Goal: Task Accomplishment & Management: Use online tool/utility

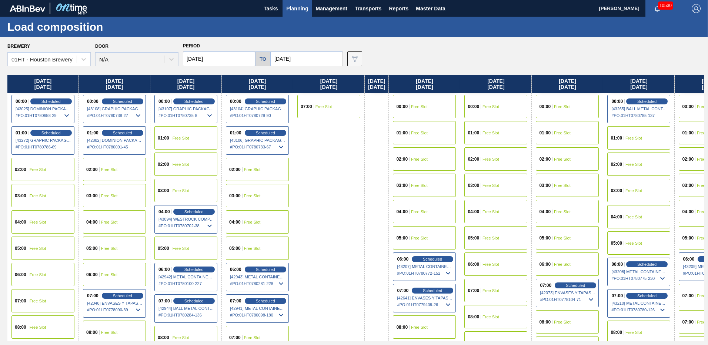
click at [299, 8] on span "Planning" at bounding box center [297, 8] width 22 height 9
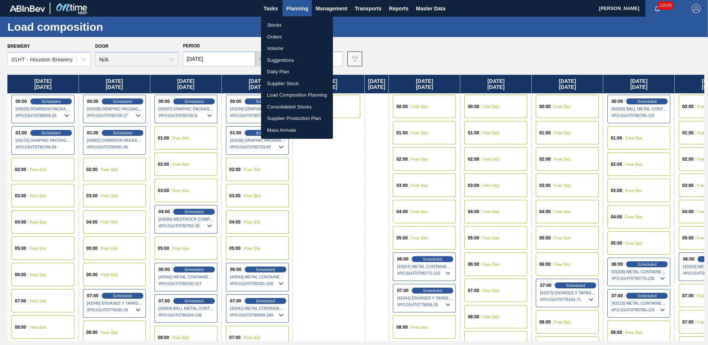
click at [275, 25] on li "Stocks" at bounding box center [297, 25] width 72 height 12
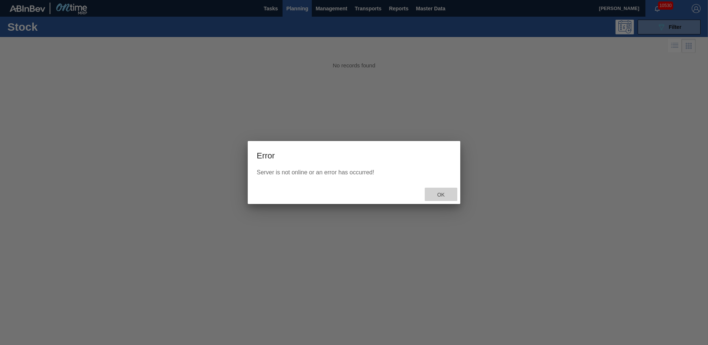
click at [439, 194] on span "Ok" at bounding box center [440, 195] width 19 height 6
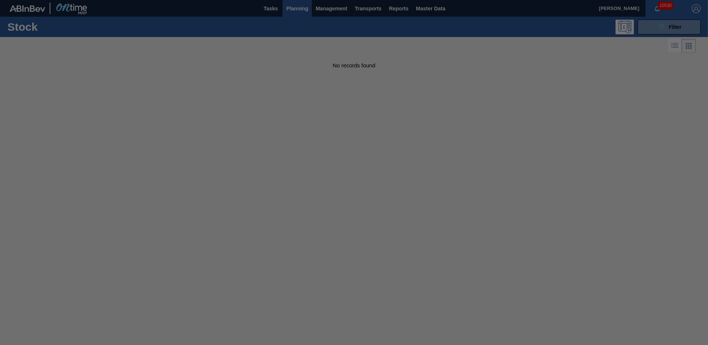
click at [301, 8] on div at bounding box center [354, 172] width 708 height 345
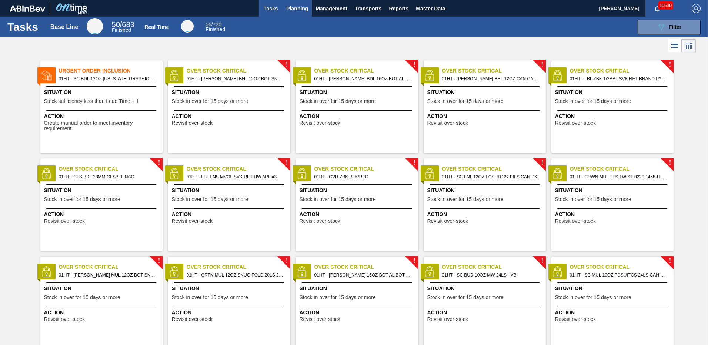
click at [295, 7] on span "Planning" at bounding box center [297, 8] width 22 height 9
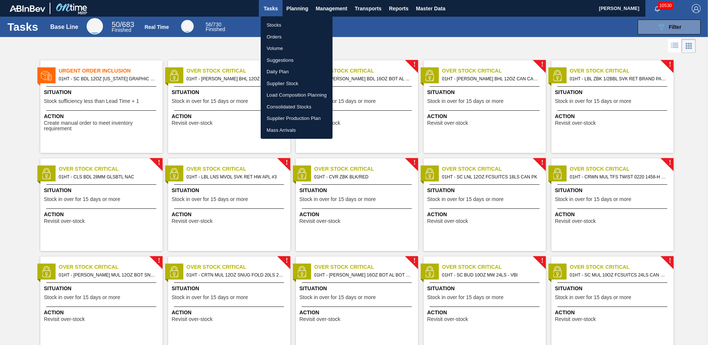
click at [271, 26] on li "Stocks" at bounding box center [297, 25] width 72 height 12
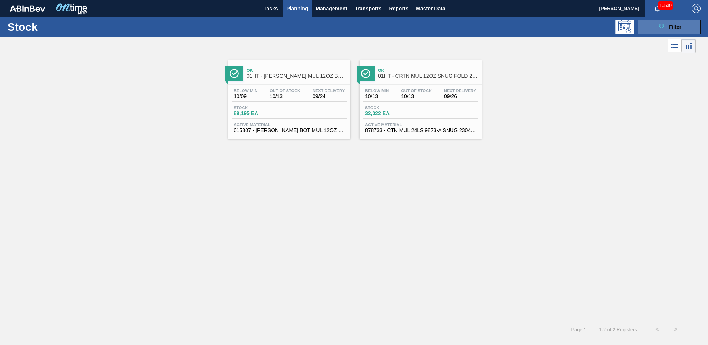
drag, startPoint x: 660, startPoint y: 27, endPoint x: 650, endPoint y: 28, distance: 10.1
click at [661, 27] on icon "089F7B8B-B2A5-4AFE-B5C0-19BA573D28AC" at bounding box center [661, 27] width 9 height 9
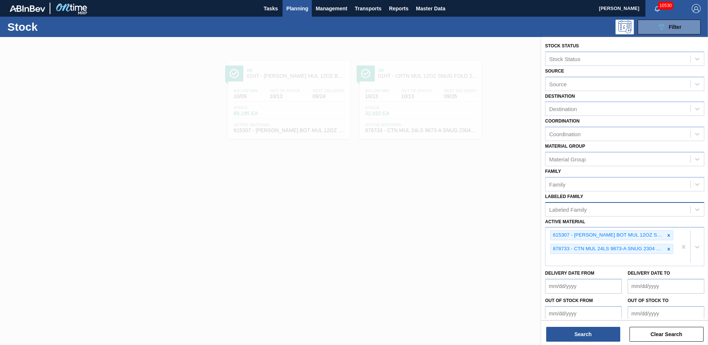
drag, startPoint x: 683, startPoint y: 247, endPoint x: 660, endPoint y: 204, distance: 49.4
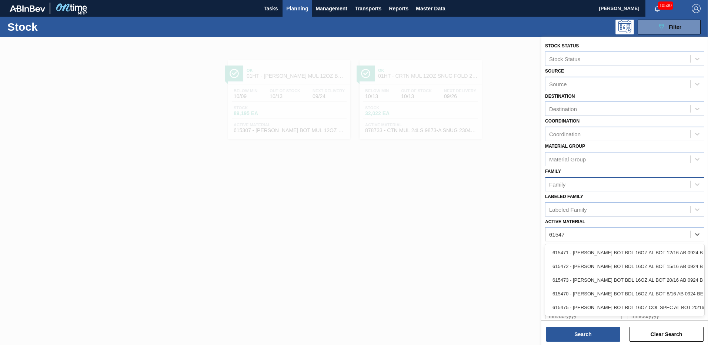
type Material "615472"
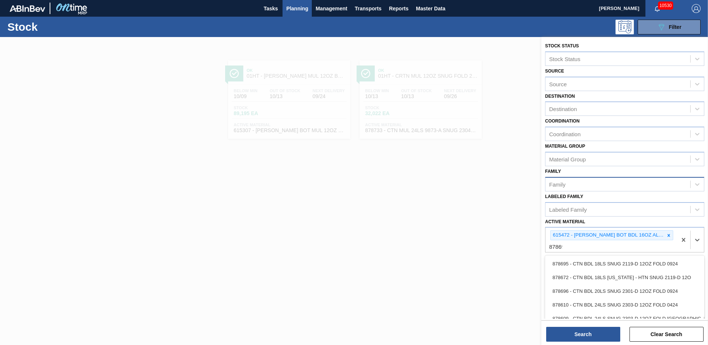
type Material "878695"
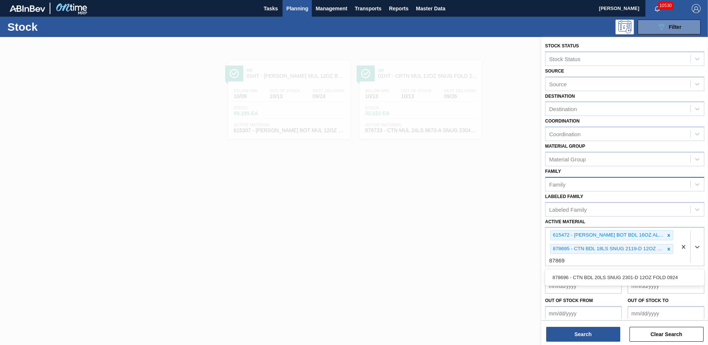
type Material "878696"
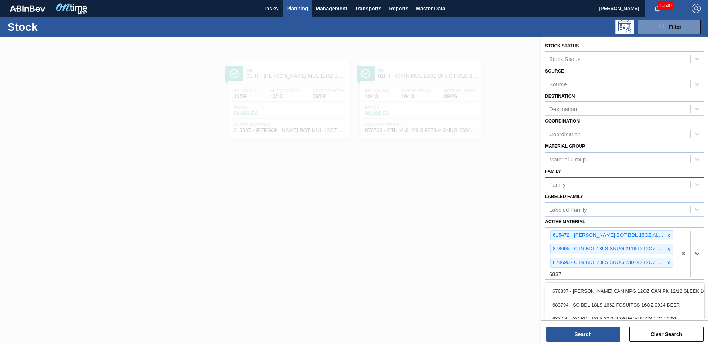
type Material "683789"
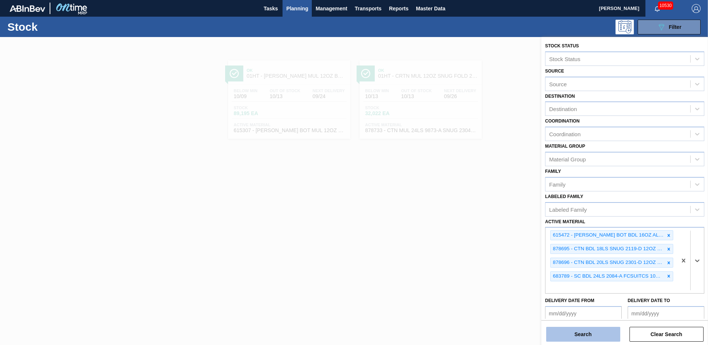
click at [572, 334] on button "Search" at bounding box center [583, 334] width 74 height 15
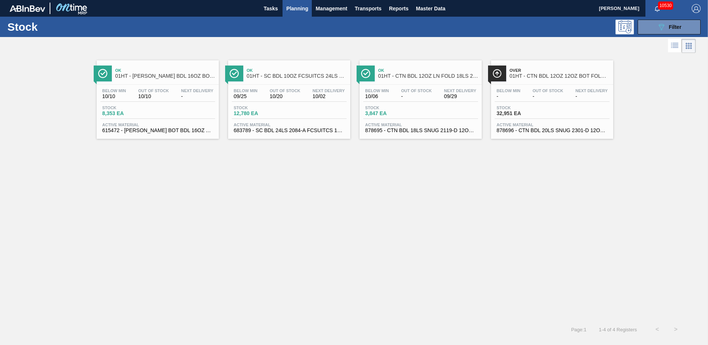
drag, startPoint x: 511, startPoint y: 126, endPoint x: 517, endPoint y: 121, distance: 7.9
click at [511, 126] on span "Active Material" at bounding box center [552, 125] width 111 height 4
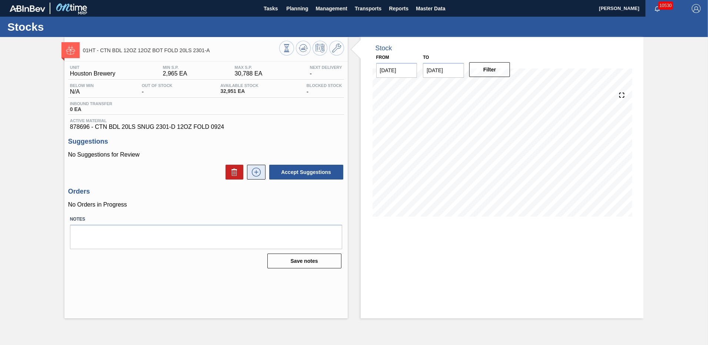
click at [256, 170] on icon at bounding box center [256, 172] width 12 height 9
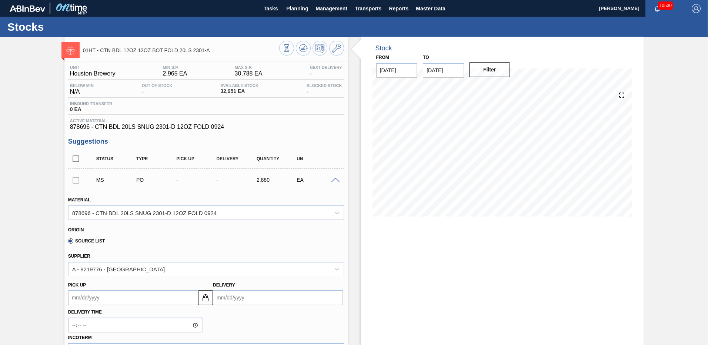
click at [227, 301] on input "Delivery" at bounding box center [278, 297] width 130 height 15
drag, startPoint x: 234, startPoint y: 276, endPoint x: 230, endPoint y: 259, distance: 17.2
click at [234, 276] on div "29" at bounding box center [234, 276] width 10 height 10
type up104691734 "[DATE]"
type input "[DATE]"
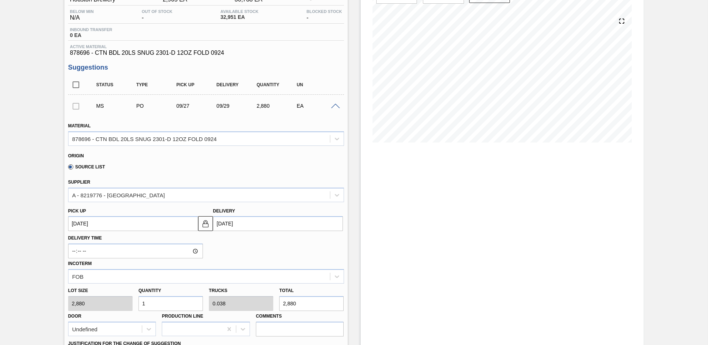
scroll to position [148, 0]
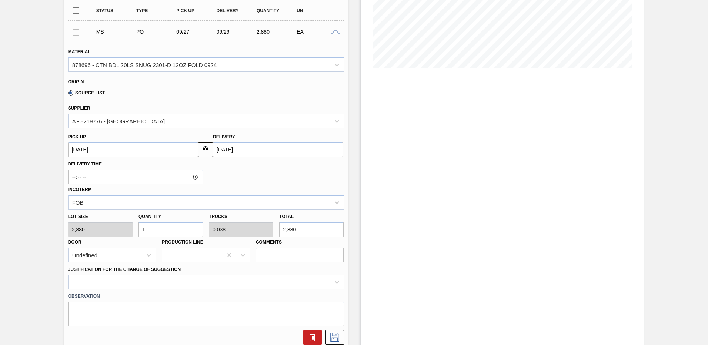
drag, startPoint x: 335, startPoint y: 338, endPoint x: 332, endPoint y: 326, distance: 13.1
click at [335, 338] on icon at bounding box center [335, 337] width 12 height 9
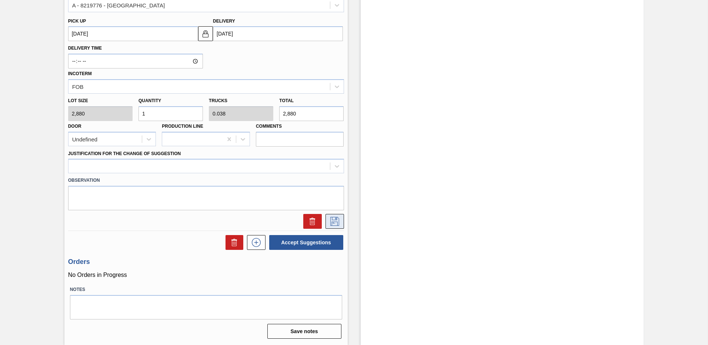
click at [335, 218] on icon at bounding box center [334, 221] width 4 height 6
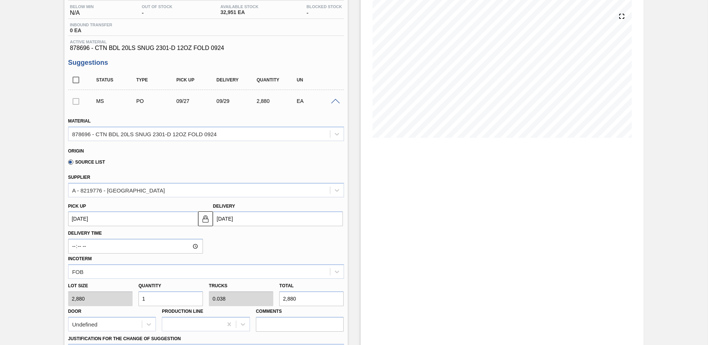
click at [76, 101] on div at bounding box center [76, 101] width 16 height 15
click at [76, 100] on div at bounding box center [76, 101] width 16 height 15
click at [334, 100] on span at bounding box center [335, 102] width 9 height 6
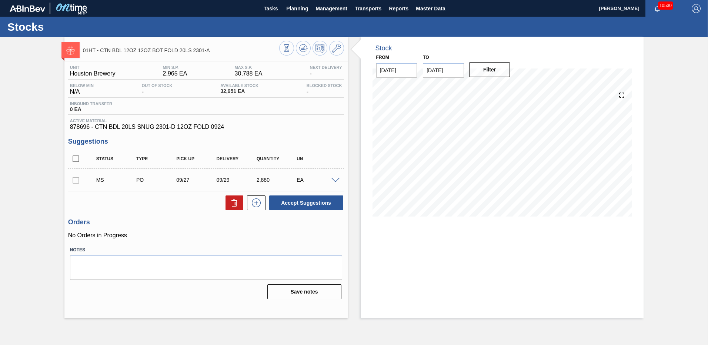
scroll to position [0, 0]
click at [74, 181] on div at bounding box center [76, 180] width 16 height 15
click at [73, 181] on div at bounding box center [76, 180] width 16 height 15
click at [296, 203] on button "Accept Suggestions" at bounding box center [306, 202] width 74 height 15
click at [76, 178] on div at bounding box center [76, 180] width 16 height 15
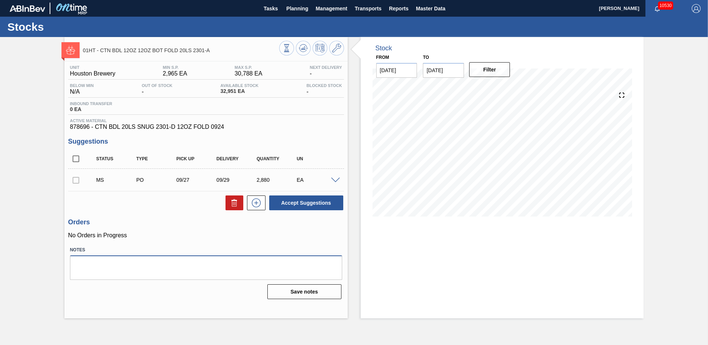
click at [121, 265] on textarea at bounding box center [206, 267] width 272 height 24
type textarea "fill load"
click at [299, 292] on button "Save notes" at bounding box center [304, 291] width 74 height 15
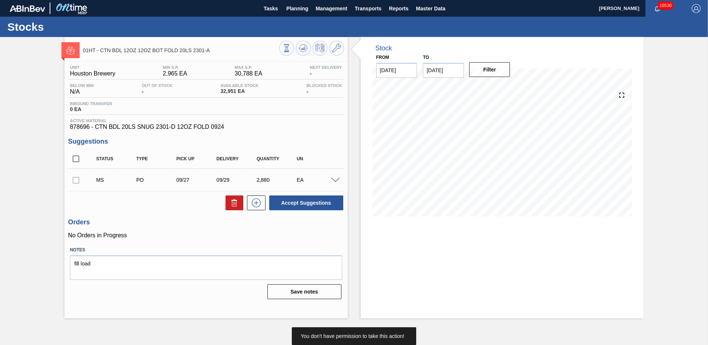
click at [76, 181] on div at bounding box center [76, 180] width 16 height 15
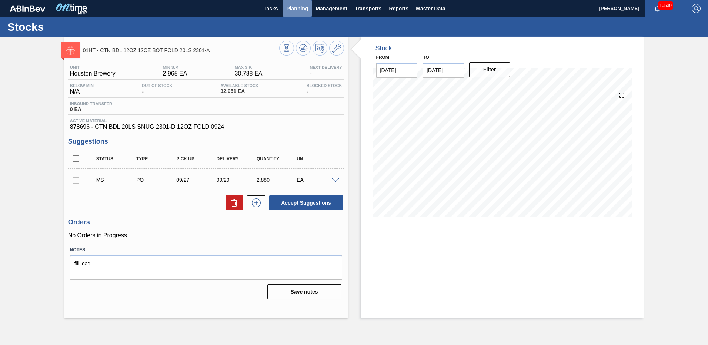
click at [290, 8] on span "Planning" at bounding box center [297, 8] width 22 height 9
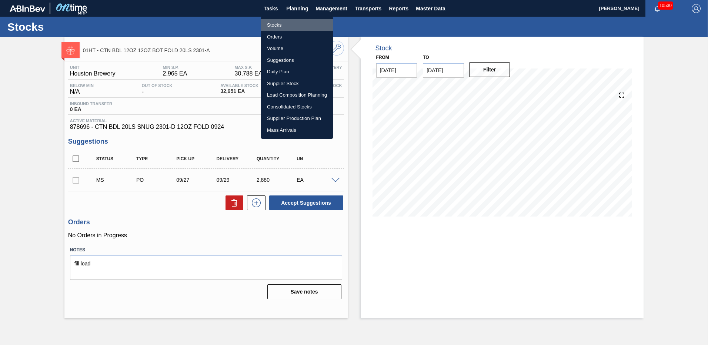
click at [275, 24] on li "Stocks" at bounding box center [297, 25] width 72 height 12
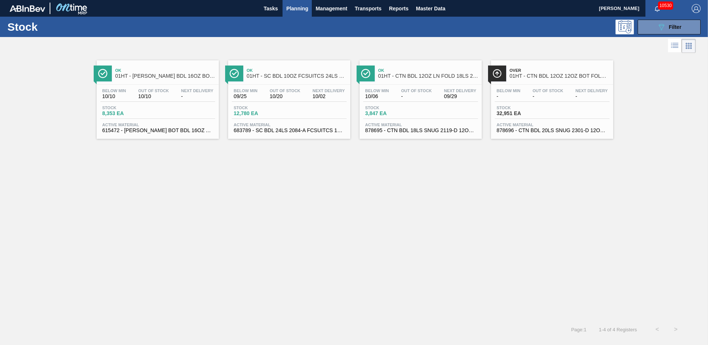
click at [512, 122] on div "Below Min - Out Of Stock - Next Delivery - Stock 32,951 EA Active Material 8786…" at bounding box center [552, 110] width 122 height 50
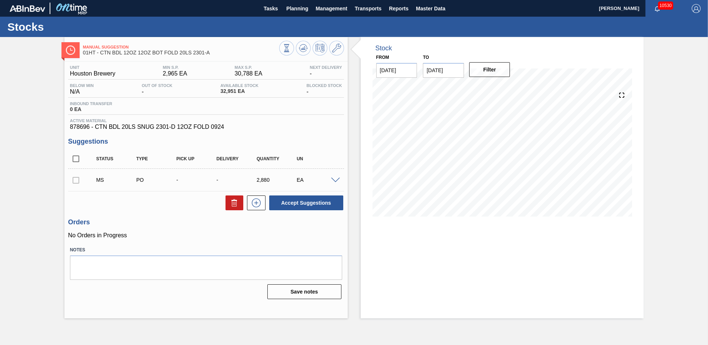
click at [76, 181] on div at bounding box center [76, 180] width 16 height 15
click at [337, 177] on div at bounding box center [336, 180] width 15 height 6
click at [336, 178] on span at bounding box center [335, 181] width 9 height 6
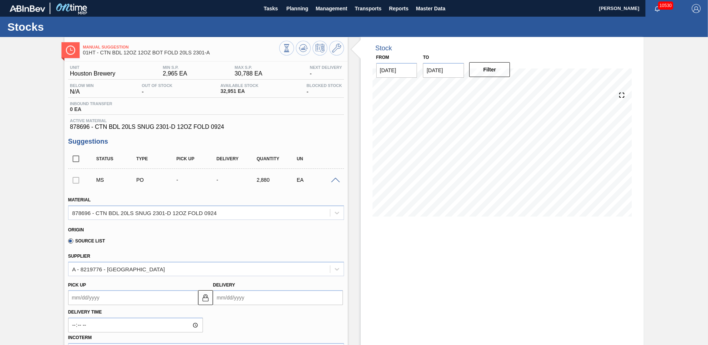
scroll to position [111, 0]
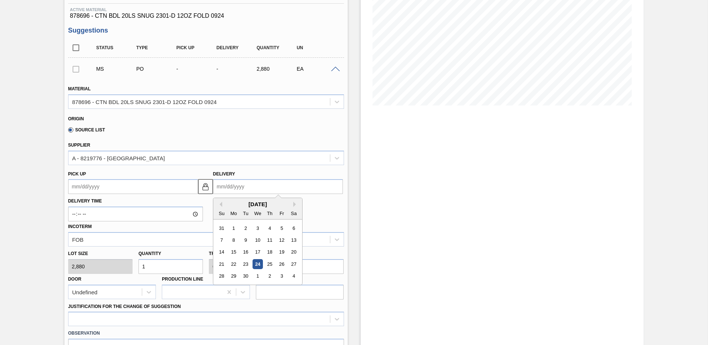
click at [221, 187] on input "Delivery" at bounding box center [278, 186] width 130 height 15
click at [235, 275] on div "29" at bounding box center [234, 276] width 10 height 10
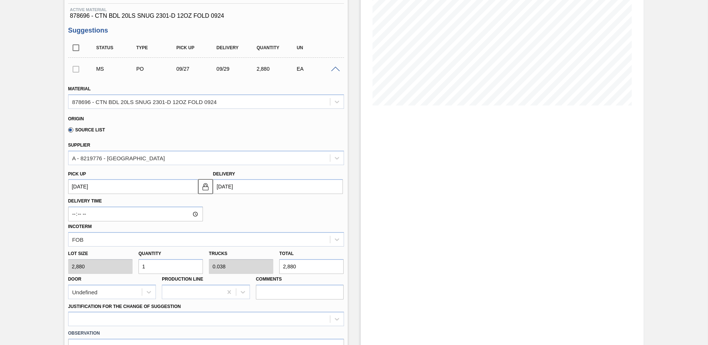
type up104691734 "[DATE]"
type input "[DATE]"
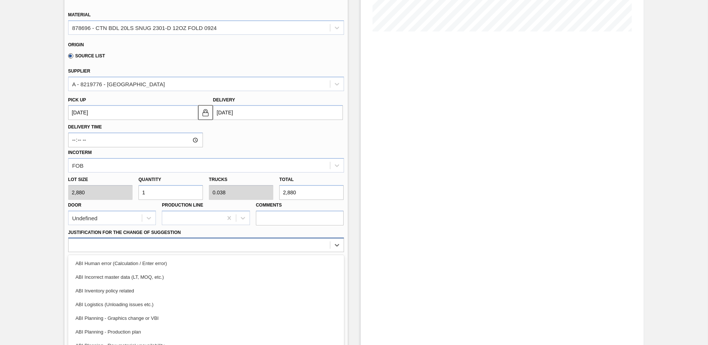
click at [116, 240] on div "option ABI Human error (Calculation / Enter error) focused, 1 of 18. 18 results…" at bounding box center [206, 245] width 276 height 14
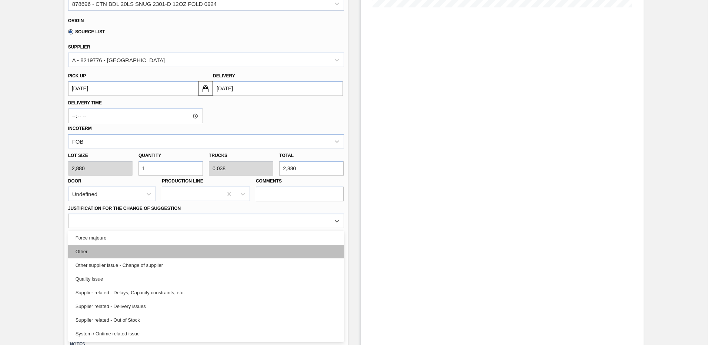
scroll to position [64, 0]
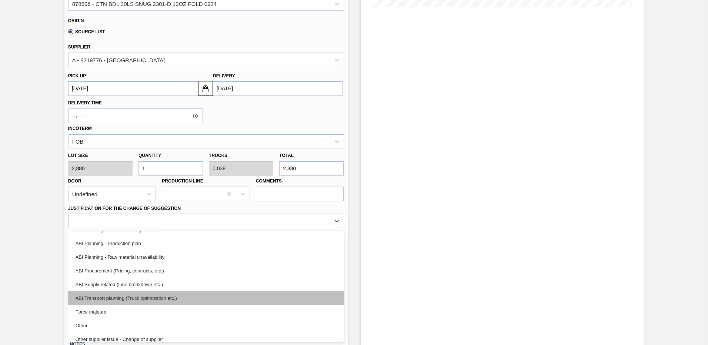
click at [150, 300] on div "ABI Transport planning (Truck optimization etc.)" at bounding box center [206, 298] width 276 height 14
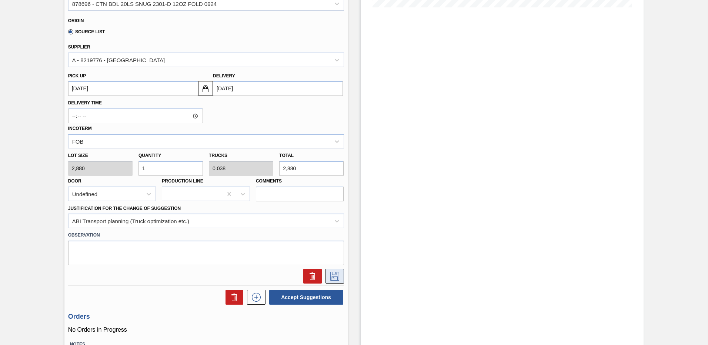
click at [337, 277] on icon at bounding box center [334, 276] width 9 height 9
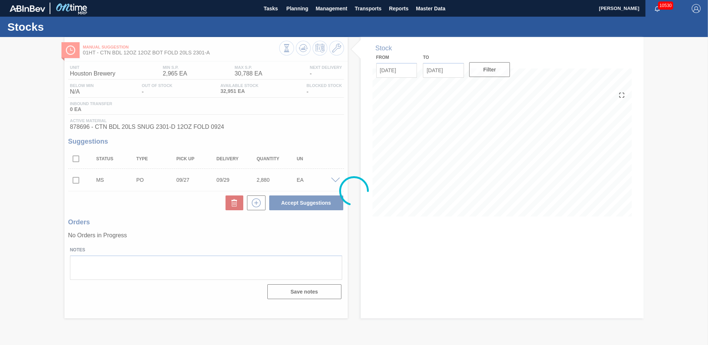
scroll to position [0, 0]
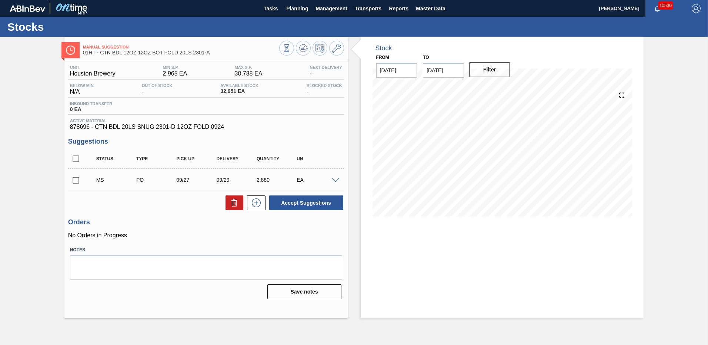
drag, startPoint x: 76, startPoint y: 180, endPoint x: 91, endPoint y: 180, distance: 15.6
click at [76, 181] on input "checkbox" at bounding box center [76, 181] width 16 height 16
click at [294, 203] on button "Accept Suggestions" at bounding box center [306, 202] width 74 height 15
checkbox input "false"
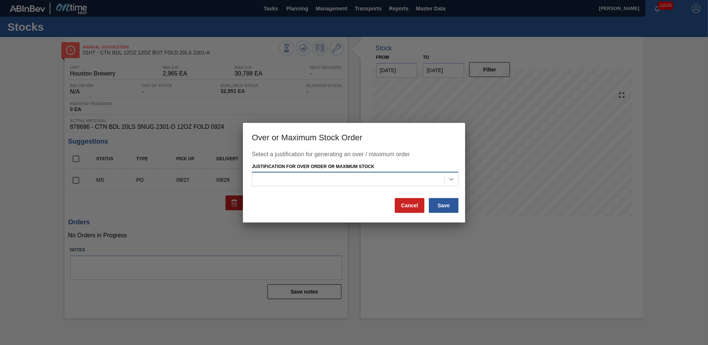
click at [451, 177] on icon at bounding box center [451, 178] width 7 height 7
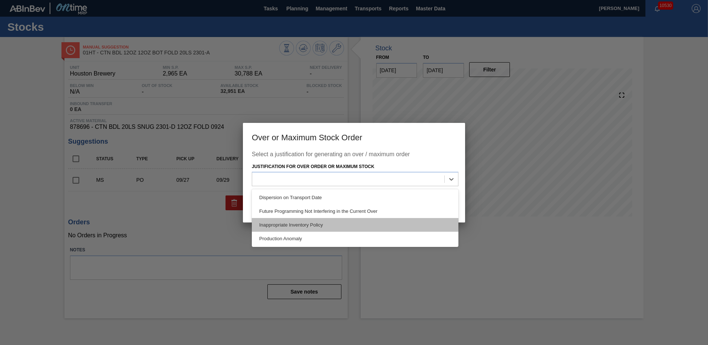
click at [281, 226] on div "Inappropriate Inventory Policy" at bounding box center [355, 225] width 207 height 14
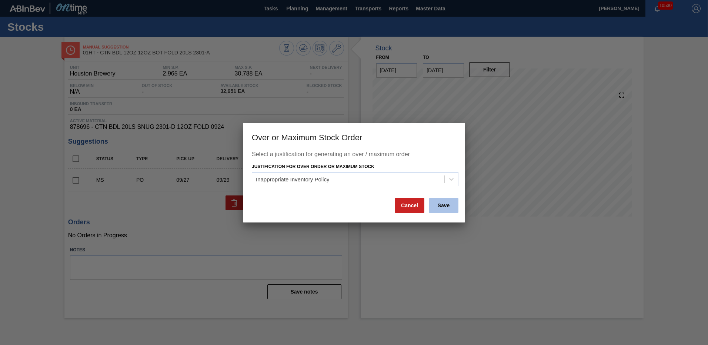
click at [447, 204] on button "Save" at bounding box center [444, 205] width 30 height 15
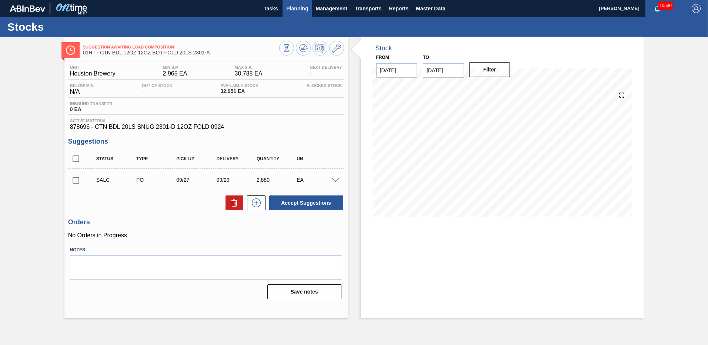
click at [289, 10] on span "Planning" at bounding box center [297, 8] width 22 height 9
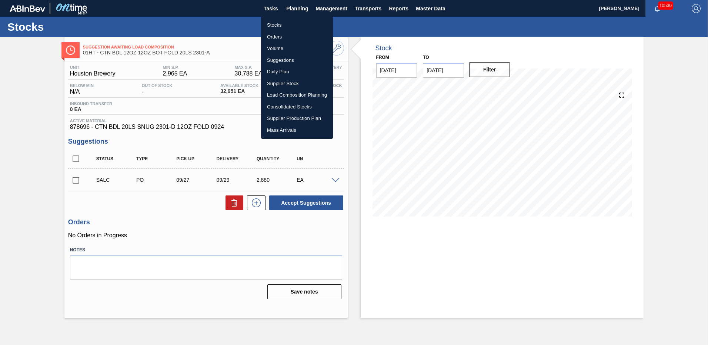
click at [274, 96] on li "Load Composition Planning" at bounding box center [297, 95] width 72 height 12
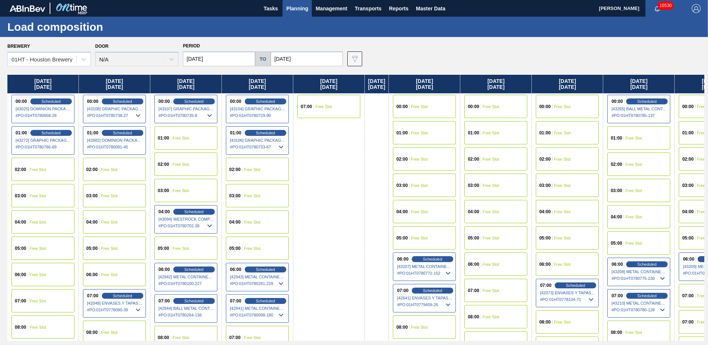
click at [206, 60] on input "[DATE]" at bounding box center [219, 58] width 72 height 15
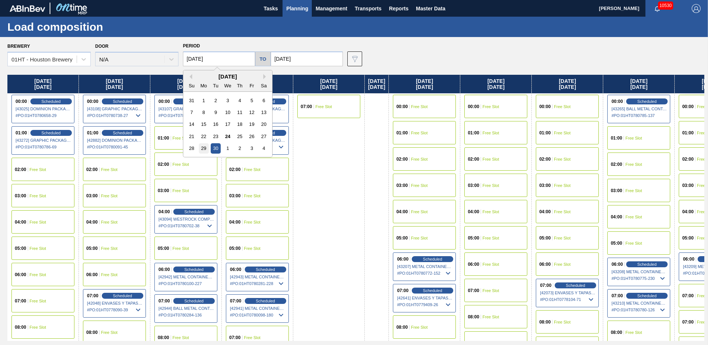
click at [202, 148] on div "29" at bounding box center [204, 148] width 10 height 10
type input "[DATE]"
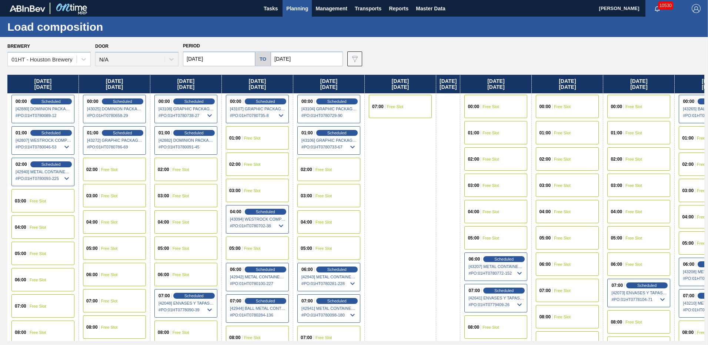
click at [33, 199] on span "Free Slot" at bounding box center [38, 201] width 17 height 4
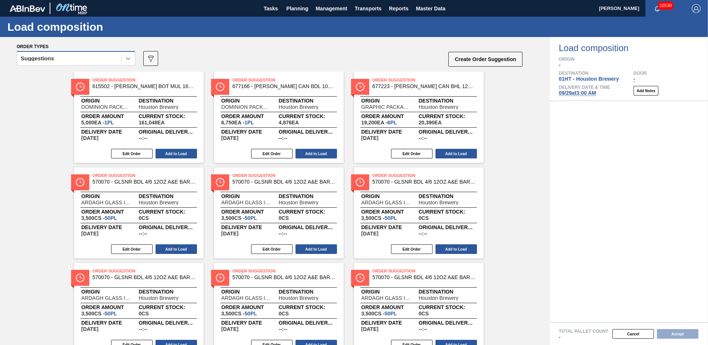
click at [128, 60] on icon at bounding box center [128, 58] width 4 height 3
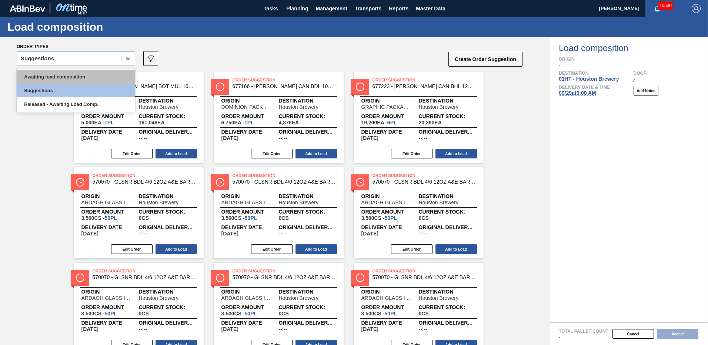
click at [46, 77] on div "Awaiting load composition" at bounding box center [76, 77] width 118 height 14
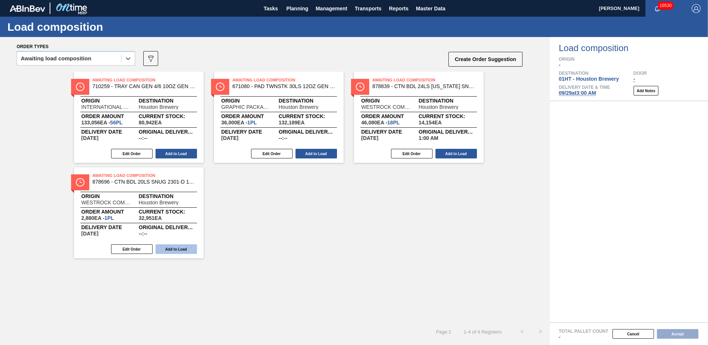
click at [176, 249] on button "Add to Load" at bounding box center [176, 249] width 41 height 10
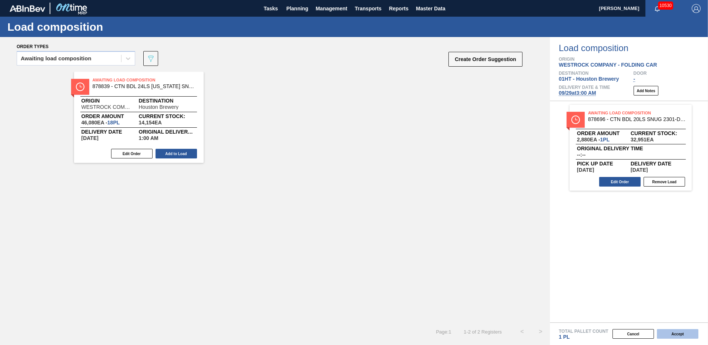
click at [679, 332] on button "Accept" at bounding box center [677, 334] width 41 height 10
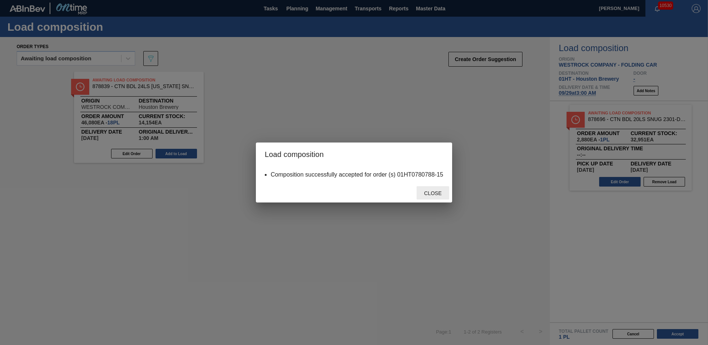
click at [427, 195] on span "Close" at bounding box center [432, 193] width 29 height 6
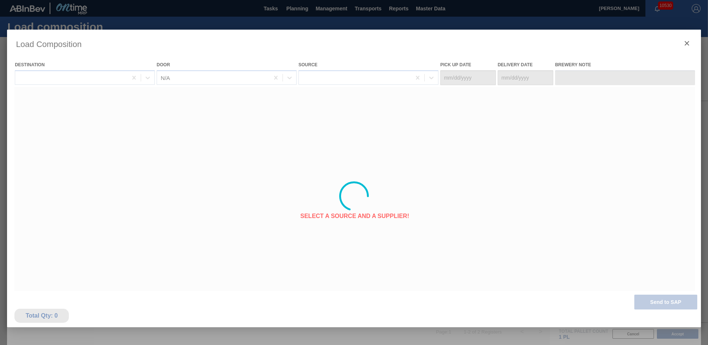
type Date "[DATE]"
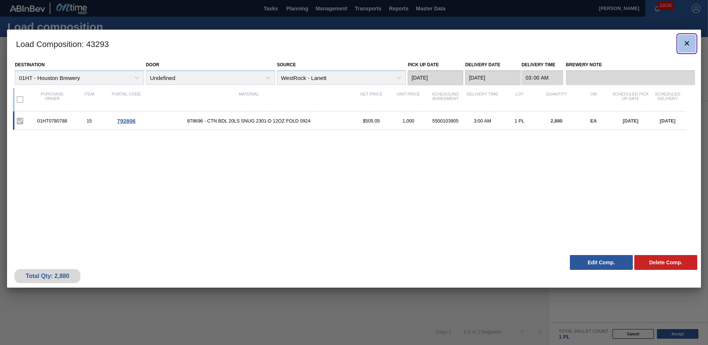
click at [685, 46] on icon "botão de ícone" at bounding box center [686, 43] width 9 height 9
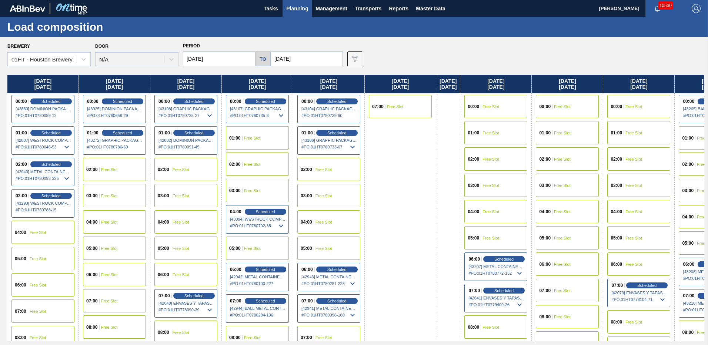
click at [299, 9] on span "Planning" at bounding box center [297, 8] width 22 height 9
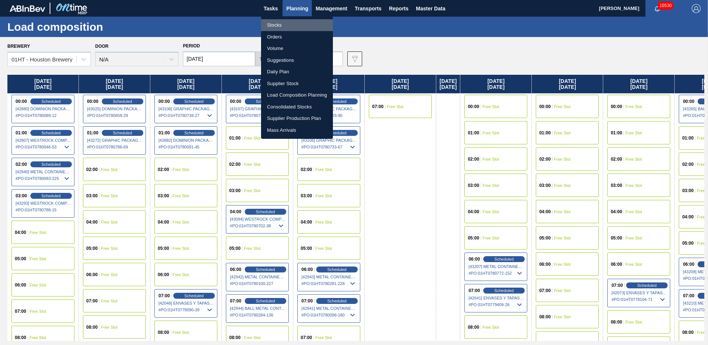
click at [271, 23] on li "Stocks" at bounding box center [297, 25] width 72 height 12
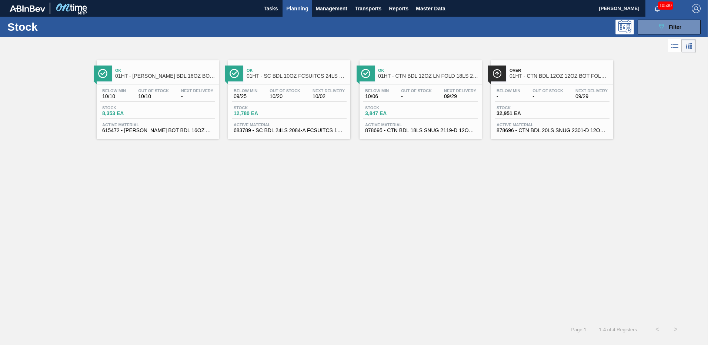
click at [134, 127] on div "Active Material 615472 - [PERSON_NAME] BOT BDL 16OZ AL BOT 15/16 AB 0924 B" at bounding box center [157, 128] width 115 height 11
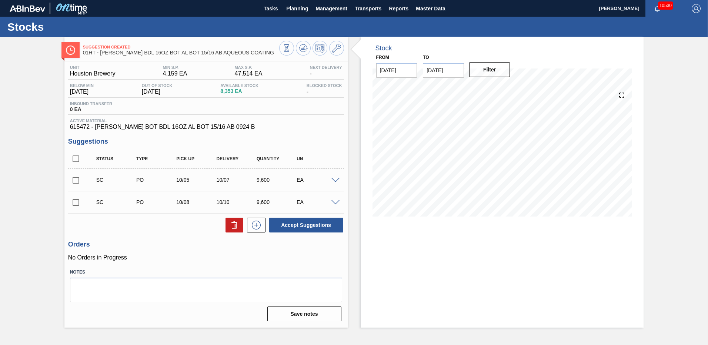
click at [335, 180] on span at bounding box center [335, 181] width 9 height 6
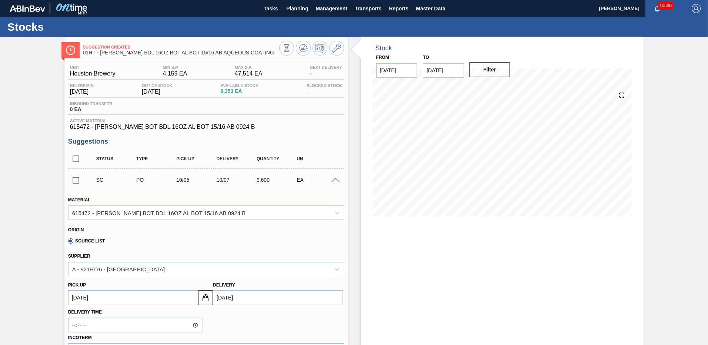
click at [233, 237] on div "Source List" at bounding box center [203, 240] width 270 height 14
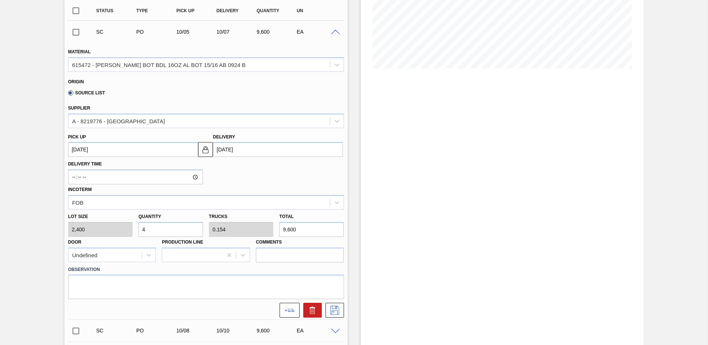
scroll to position [37, 0]
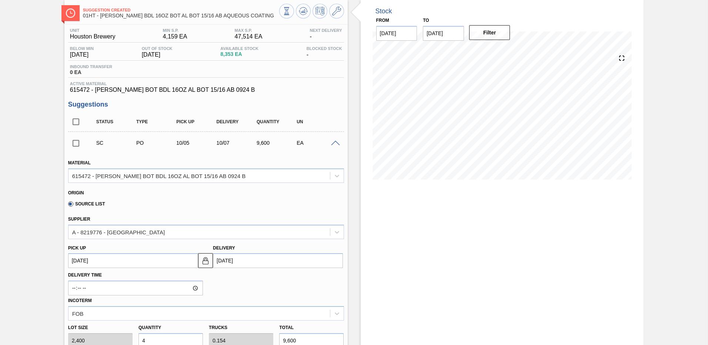
click at [334, 143] on span at bounding box center [335, 144] width 9 height 6
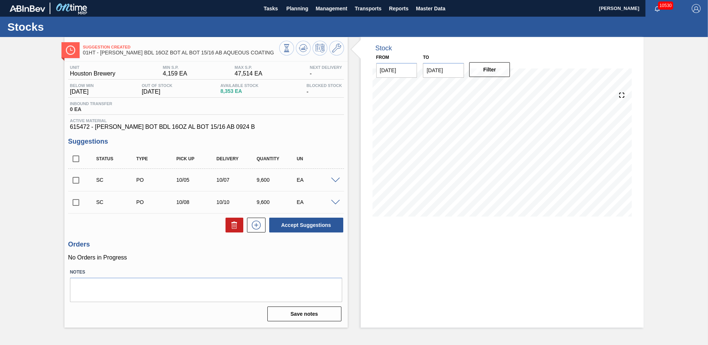
scroll to position [0, 0]
click at [76, 180] on input "checkbox" at bounding box center [76, 181] width 16 height 16
checkbox input "true"
click at [336, 180] on span at bounding box center [335, 181] width 9 height 6
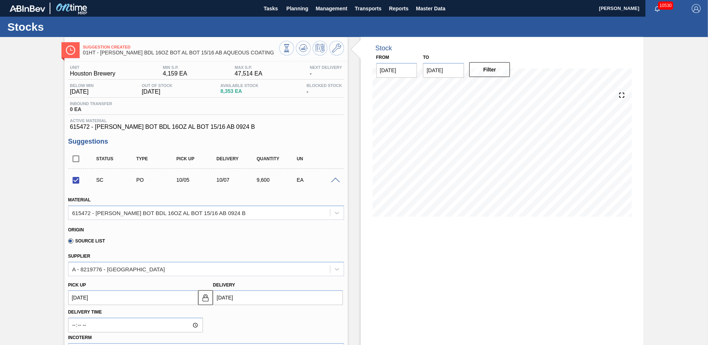
scroll to position [111, 0]
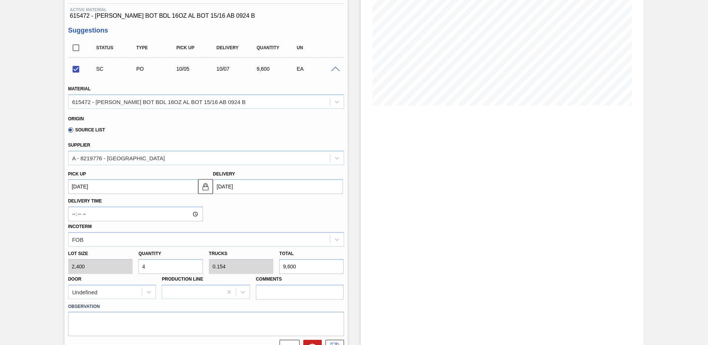
click at [160, 267] on input "4" at bounding box center [170, 266] width 64 height 15
checkbox input "false"
type input "0"
type input "8"
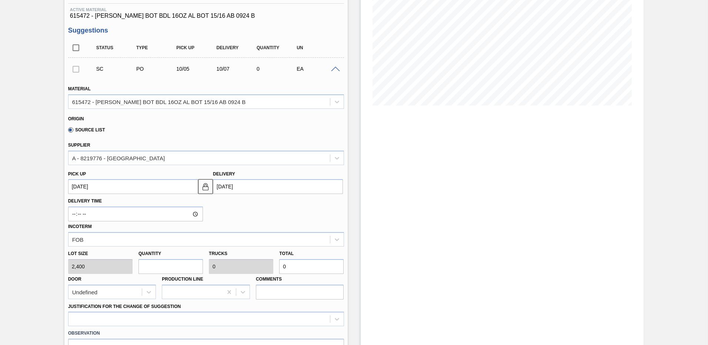
type input "0.308"
type input "19,200"
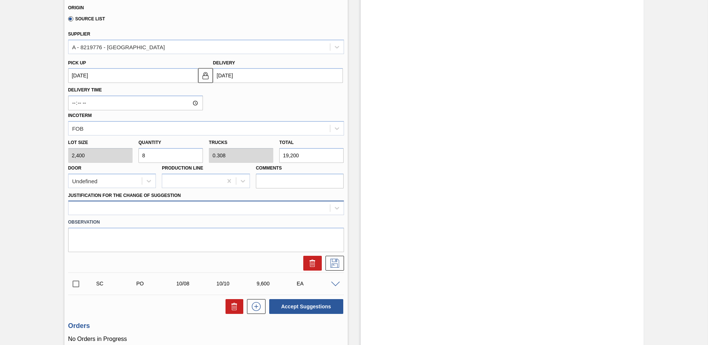
type input "8"
click at [81, 208] on div at bounding box center [198, 208] width 261 height 11
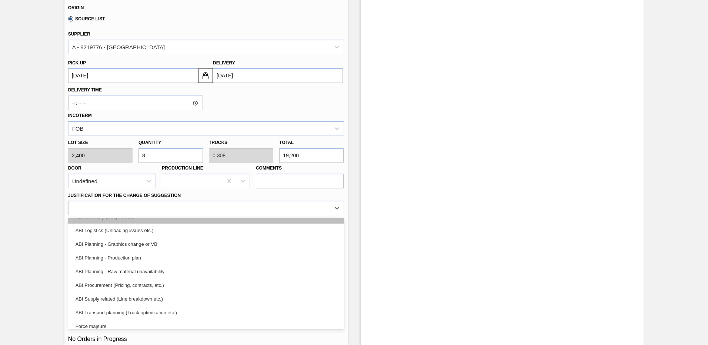
scroll to position [74, 0]
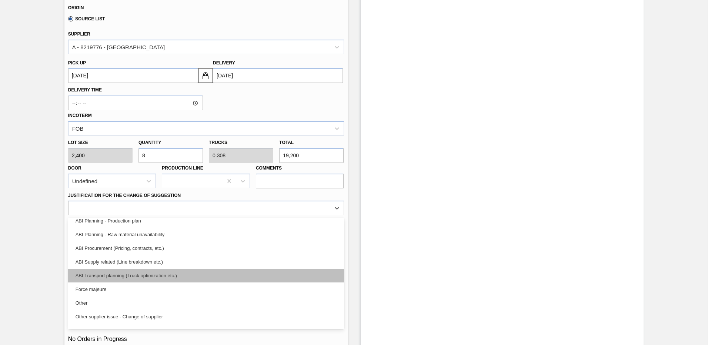
click at [115, 275] on div "ABI Transport planning (Truck optimization etc.)" at bounding box center [206, 276] width 276 height 14
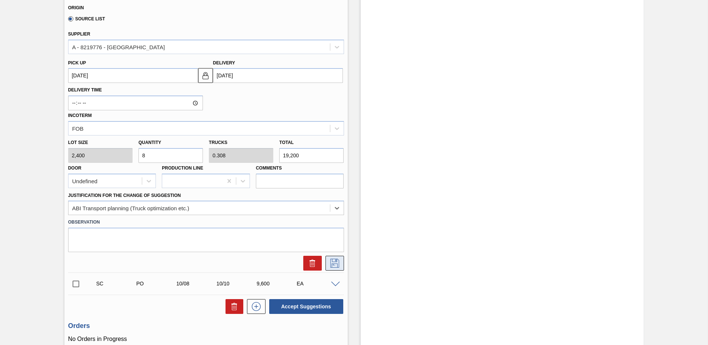
click at [336, 262] on icon at bounding box center [335, 263] width 12 height 9
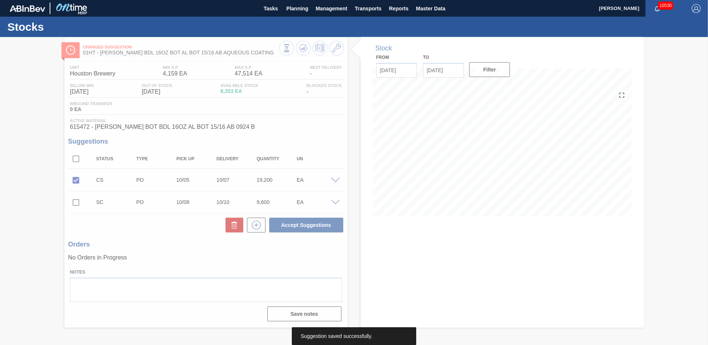
scroll to position [0, 0]
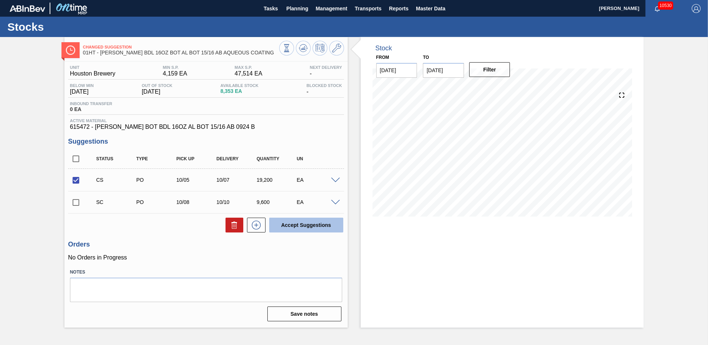
click at [294, 225] on button "Accept Suggestions" at bounding box center [306, 225] width 74 height 15
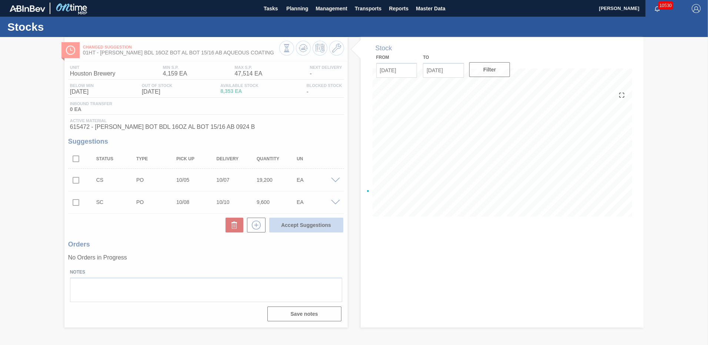
checkbox input "false"
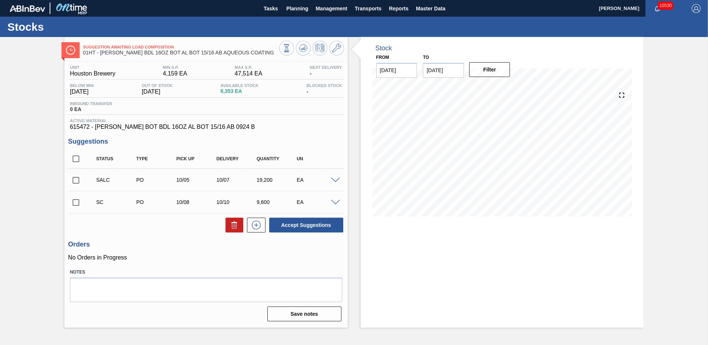
click at [75, 202] on input "checkbox" at bounding box center [76, 203] width 16 height 16
click at [232, 224] on icon at bounding box center [234, 225] width 9 height 9
checkbox input "false"
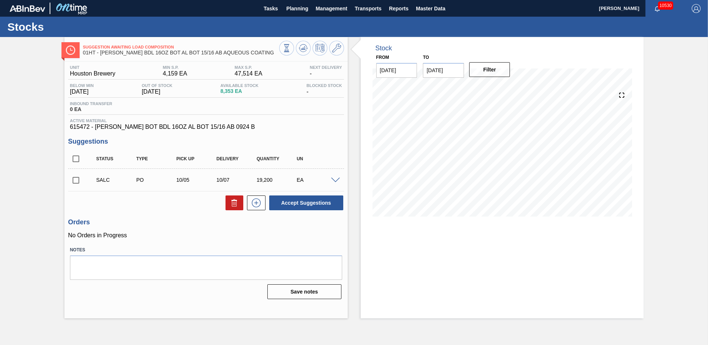
click at [74, 180] on input "checkbox" at bounding box center [76, 181] width 16 height 16
checkbox input "true"
click at [305, 10] on span "Planning" at bounding box center [297, 8] width 22 height 9
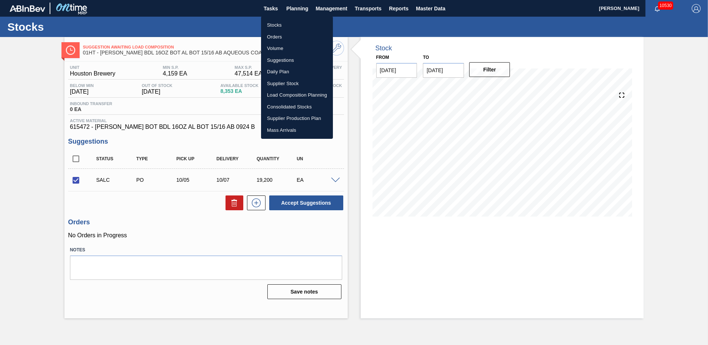
click at [274, 23] on li "Stocks" at bounding box center [297, 25] width 72 height 12
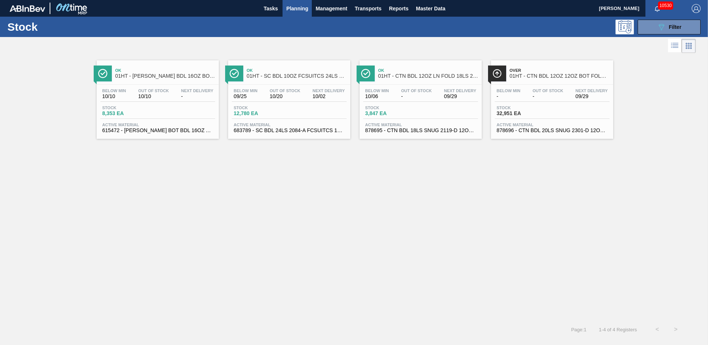
click at [401, 118] on div "Stock 3,847 EA" at bounding box center [420, 112] width 115 height 13
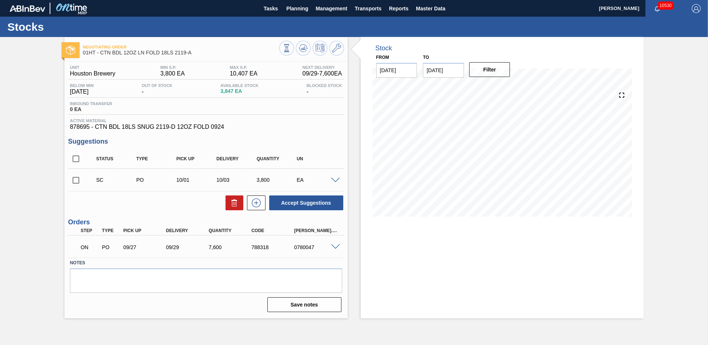
click at [77, 178] on input "checkbox" at bounding box center [76, 181] width 16 height 16
click at [307, 202] on button "Accept Suggestions" at bounding box center [306, 202] width 74 height 15
checkbox input "false"
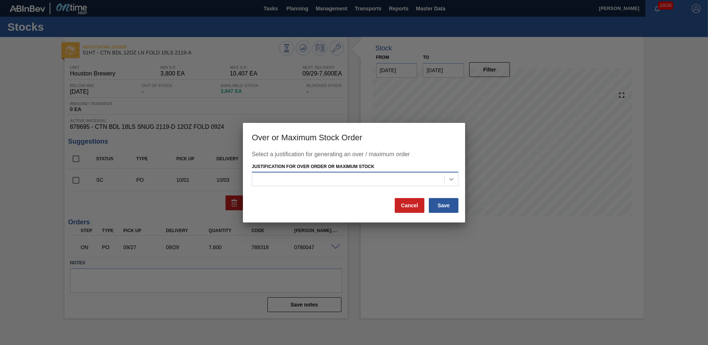
click at [453, 179] on icon at bounding box center [451, 179] width 4 height 3
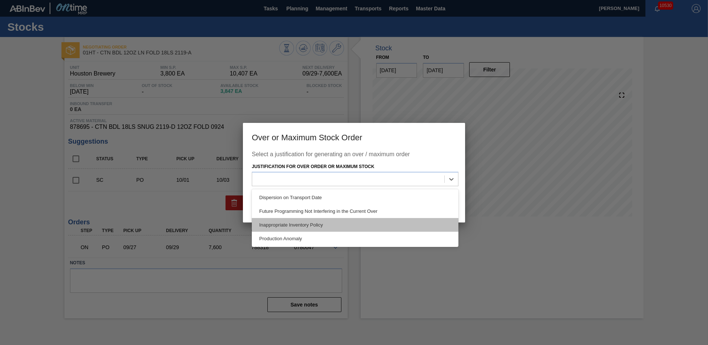
click at [285, 224] on div "Inappropriate Inventory Policy" at bounding box center [355, 225] width 207 height 14
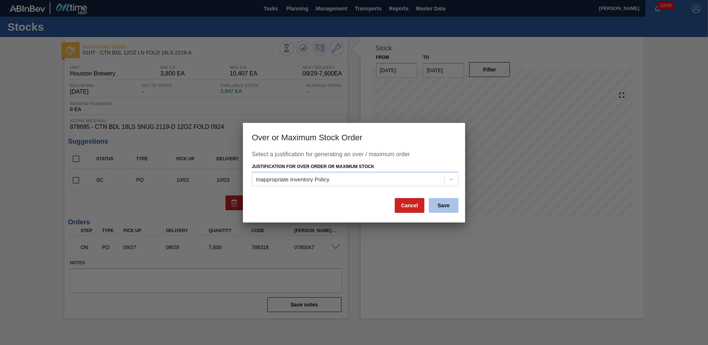
click at [441, 202] on button "Save" at bounding box center [444, 205] width 30 height 15
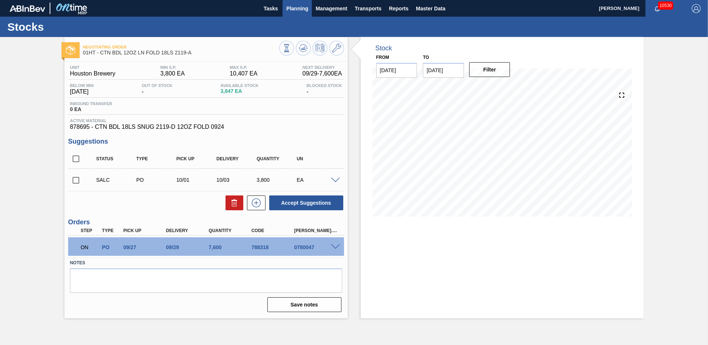
click at [299, 6] on span "Planning" at bounding box center [297, 8] width 22 height 9
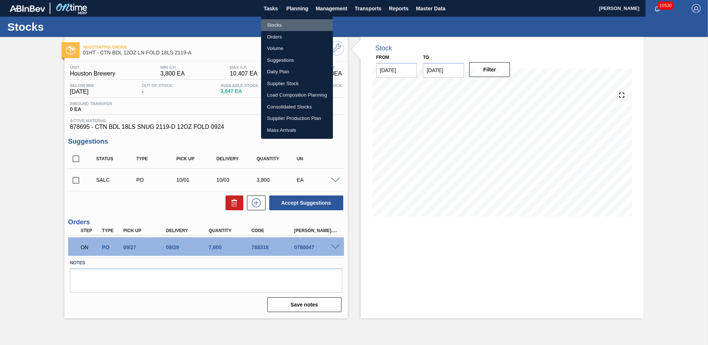
click at [269, 25] on li "Stocks" at bounding box center [297, 25] width 72 height 12
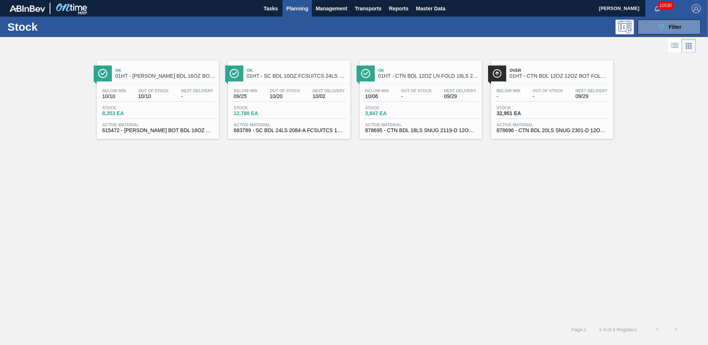
click at [255, 118] on div "Stock 12,780 EA" at bounding box center [289, 112] width 115 height 13
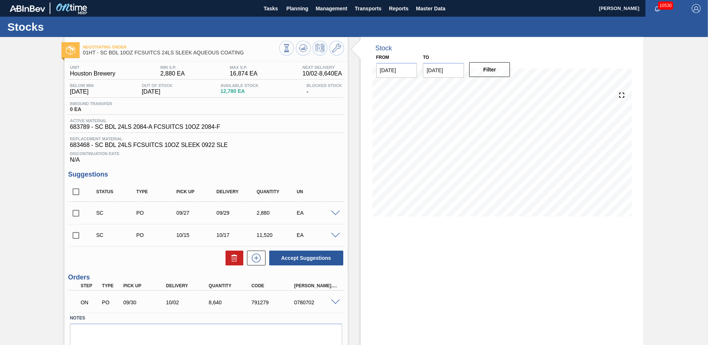
click at [76, 213] on input "checkbox" at bounding box center [76, 213] width 16 height 16
click at [305, 254] on button "Accept Suggestions" at bounding box center [306, 258] width 74 height 15
checkbox input "false"
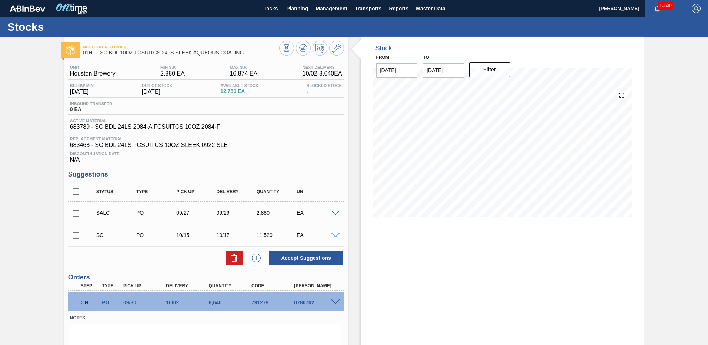
click at [335, 211] on span at bounding box center [335, 214] width 9 height 6
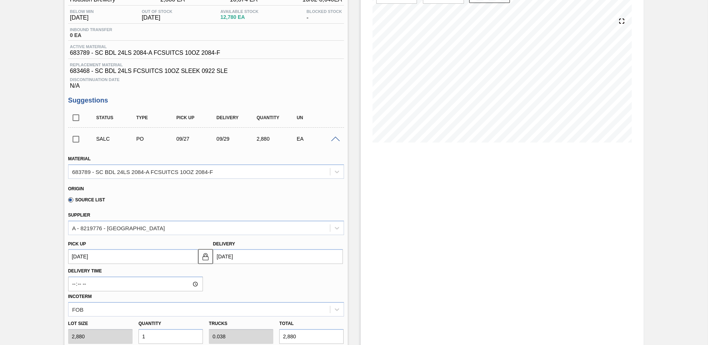
scroll to position [148, 0]
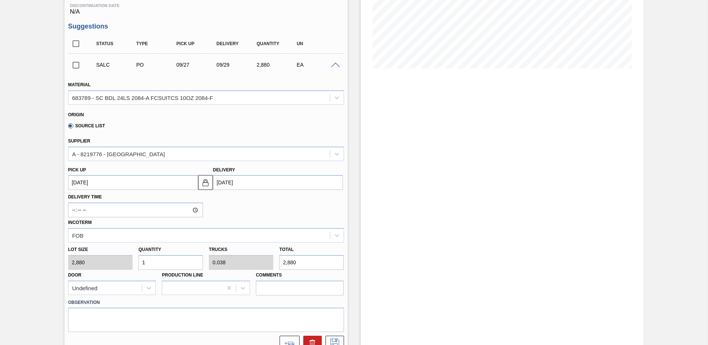
click at [150, 264] on input "1" at bounding box center [170, 262] width 64 height 15
type input "0"
type input "2"
type input "0.077"
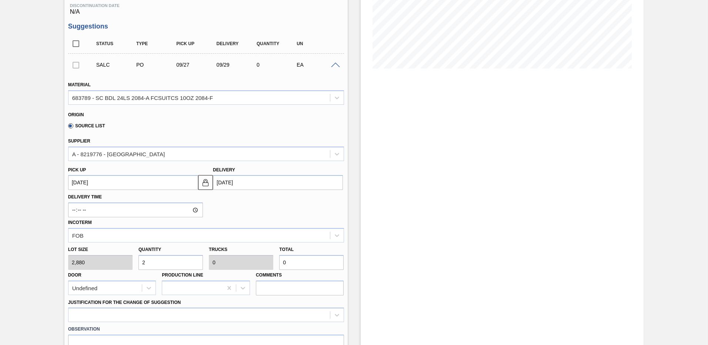
type input "5,760"
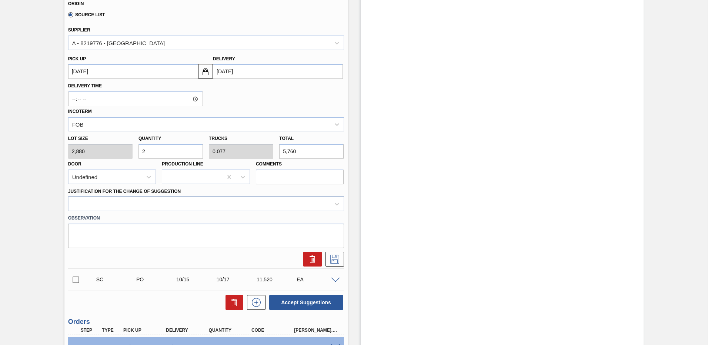
type input "2"
click at [113, 202] on div at bounding box center [198, 204] width 261 height 11
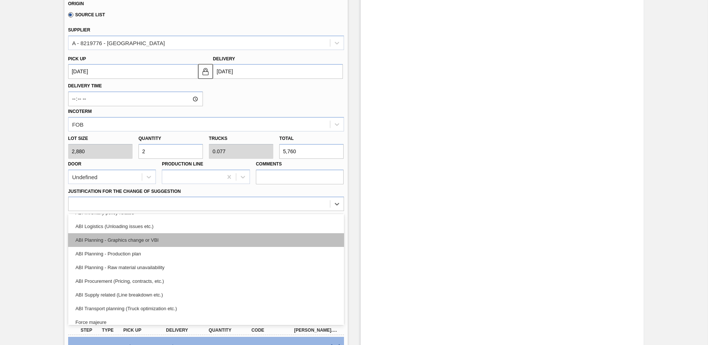
scroll to position [74, 0]
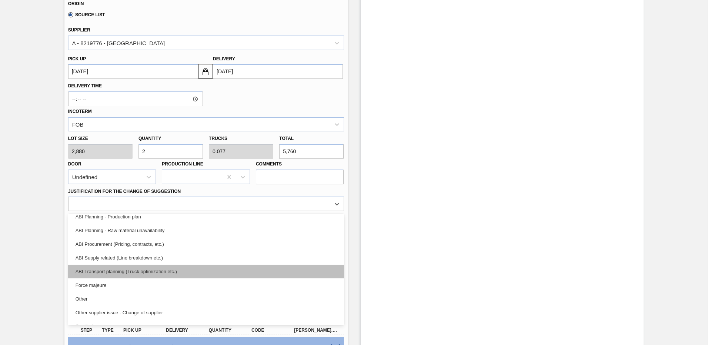
click at [146, 272] on div "ABI Transport planning (Truck optimization etc.)" at bounding box center [206, 272] width 276 height 14
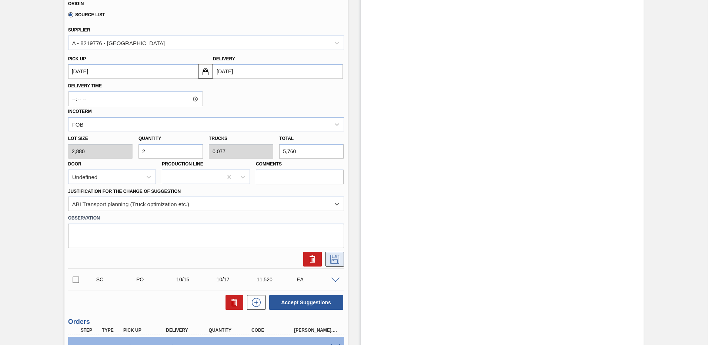
click at [335, 258] on icon at bounding box center [335, 259] width 12 height 9
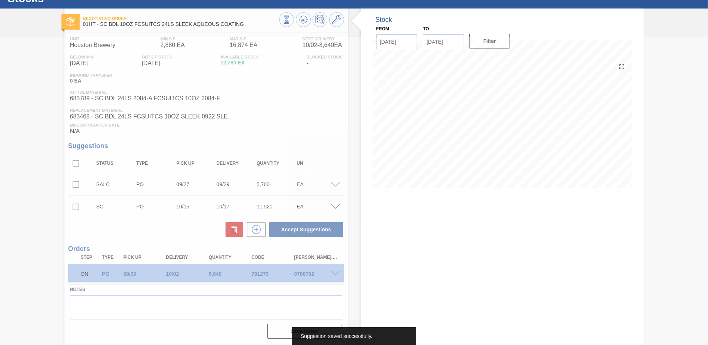
scroll to position [29, 0]
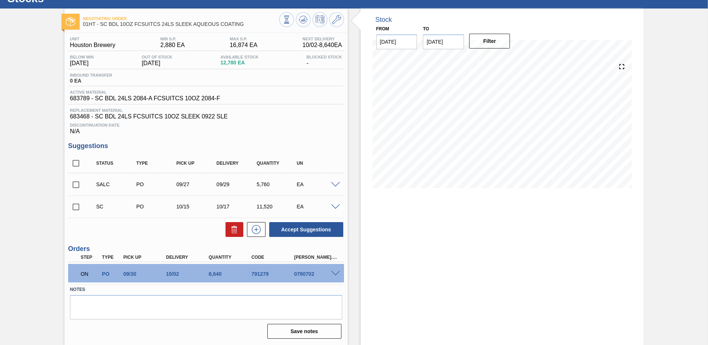
click at [76, 185] on input "checkbox" at bounding box center [76, 185] width 16 height 16
click at [300, 230] on button "Accept Suggestions" at bounding box center [306, 229] width 74 height 15
checkbox input "false"
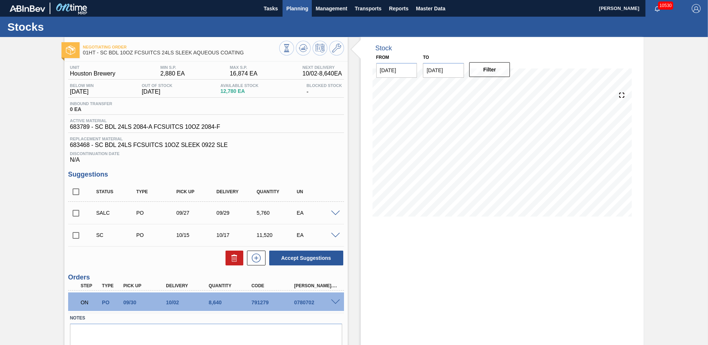
click at [303, 9] on span "Planning" at bounding box center [297, 8] width 22 height 9
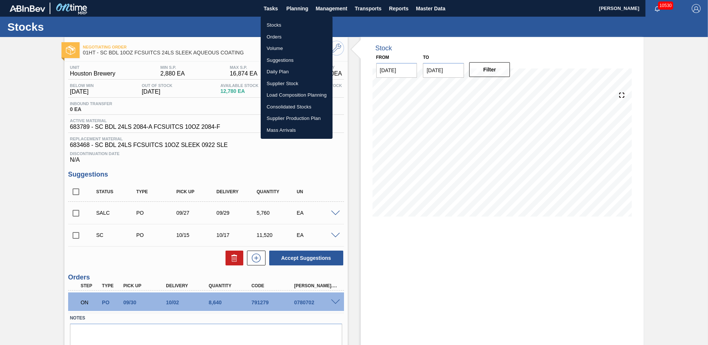
click at [276, 26] on li "Stocks" at bounding box center [297, 25] width 72 height 12
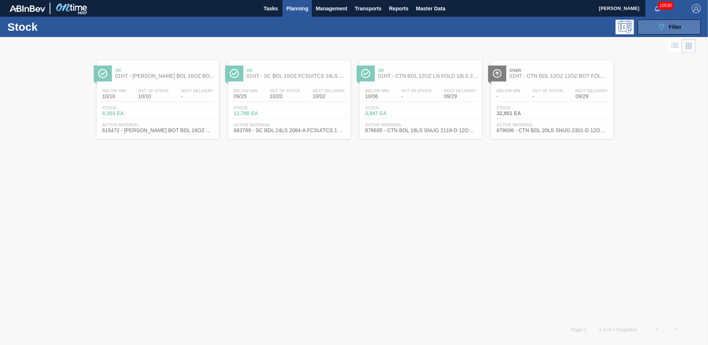
click at [658, 26] on icon "089F7B8B-B2A5-4AFE-B5C0-19BA573D28AC" at bounding box center [661, 27] width 9 height 9
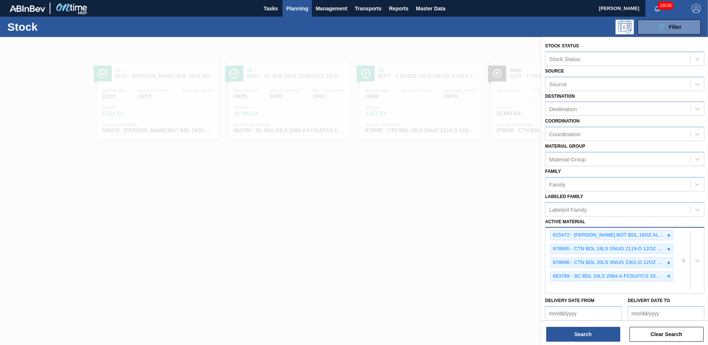
click at [554, 288] on div "615472 - [PERSON_NAME] BOT BDL 16OZ AL BOT 15/16 AB 0924 B 878695 - CTN BDL 18L…" at bounding box center [610, 261] width 131 height 66
type Material "878513"
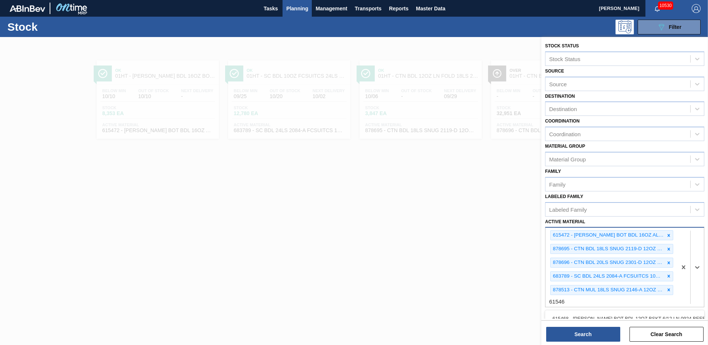
type Material "615463"
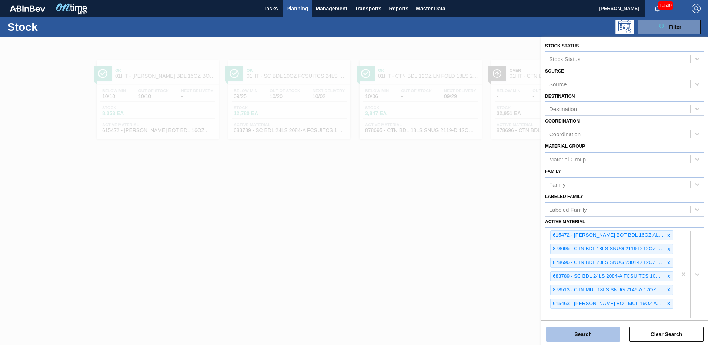
click at [582, 333] on button "Search" at bounding box center [583, 334] width 74 height 15
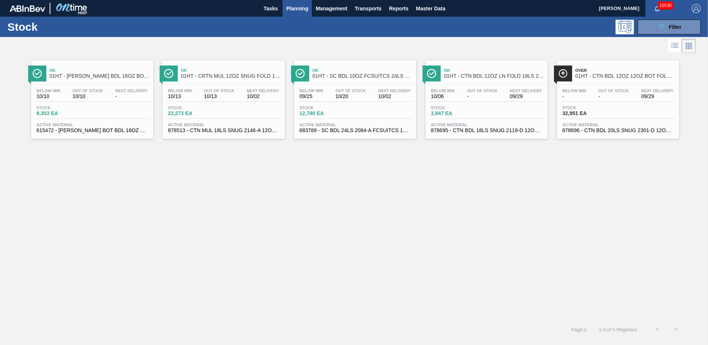
click at [194, 130] on span "878513 - CTN MUL 18LS SNUG 2146-A 12OZ FOLD 0723" at bounding box center [223, 131] width 111 height 6
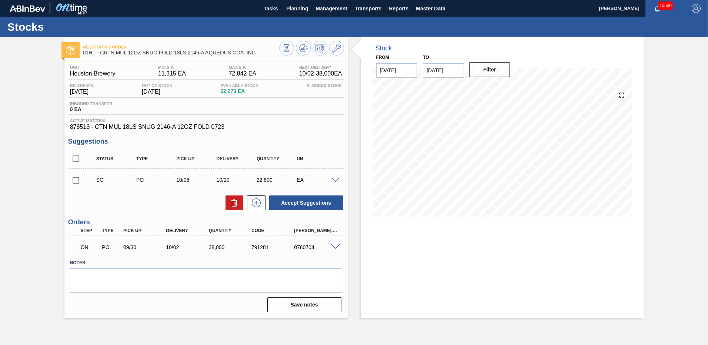
click at [76, 179] on input "checkbox" at bounding box center [76, 181] width 16 height 16
click at [337, 178] on span at bounding box center [335, 181] width 9 height 6
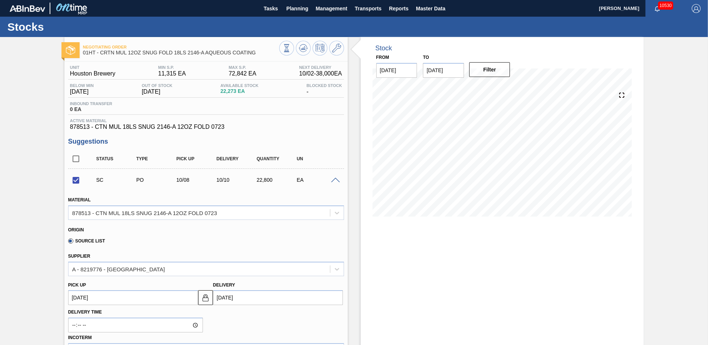
click at [334, 180] on span at bounding box center [335, 181] width 9 height 6
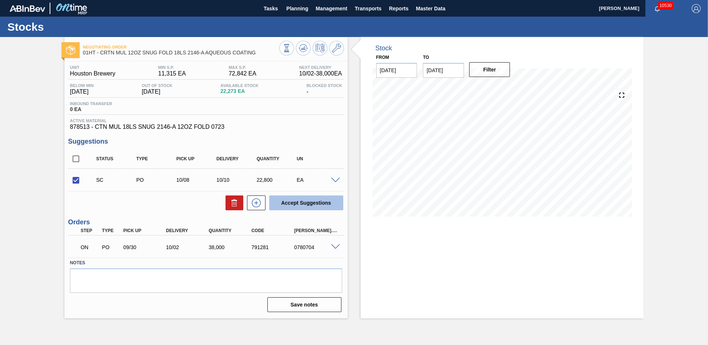
click at [298, 204] on button "Accept Suggestions" at bounding box center [306, 202] width 74 height 15
checkbox input "false"
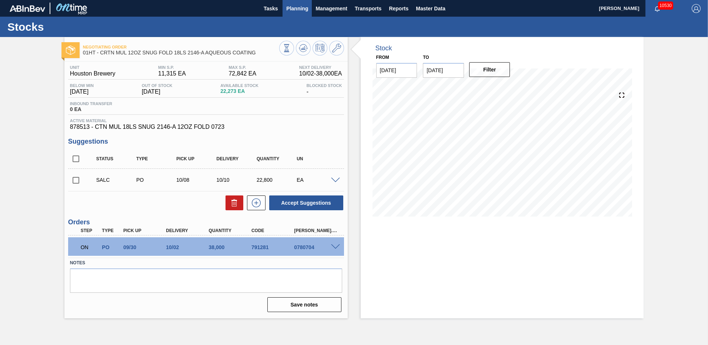
click at [301, 8] on span "Planning" at bounding box center [297, 8] width 22 height 9
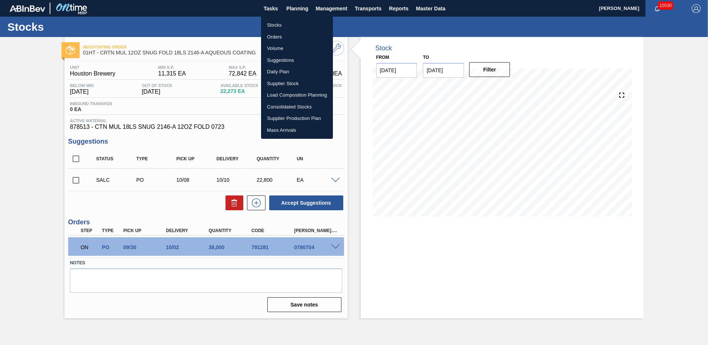
click at [281, 27] on li "Stocks" at bounding box center [297, 25] width 72 height 12
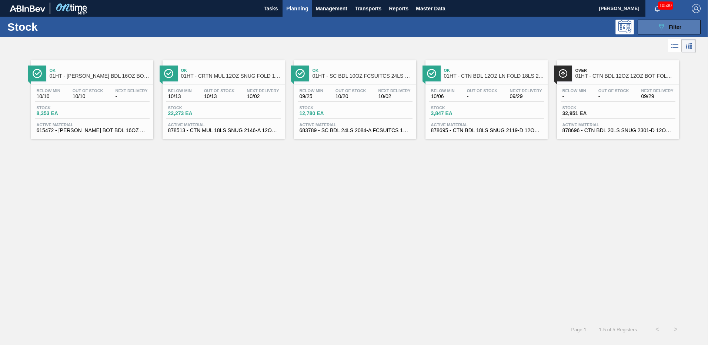
click at [678, 26] on span "Filter" at bounding box center [675, 27] width 13 height 6
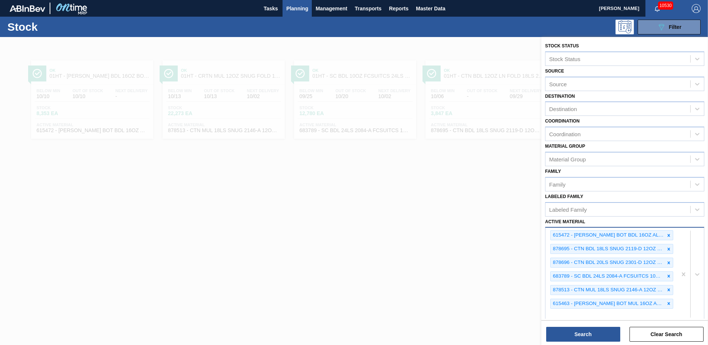
click at [559, 315] on div "615472 - [PERSON_NAME] BOT BDL 16OZ AL BOT 15/16 AB 0924 B 878695 - CTN BDL 18L…" at bounding box center [610, 274] width 131 height 93
type Material "615504"
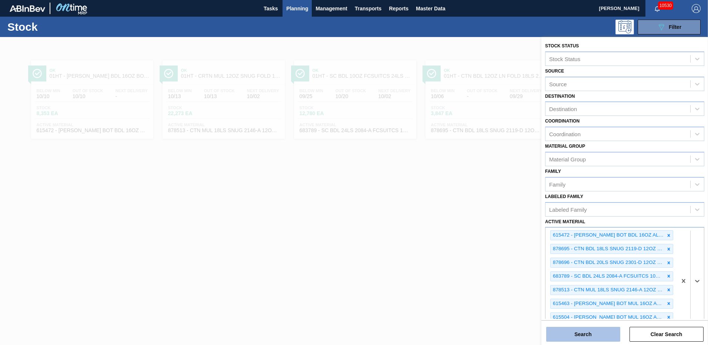
click at [577, 335] on button "Search" at bounding box center [583, 334] width 74 height 15
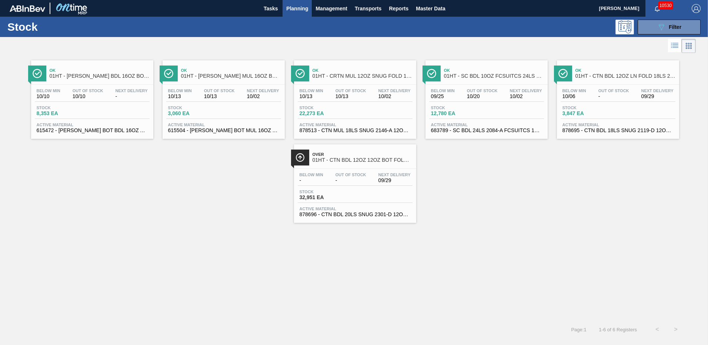
click at [198, 118] on div "Stock 3,060 EA" at bounding box center [223, 112] width 115 height 13
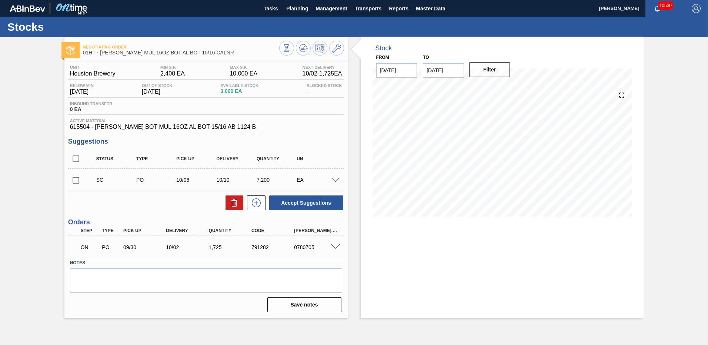
click at [334, 178] on span at bounding box center [335, 181] width 9 height 6
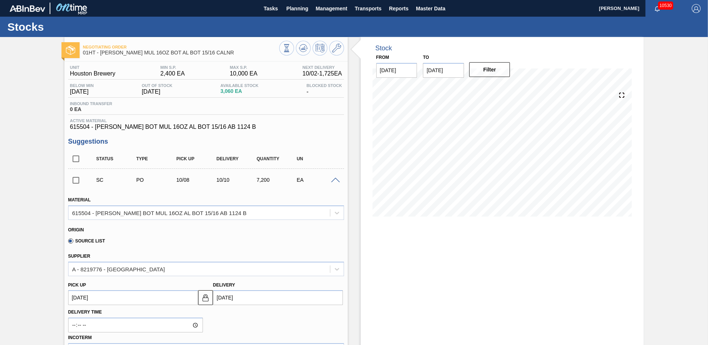
scroll to position [111, 0]
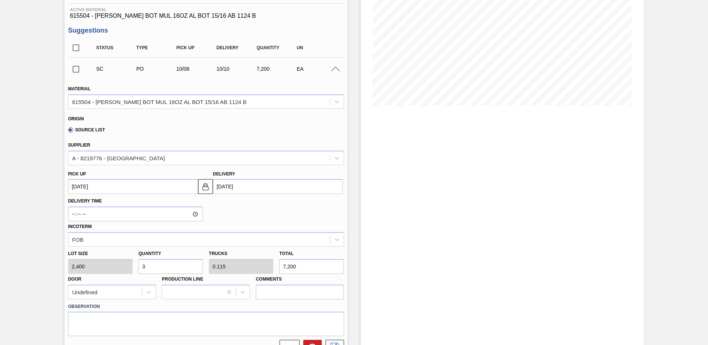
click at [332, 69] on span at bounding box center [335, 70] width 9 height 6
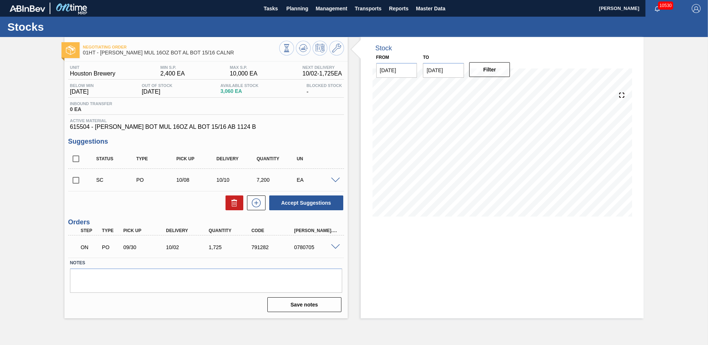
click at [74, 180] on input "checkbox" at bounding box center [76, 181] width 16 height 16
click at [304, 204] on button "Accept Suggestions" at bounding box center [306, 202] width 74 height 15
checkbox input "false"
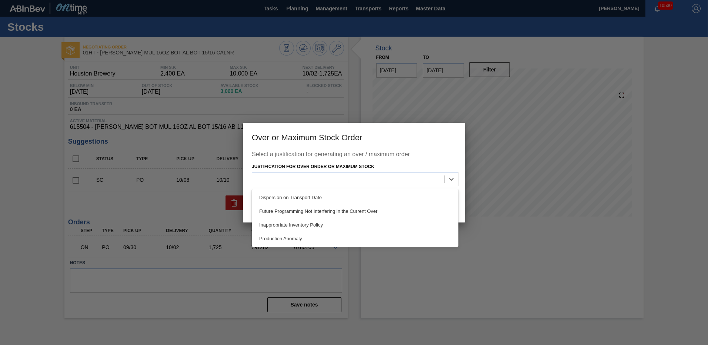
drag, startPoint x: 449, startPoint y: 180, endPoint x: 407, endPoint y: 168, distance: 43.4
click at [449, 180] on icon at bounding box center [451, 178] width 7 height 7
drag, startPoint x: 287, startPoint y: 223, endPoint x: 306, endPoint y: 214, distance: 21.5
click at [287, 223] on div "Inappropriate Inventory Policy" at bounding box center [355, 225] width 207 height 14
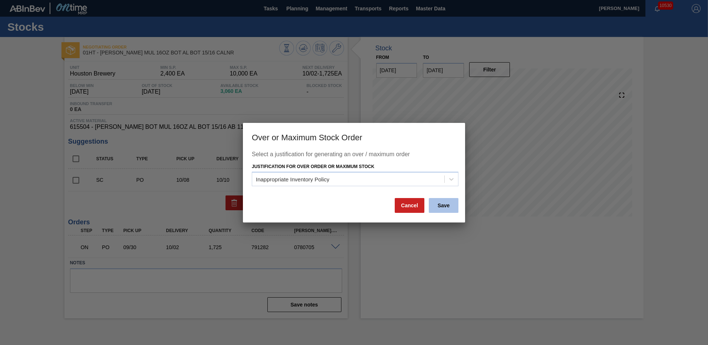
click at [445, 201] on button "Save" at bounding box center [444, 205] width 30 height 15
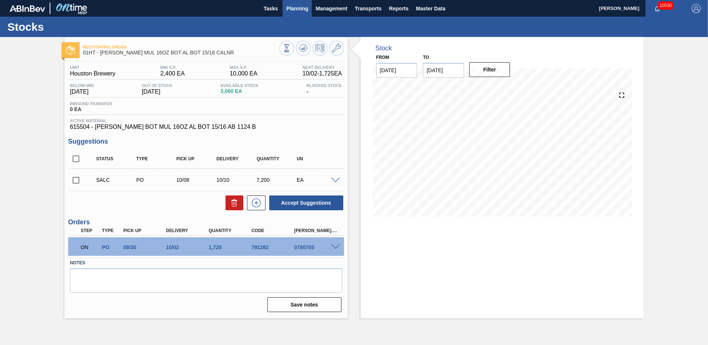
click at [301, 9] on span "Planning" at bounding box center [297, 8] width 22 height 9
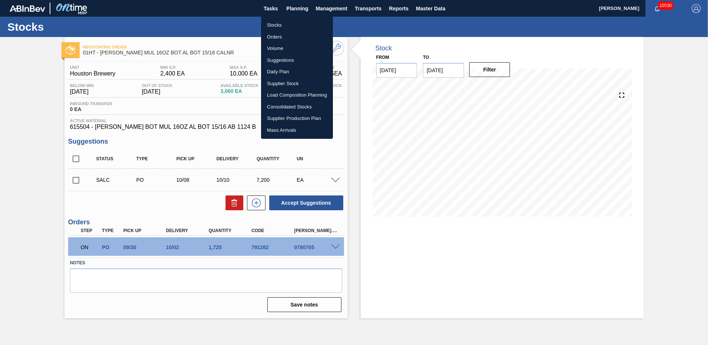
click at [270, 23] on li "Stocks" at bounding box center [297, 25] width 72 height 12
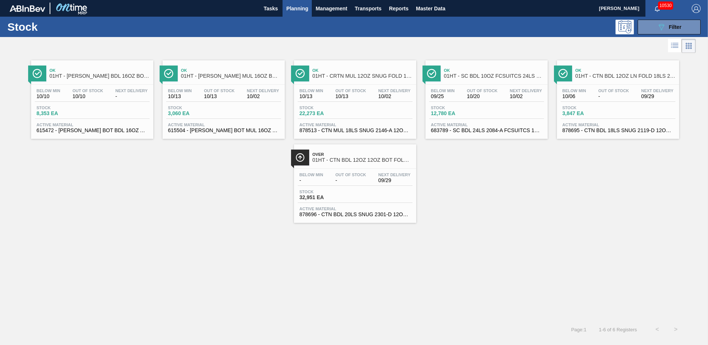
click at [299, 8] on span "Planning" at bounding box center [297, 8] width 22 height 9
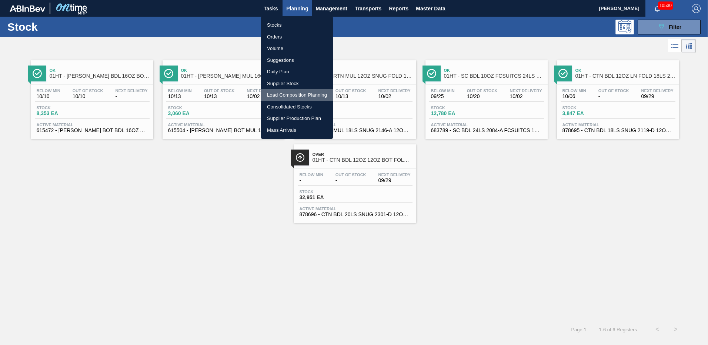
click at [275, 95] on li "Load Composition Planning" at bounding box center [297, 95] width 72 height 12
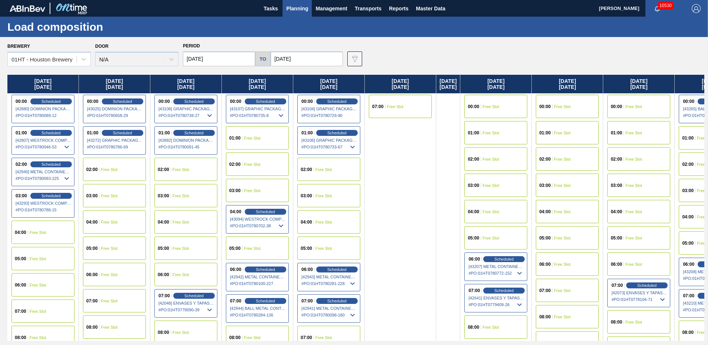
drag, startPoint x: 169, startPoint y: 249, endPoint x: 470, endPoint y: 15, distance: 381.6
click at [169, 249] on span "05:00" at bounding box center [163, 248] width 11 height 4
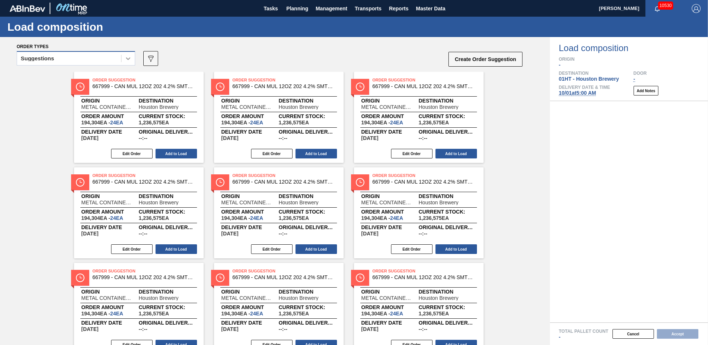
click at [129, 59] on icon at bounding box center [127, 58] width 7 height 7
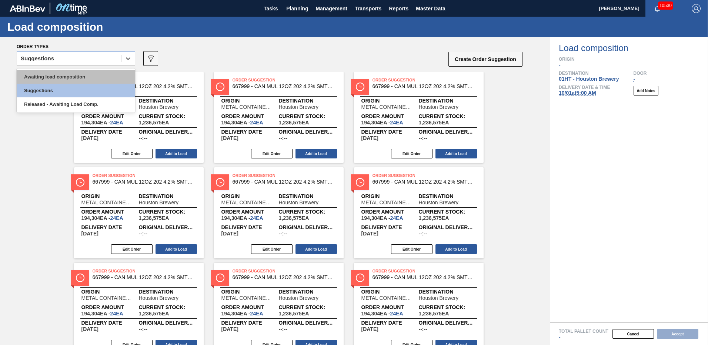
click at [80, 77] on div "Awaiting load composition" at bounding box center [76, 77] width 118 height 14
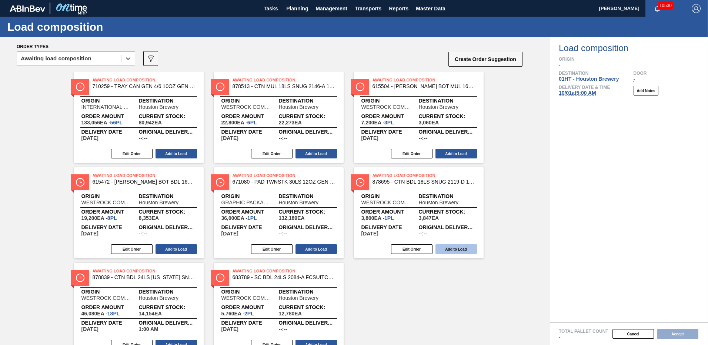
click at [453, 248] on button "Add to Load" at bounding box center [455, 249] width 41 height 10
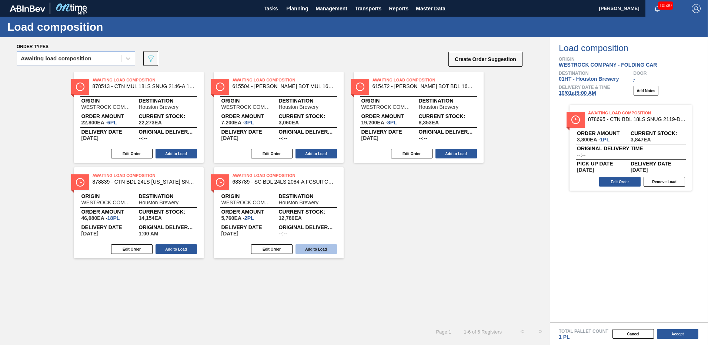
click at [310, 249] on button "Add to Load" at bounding box center [315, 249] width 41 height 10
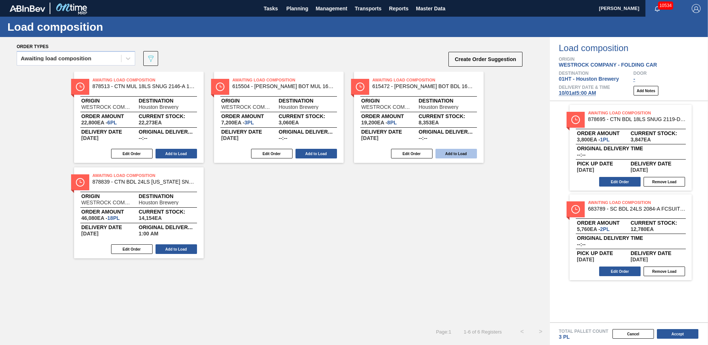
click at [448, 152] on button "Add to Load" at bounding box center [455, 154] width 41 height 10
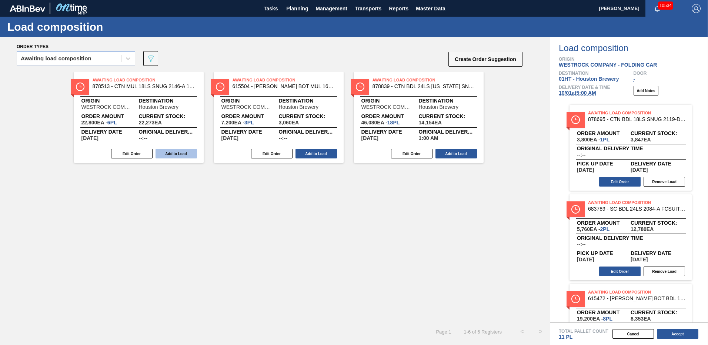
click at [171, 152] on button "Add to Load" at bounding box center [176, 154] width 41 height 10
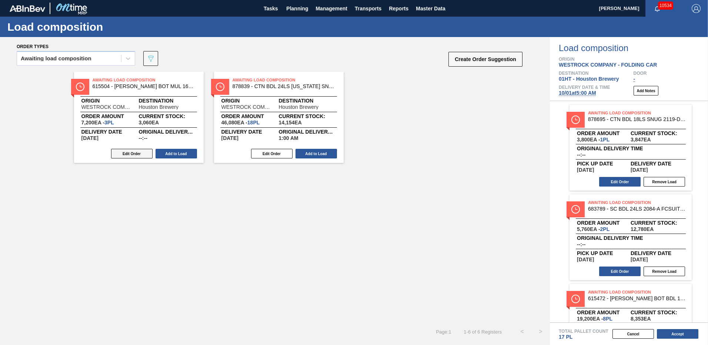
click at [136, 152] on button "Edit Order" at bounding box center [131, 154] width 41 height 10
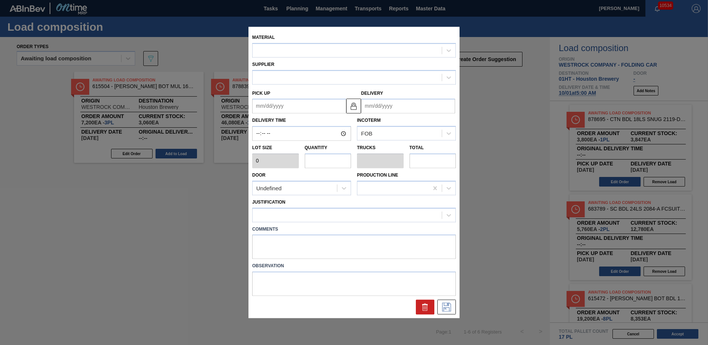
type input "2,400"
type input "3"
type input "0.115"
type input "7,200"
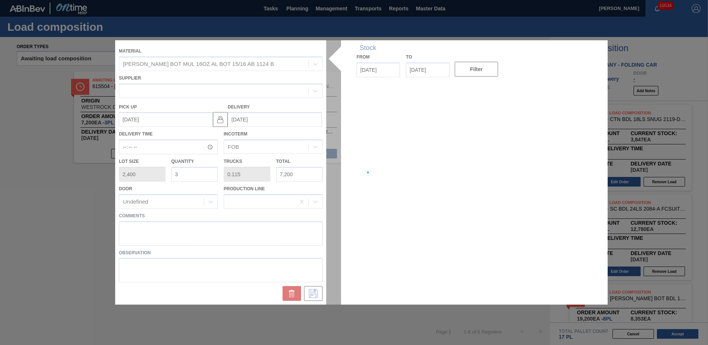
type up "[DATE]"
type input "[DATE]"
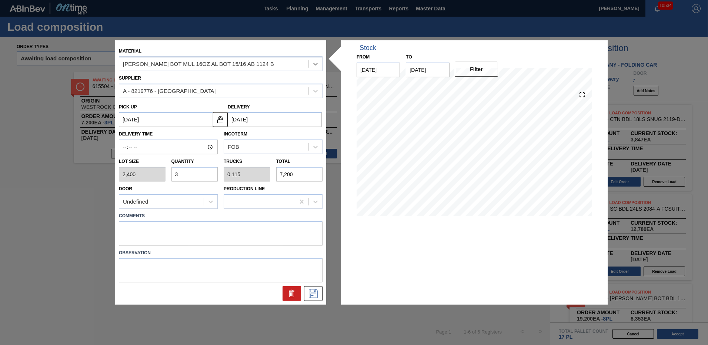
click at [315, 63] on icon at bounding box center [315, 63] width 7 height 7
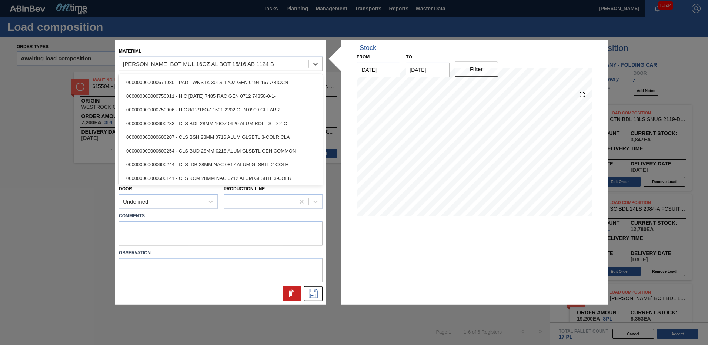
click at [258, 64] on div "[PERSON_NAME] BOT MUL 16OZ AL BOT 15/16 AB 1124 B" at bounding box center [213, 63] width 189 height 11
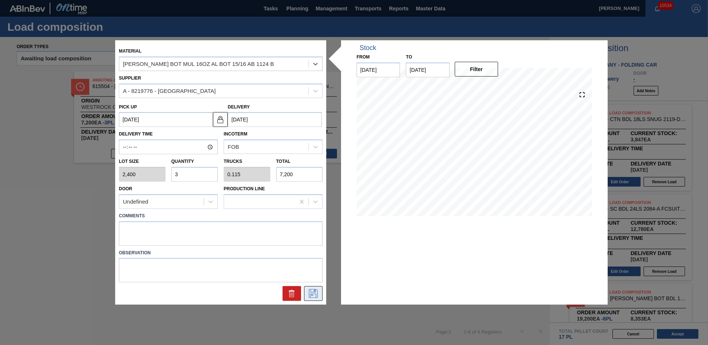
click at [315, 293] on icon at bounding box center [313, 293] width 12 height 9
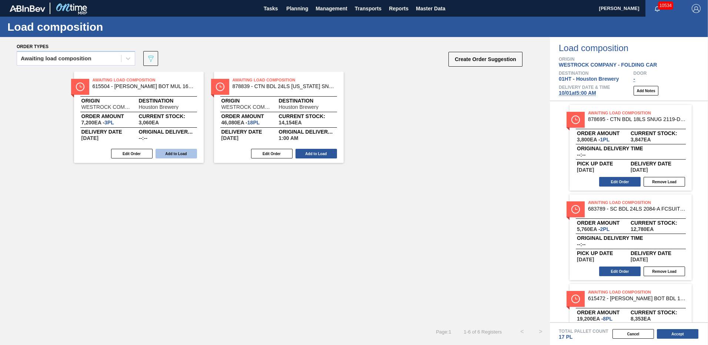
click at [172, 152] on button "Add to Load" at bounding box center [176, 154] width 41 height 10
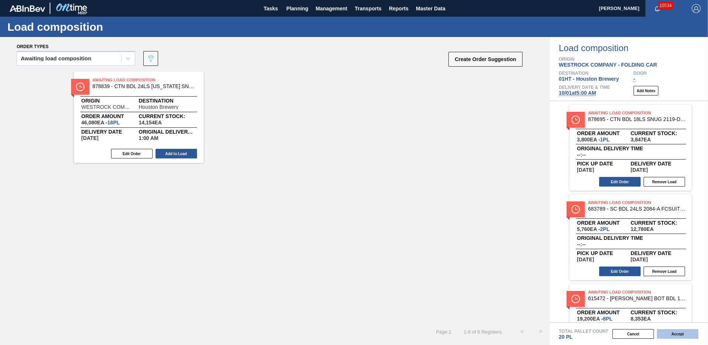
click at [678, 334] on button "Accept" at bounding box center [677, 334] width 41 height 10
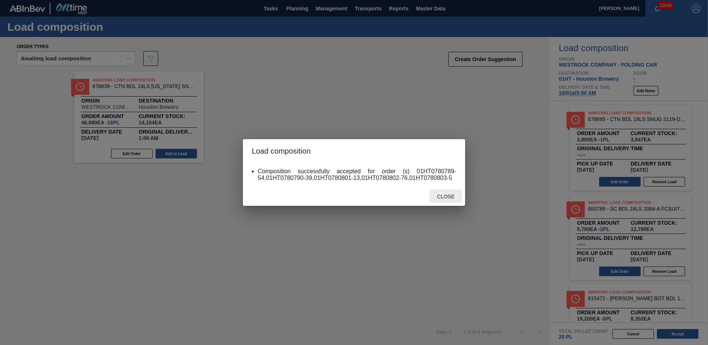
click at [444, 197] on span "Close" at bounding box center [445, 197] width 29 height 6
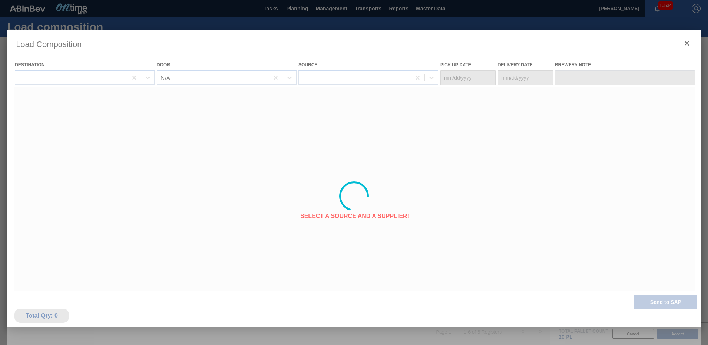
type Date "[DATE]"
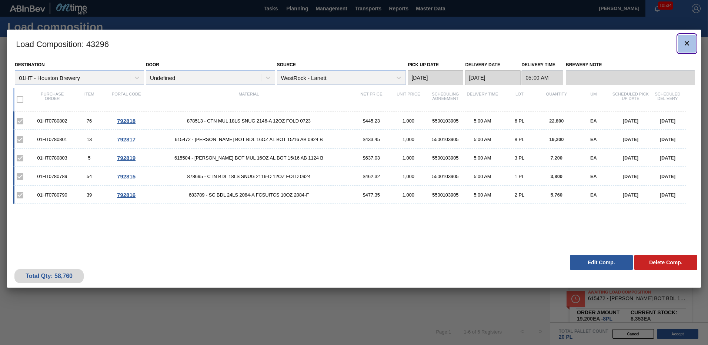
click at [687, 44] on icon "botão de ícone" at bounding box center [686, 43] width 9 height 9
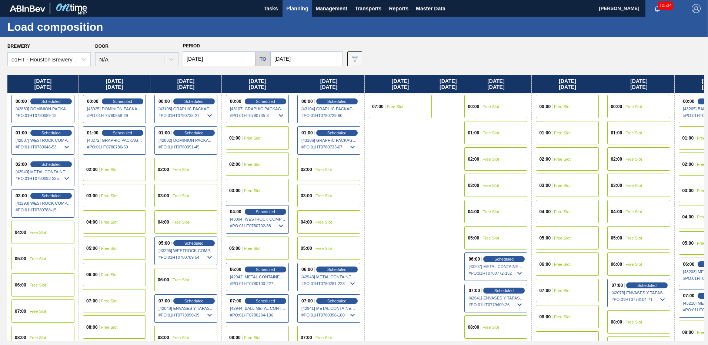
drag, startPoint x: 629, startPoint y: 341, endPoint x: 610, endPoint y: 355, distance: 23.0
click at [610, 0] on html "Tasks Planning Management Transports Reports Master Data [PERSON_NAME] 10534 Ma…" at bounding box center [354, 0] width 708 height 0
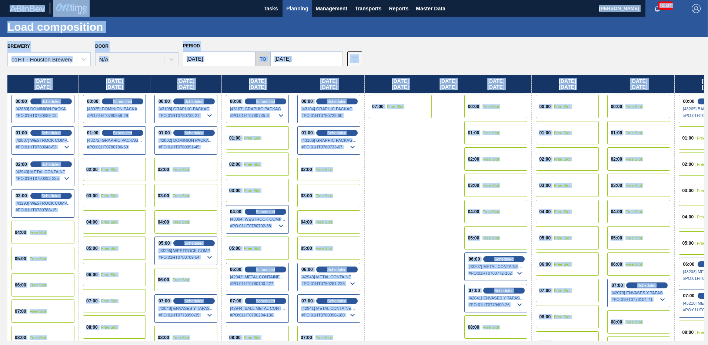
click at [293, 11] on span "Planning" at bounding box center [297, 8] width 22 height 9
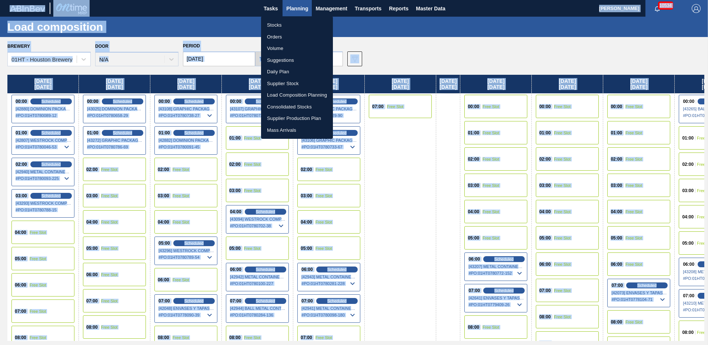
click at [277, 25] on li "Stocks" at bounding box center [297, 25] width 72 height 12
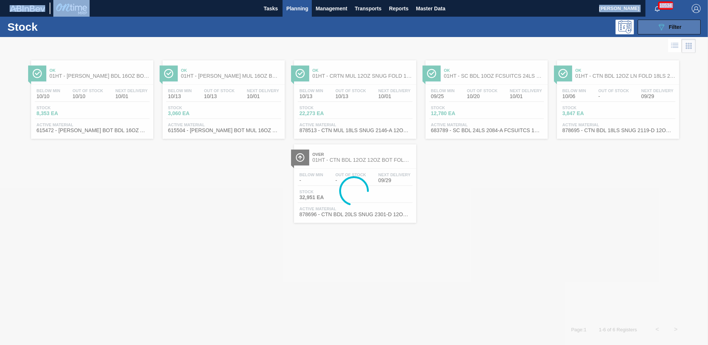
click at [658, 29] on icon "089F7B8B-B2A5-4AFE-B5C0-19BA573D28AC" at bounding box center [661, 27] width 9 height 9
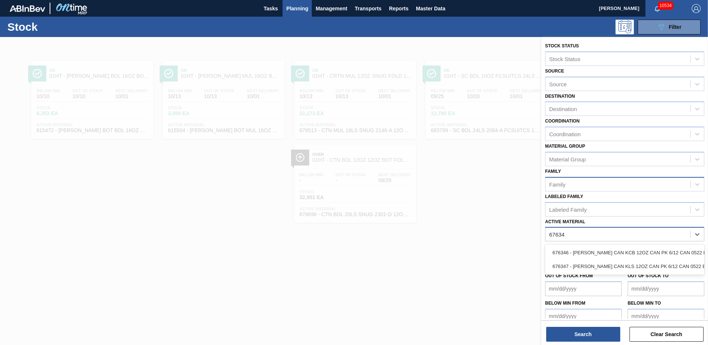
type Material "676347"
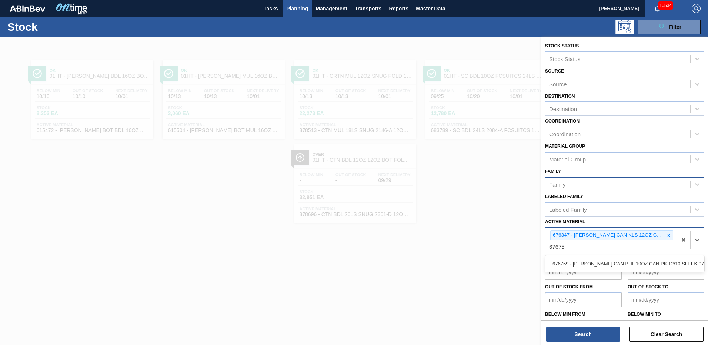
type Material "676759"
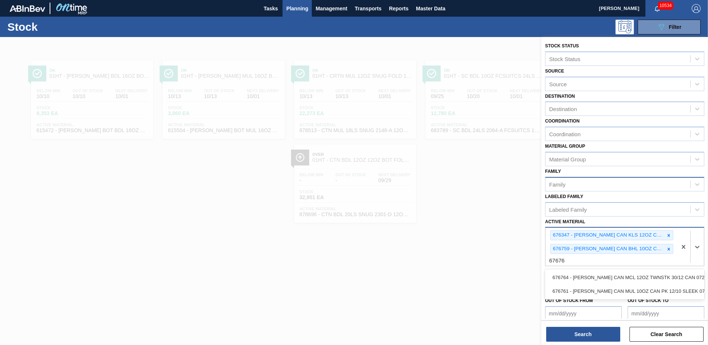
type Material "676761"
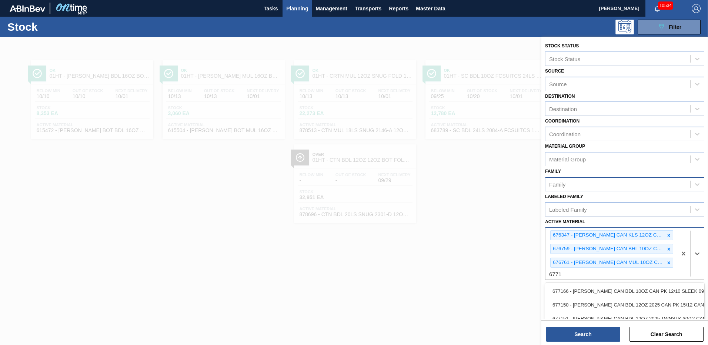
type Material "677166"
type Material "677195"
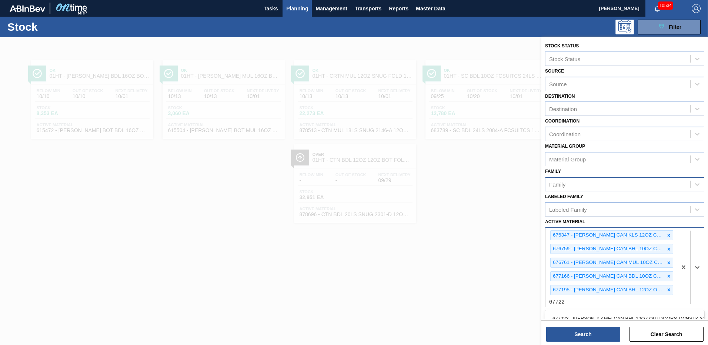
type Material "677222"
type Material "677149"
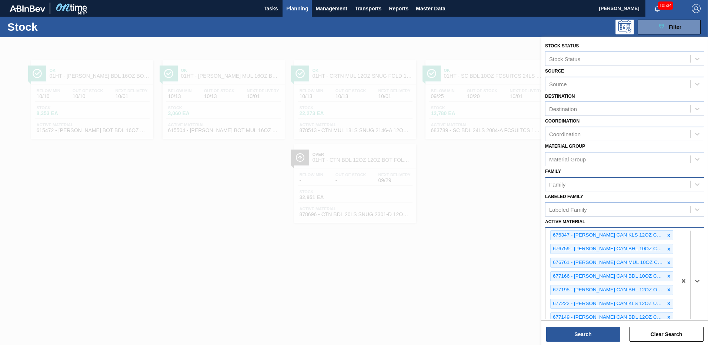
scroll to position [13, 0]
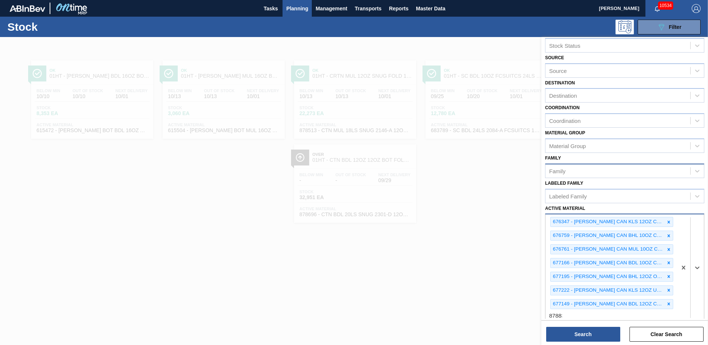
type Material "878839"
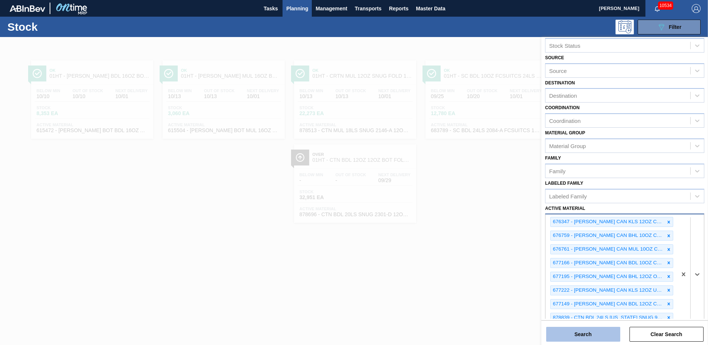
click at [558, 335] on button "Search" at bounding box center [583, 334] width 74 height 15
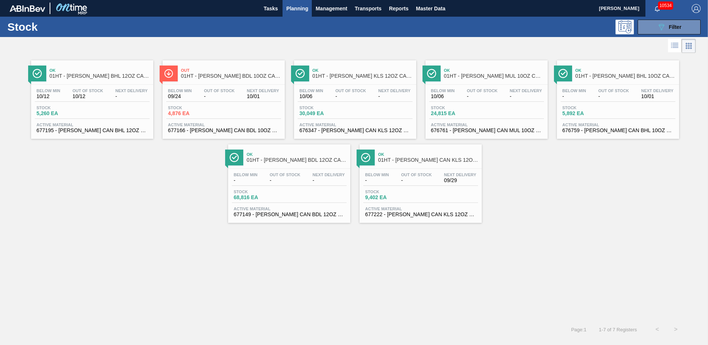
click at [340, 127] on div "Active Material 676347 - [PERSON_NAME] CAN KLS 12OZ CAN PK 6/12 CAN 0522 B" at bounding box center [355, 128] width 115 height 11
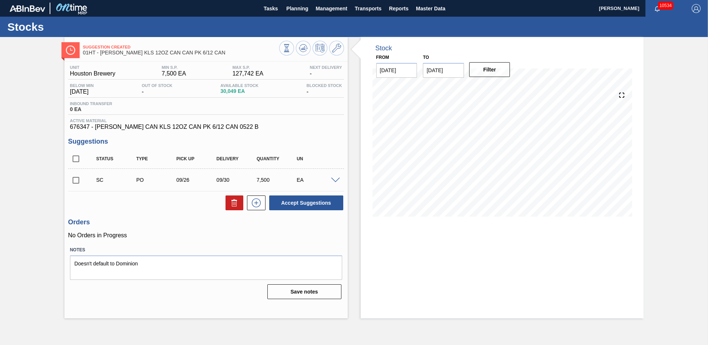
click at [334, 181] on span at bounding box center [335, 181] width 9 height 6
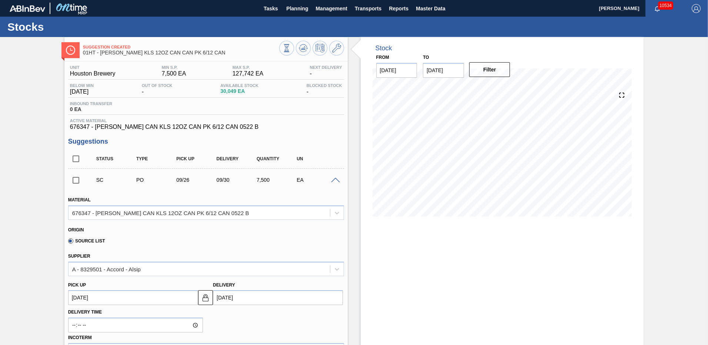
scroll to position [111, 0]
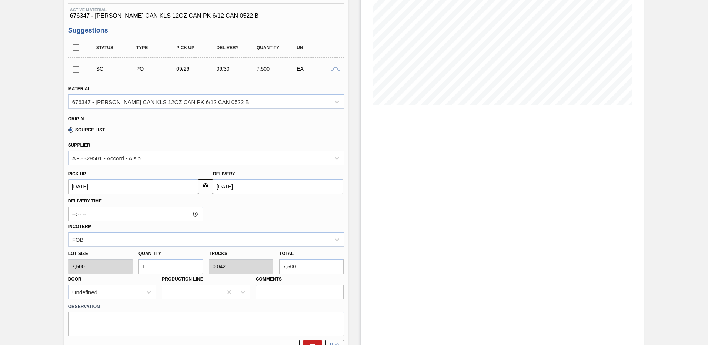
click at [336, 69] on span at bounding box center [335, 70] width 9 height 6
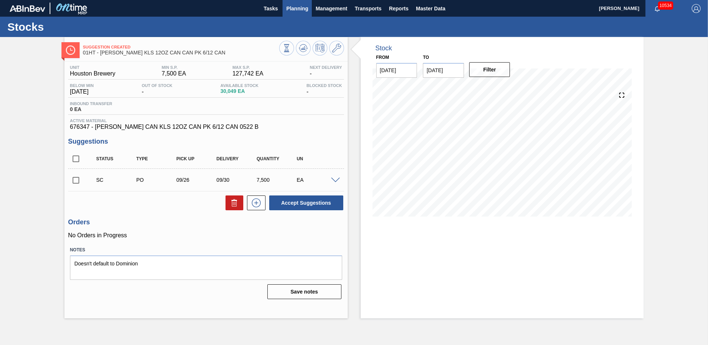
scroll to position [0, 0]
drag, startPoint x: 75, startPoint y: 179, endPoint x: 151, endPoint y: 180, distance: 76.7
click at [75, 180] on input "checkbox" at bounding box center [76, 181] width 16 height 16
click at [299, 203] on button "Accept Suggestions" at bounding box center [306, 202] width 74 height 15
checkbox input "false"
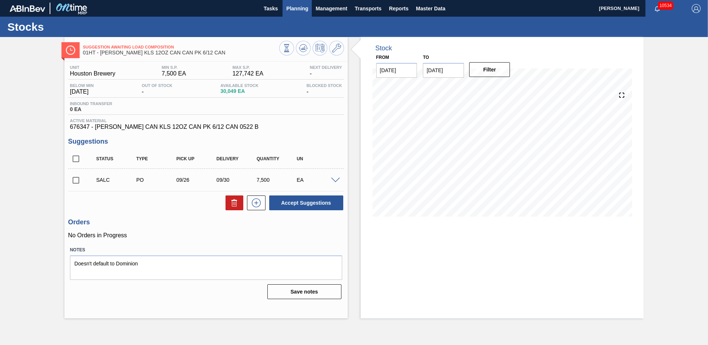
click at [290, 10] on span "Planning" at bounding box center [297, 8] width 22 height 9
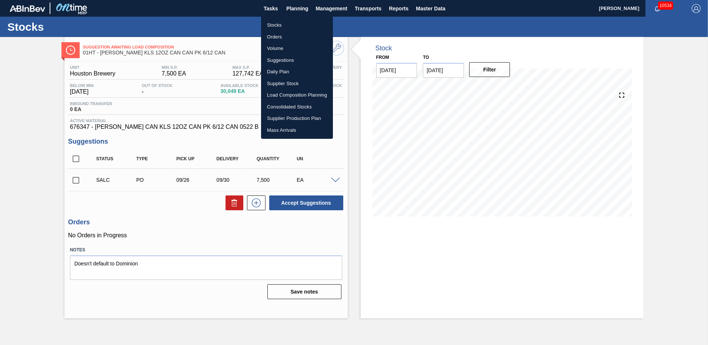
click at [271, 26] on li "Stocks" at bounding box center [297, 25] width 72 height 12
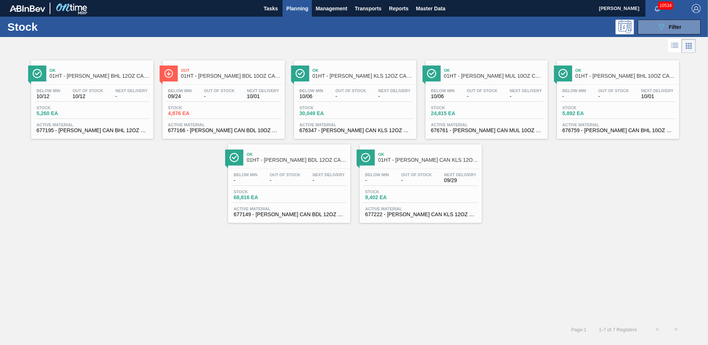
click at [582, 113] on span "5,892 EA" at bounding box center [588, 114] width 52 height 6
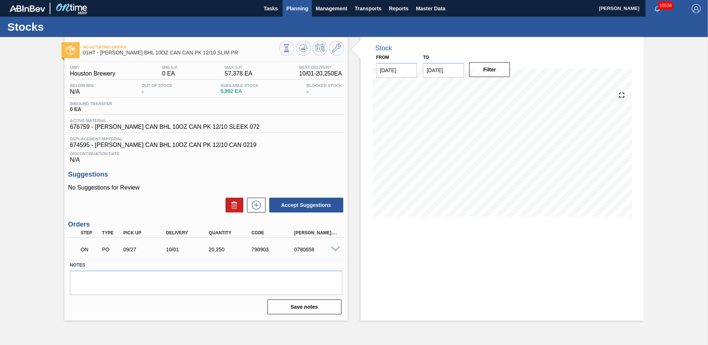
click at [292, 11] on span "Planning" at bounding box center [297, 8] width 22 height 9
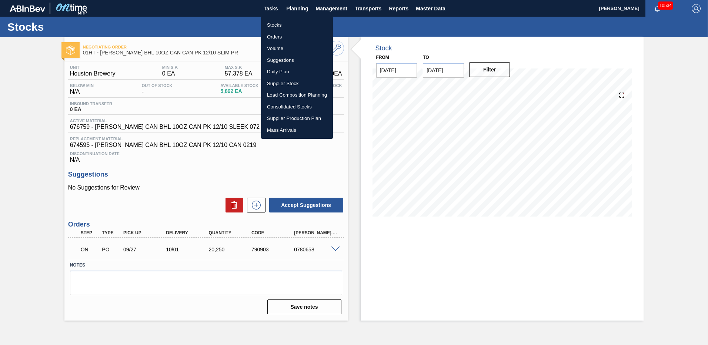
click at [275, 24] on li "Stocks" at bounding box center [297, 25] width 72 height 12
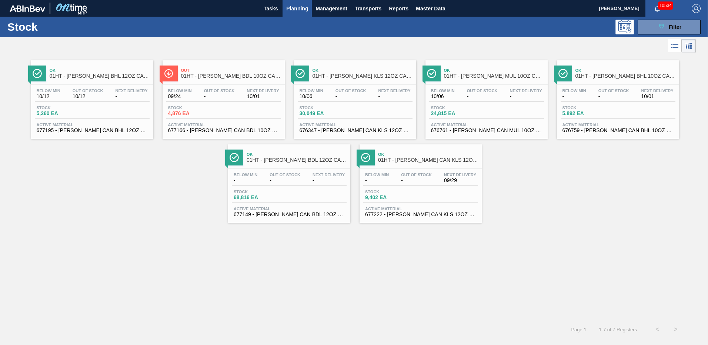
click at [468, 106] on span "Stock" at bounding box center [457, 108] width 52 height 4
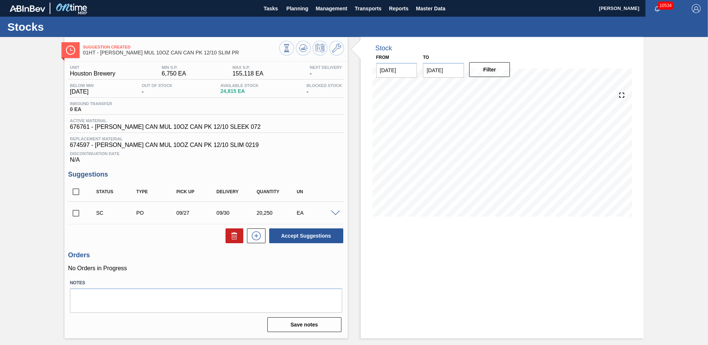
click at [336, 212] on span at bounding box center [335, 214] width 9 height 6
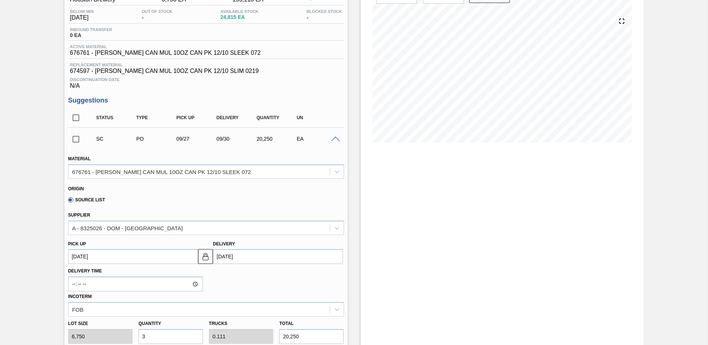
scroll to position [111, 0]
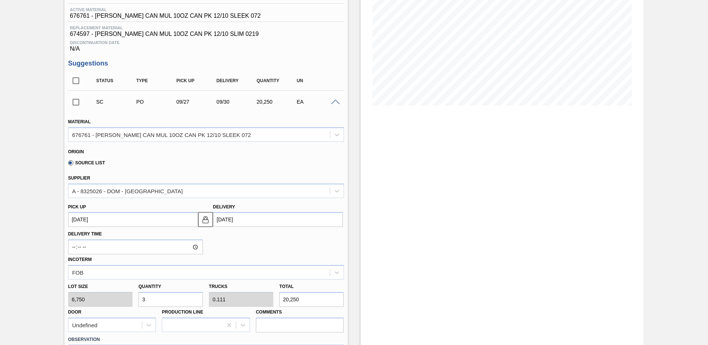
click at [335, 100] on span at bounding box center [335, 103] width 9 height 6
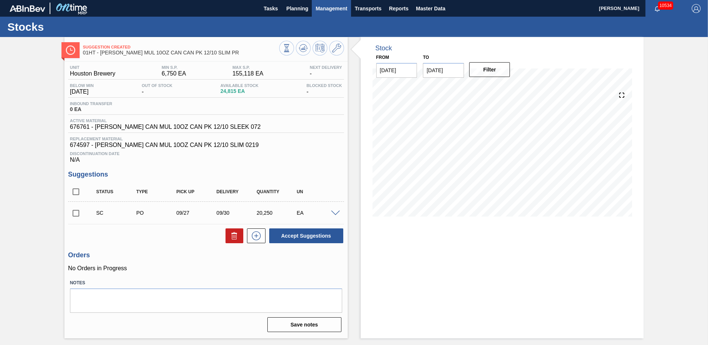
scroll to position [0, 0]
click at [76, 214] on input "checkbox" at bounding box center [76, 213] width 16 height 16
click at [302, 238] on button "Accept Suggestions" at bounding box center [306, 235] width 74 height 15
checkbox input "false"
click at [290, 7] on span "Planning" at bounding box center [297, 8] width 22 height 9
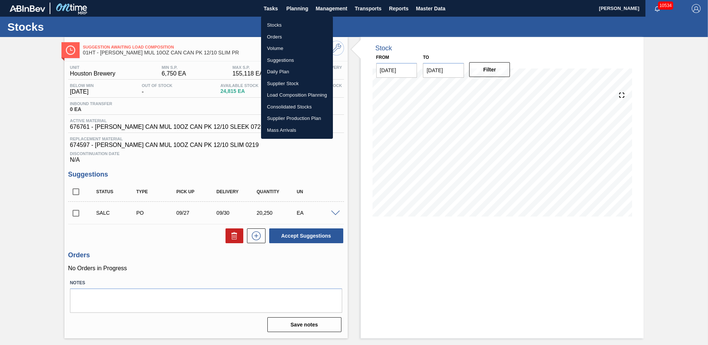
click at [270, 22] on li "Stocks" at bounding box center [297, 25] width 72 height 12
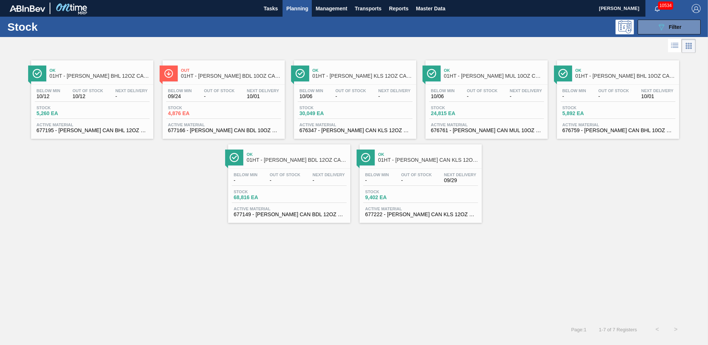
click at [191, 103] on div "Below Min 09/24 Out Of Stock - Next Delivery 10/01 Stock 4,876 EA Active Materi…" at bounding box center [224, 110] width 122 height 50
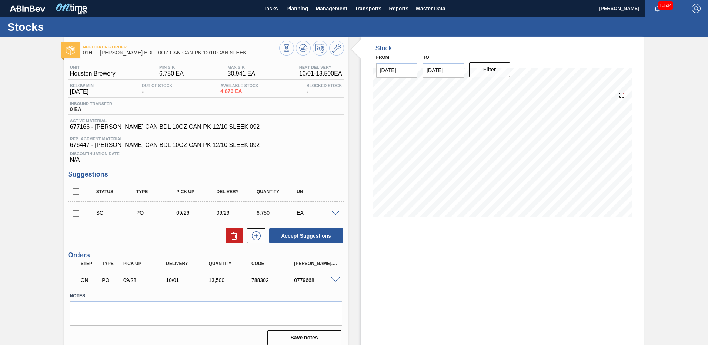
click at [332, 213] on span at bounding box center [335, 214] width 9 height 6
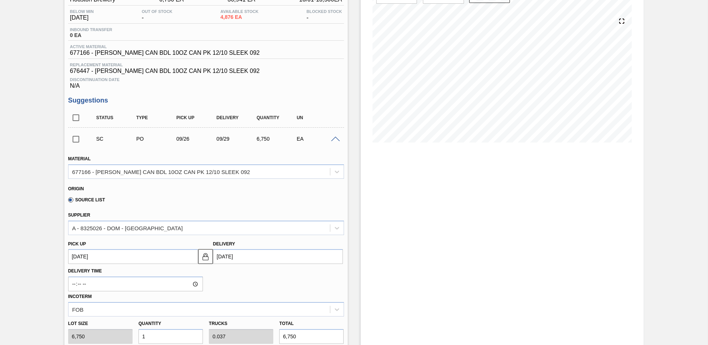
scroll to position [148, 0]
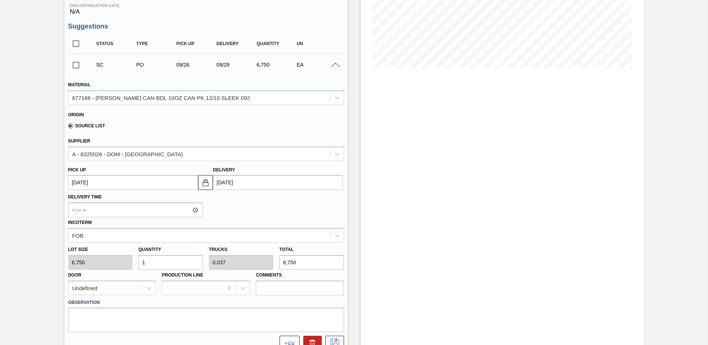
click at [334, 63] on span at bounding box center [335, 66] width 9 height 6
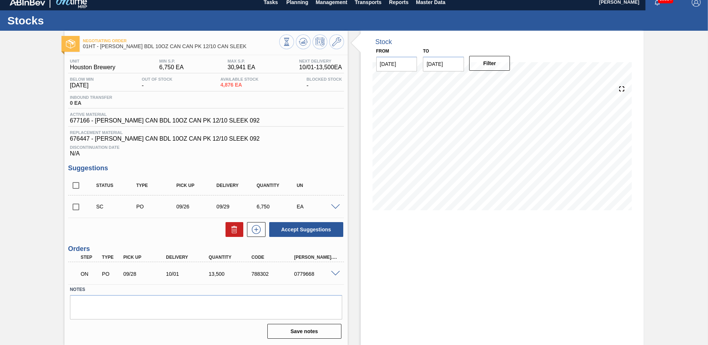
scroll to position [6, 0]
click at [74, 207] on input "checkbox" at bounding box center [76, 207] width 16 height 16
click at [310, 226] on button "Accept Suggestions" at bounding box center [306, 229] width 74 height 15
checkbox input "false"
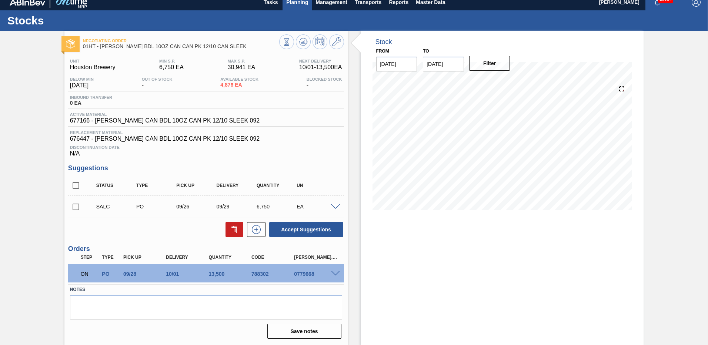
click at [289, 4] on span "Planning" at bounding box center [297, 2] width 22 height 9
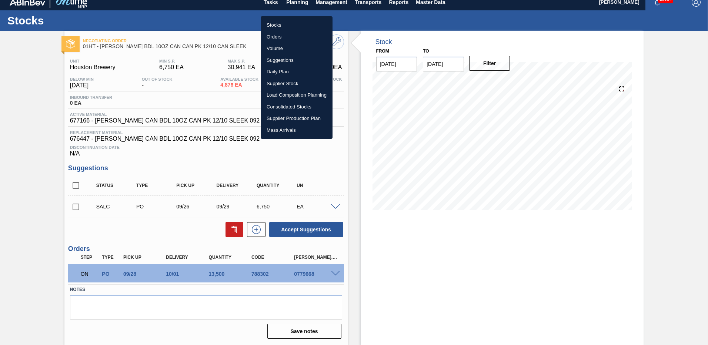
click at [267, 23] on li "Stocks" at bounding box center [297, 25] width 72 height 12
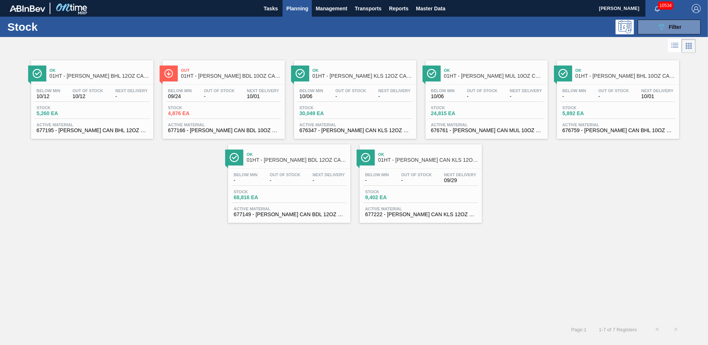
click at [378, 197] on span "9,402 EA" at bounding box center [391, 198] width 52 height 6
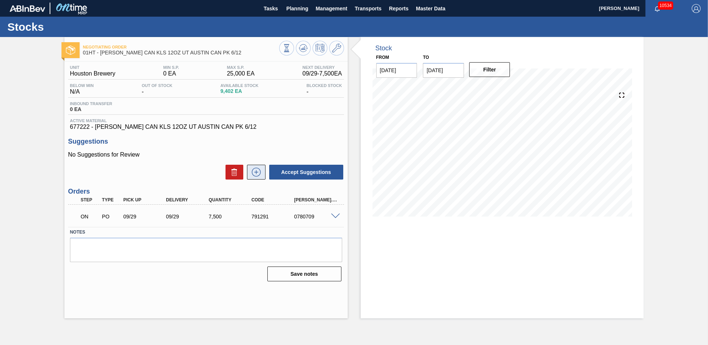
click at [254, 173] on icon at bounding box center [256, 172] width 12 height 9
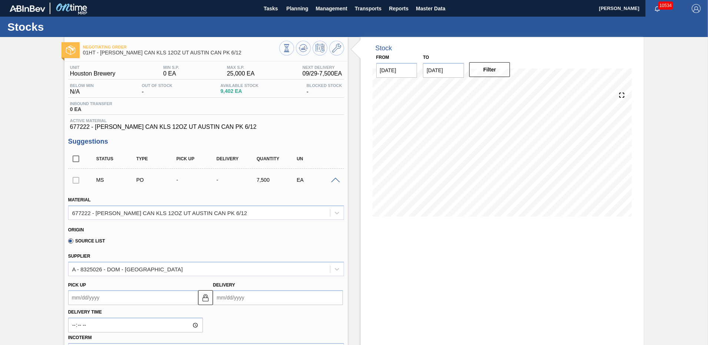
click at [228, 299] on input "Delivery" at bounding box center [278, 297] width 130 height 15
click at [294, 204] on button "Next Month" at bounding box center [295, 204] width 5 height 5
click at [269, 227] on div "2" at bounding box center [270, 228] width 10 height 10
type up104694347 "[DATE]"
type input "[DATE]"
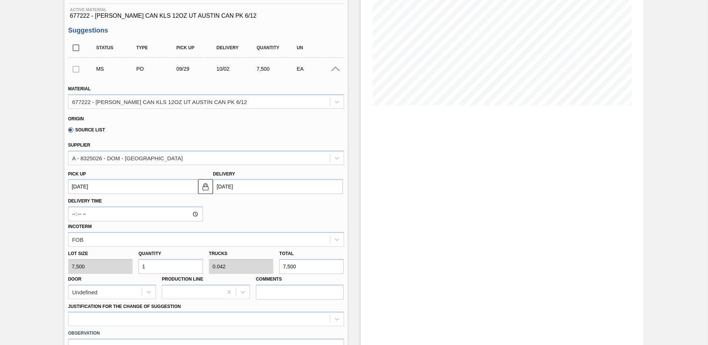
scroll to position [148, 0]
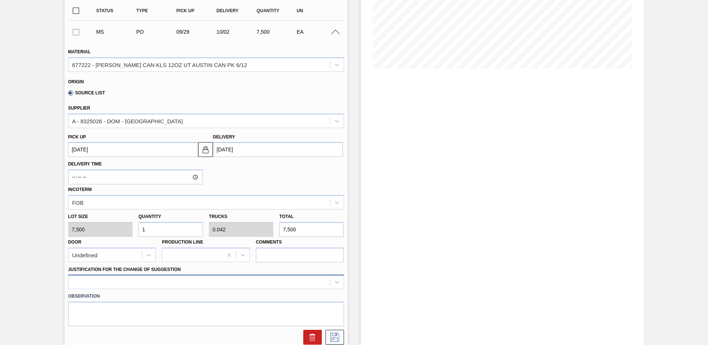
click at [101, 282] on div at bounding box center [206, 282] width 276 height 14
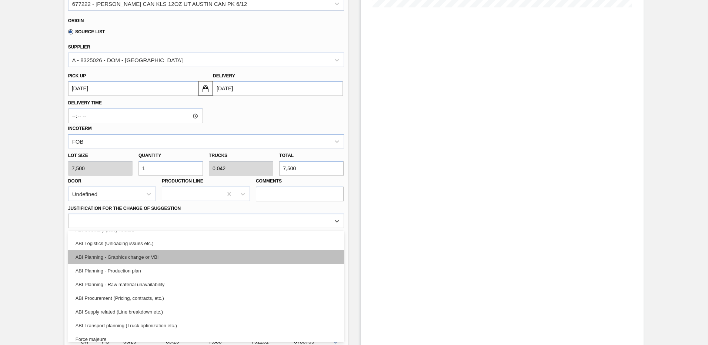
scroll to position [74, 0]
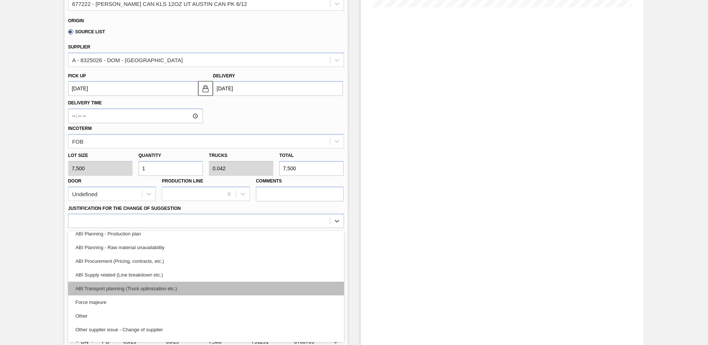
click at [156, 289] on div "ABI Transport planning (Truck optimization etc.)" at bounding box center [206, 289] width 276 height 14
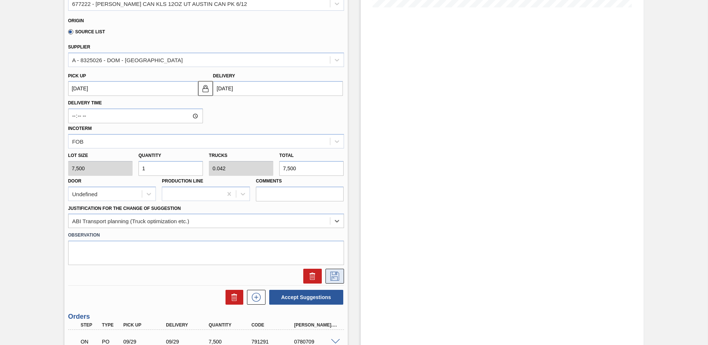
click at [334, 273] on icon at bounding box center [335, 276] width 12 height 9
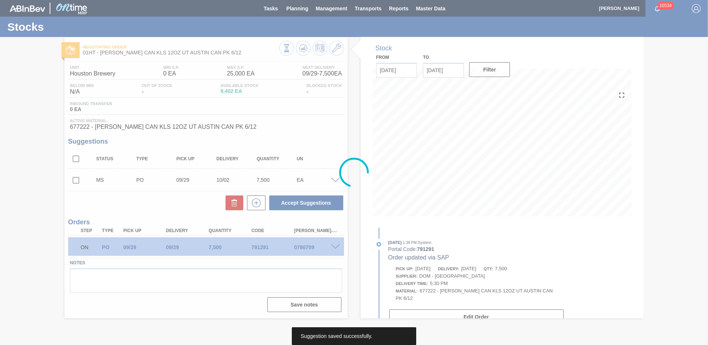
scroll to position [0, 0]
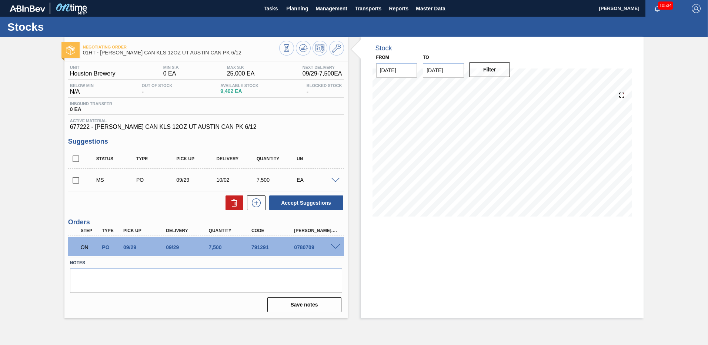
click at [76, 181] on input "checkbox" at bounding box center [76, 181] width 16 height 16
click at [297, 204] on button "Accept Suggestions" at bounding box center [306, 202] width 74 height 15
checkbox input "false"
click at [292, 10] on span "Planning" at bounding box center [297, 8] width 22 height 9
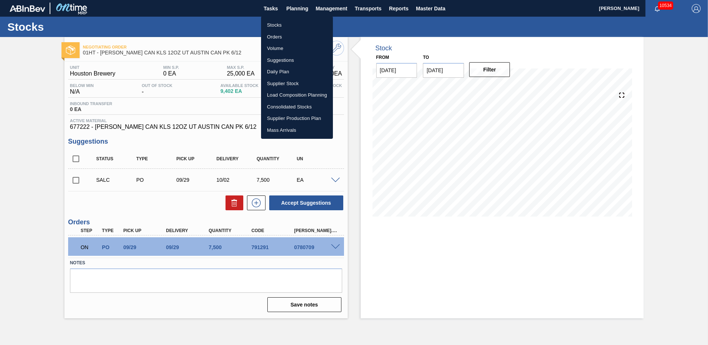
click at [268, 26] on li "Stocks" at bounding box center [297, 25] width 72 height 12
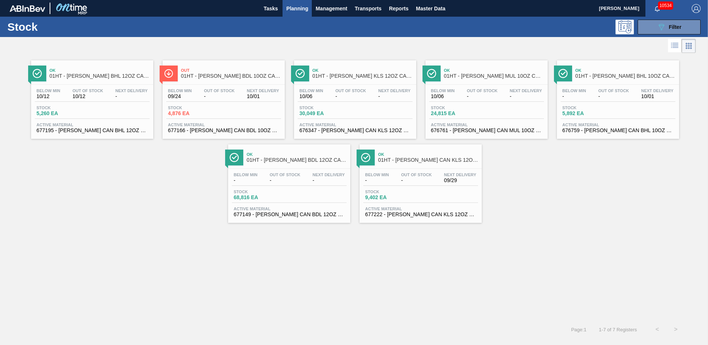
click at [81, 116] on div "Stock 5,260 EA" at bounding box center [92, 112] width 115 height 13
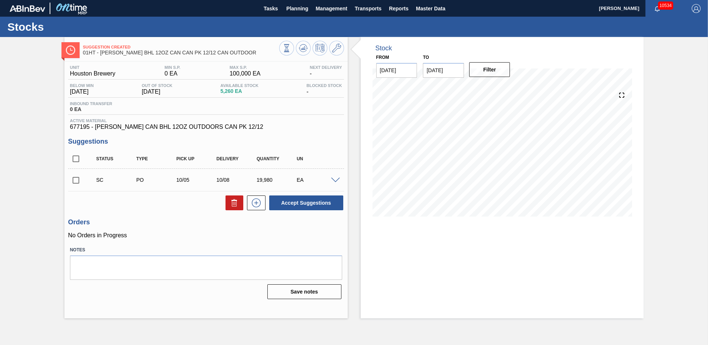
click at [335, 177] on div "EA" at bounding box center [317, 180] width 45 height 6
click at [334, 178] on span at bounding box center [335, 181] width 9 height 6
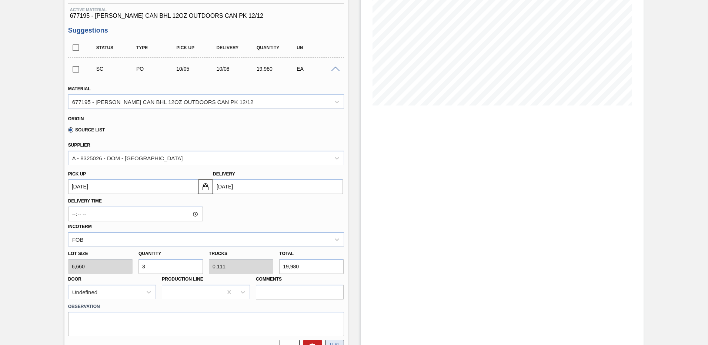
scroll to position [222, 0]
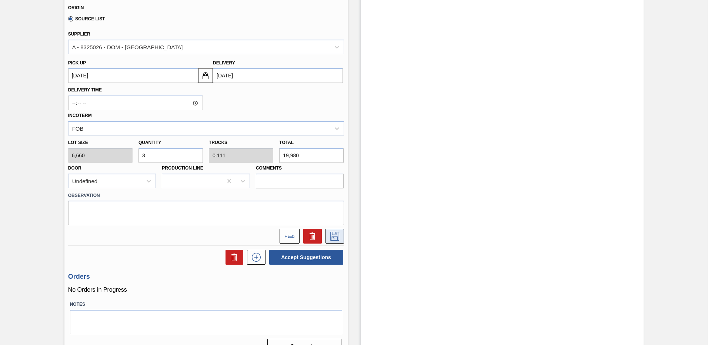
click at [332, 236] on icon at bounding box center [335, 236] width 12 height 9
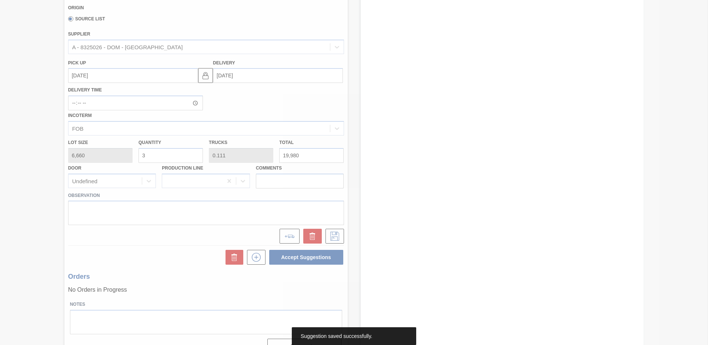
scroll to position [0, 0]
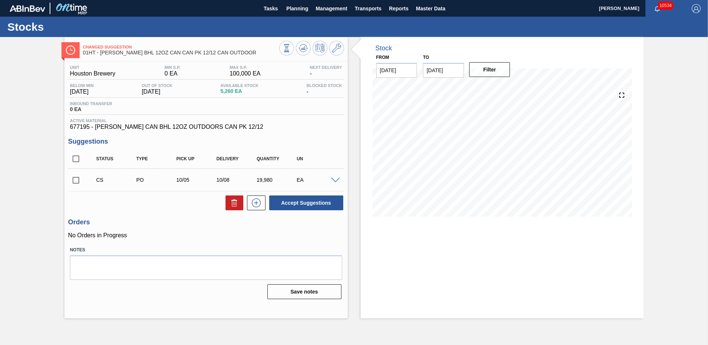
click at [75, 180] on input "checkbox" at bounding box center [76, 181] width 16 height 16
click at [294, 203] on button "Accept Suggestions" at bounding box center [306, 202] width 74 height 15
checkbox input "false"
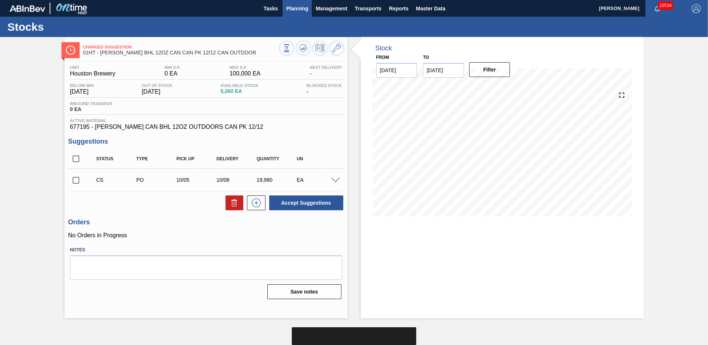
click at [297, 9] on span "Planning" at bounding box center [297, 8] width 22 height 9
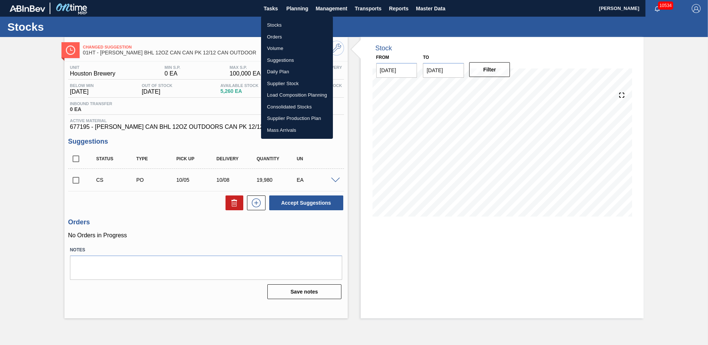
click at [277, 25] on li "Stocks" at bounding box center [297, 25] width 72 height 12
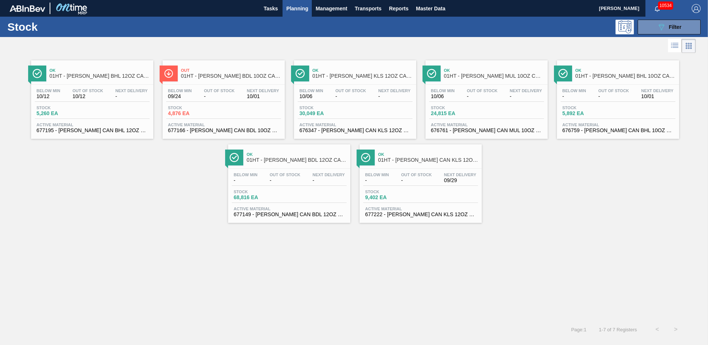
click at [276, 189] on div "Below Min - Out Of Stock - Next Delivery - Stock 68,816 EA Active Material 6771…" at bounding box center [289, 194] width 122 height 50
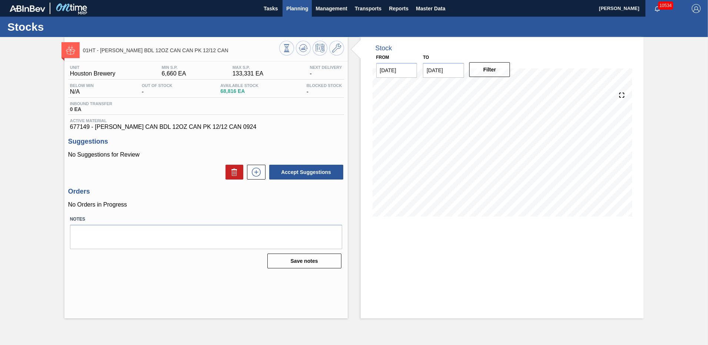
click at [302, 8] on span "Planning" at bounding box center [297, 8] width 22 height 9
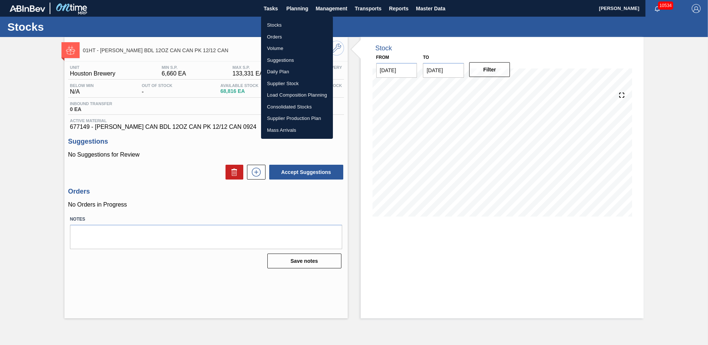
click at [276, 24] on li "Stocks" at bounding box center [297, 25] width 72 height 12
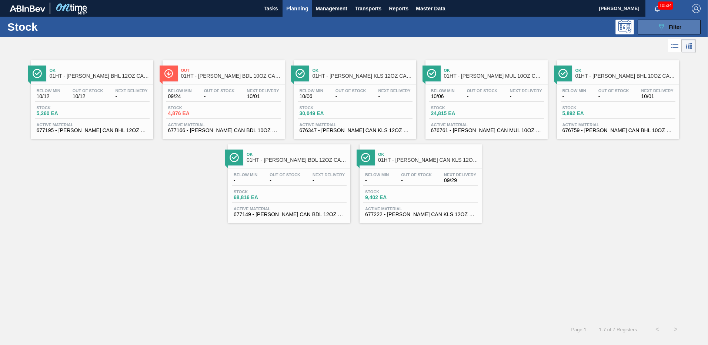
click at [678, 27] on span "Filter" at bounding box center [675, 27] width 13 height 6
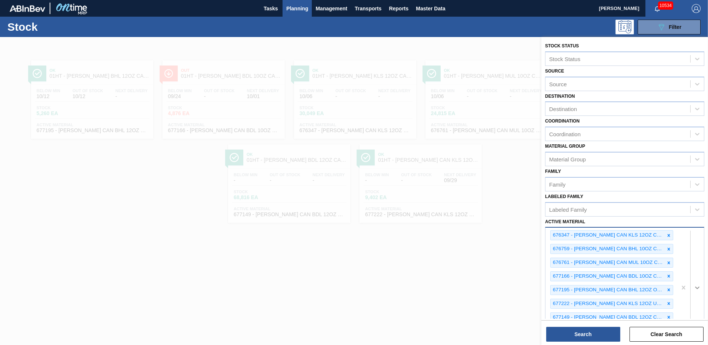
click at [697, 286] on div "676347 - [PERSON_NAME] CAN KLS 12OZ CAN PK 6/12 CAN 0522 B 676759 - [PERSON_NAM…" at bounding box center [624, 287] width 159 height 121
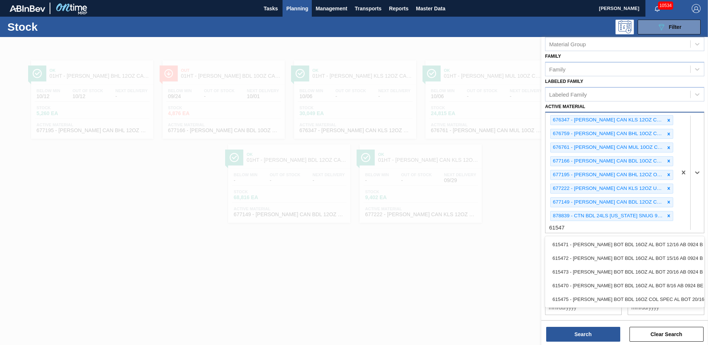
type Material "615470"
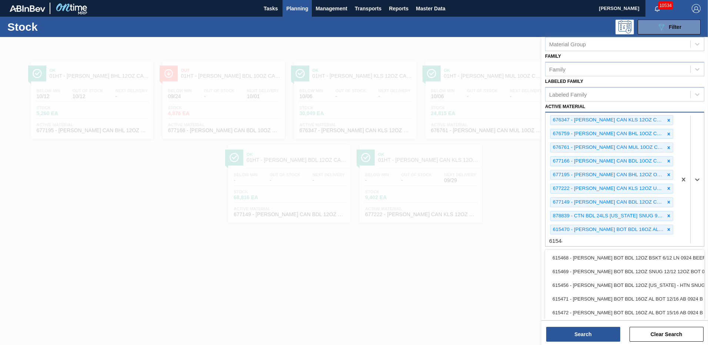
type Material "615449"
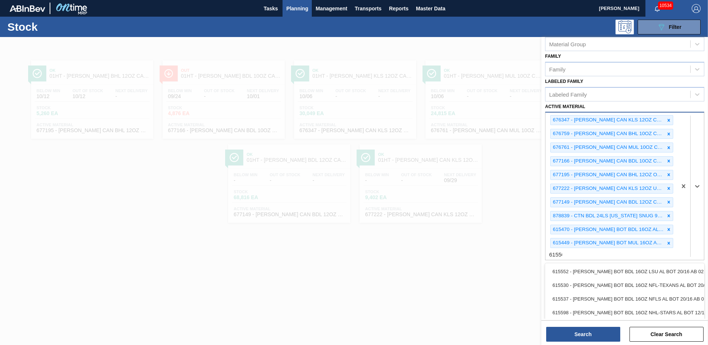
type Material "615502"
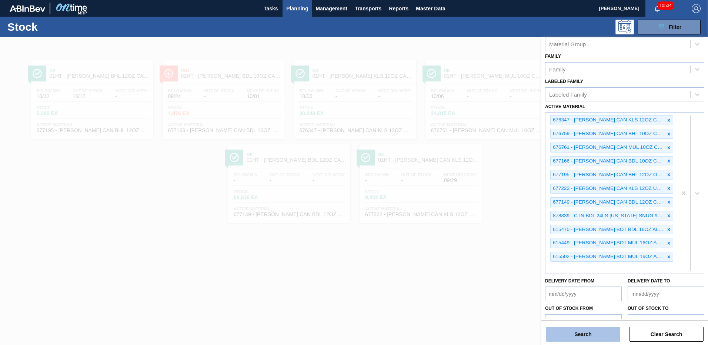
click at [586, 331] on button "Search" at bounding box center [583, 334] width 74 height 15
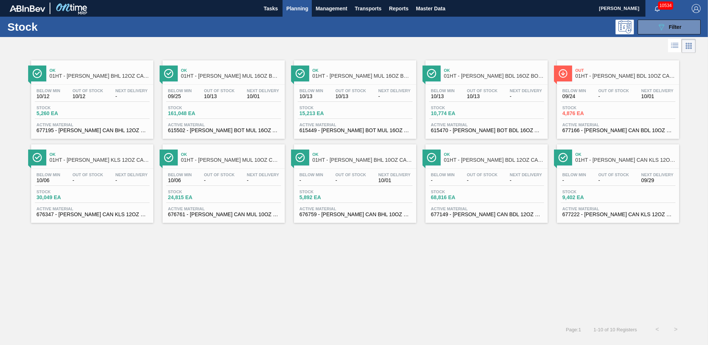
click at [472, 110] on span "Stock" at bounding box center [457, 108] width 52 height 4
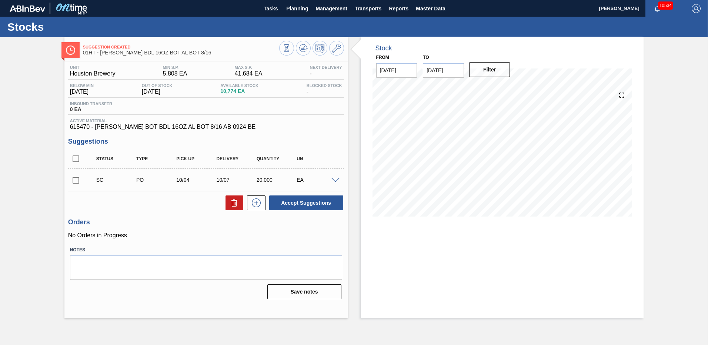
click at [336, 178] on span at bounding box center [335, 181] width 9 height 6
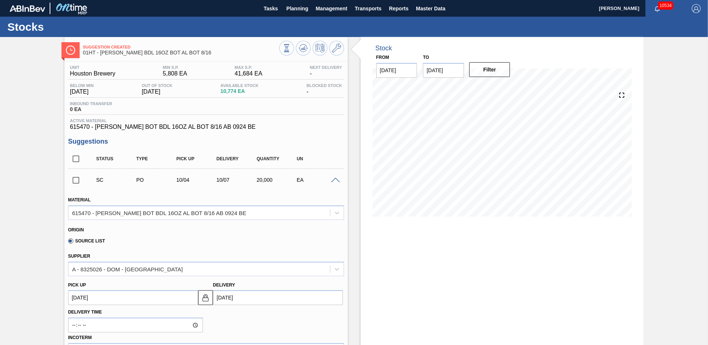
click at [74, 180] on input "checkbox" at bounding box center [76, 181] width 16 height 16
click at [336, 181] on span at bounding box center [335, 181] width 9 height 6
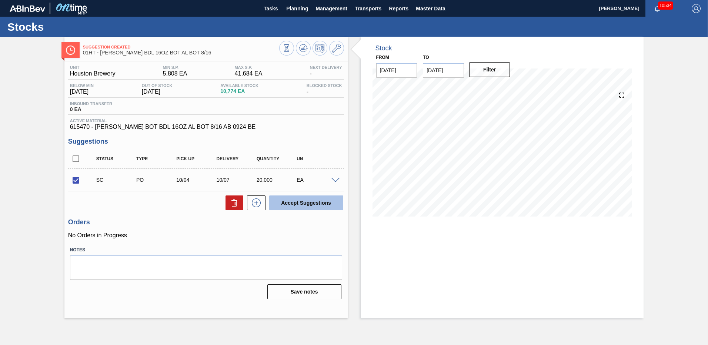
click at [297, 203] on button "Accept Suggestions" at bounding box center [306, 202] width 74 height 15
checkbox input "false"
click at [296, 10] on span "Planning" at bounding box center [297, 8] width 22 height 9
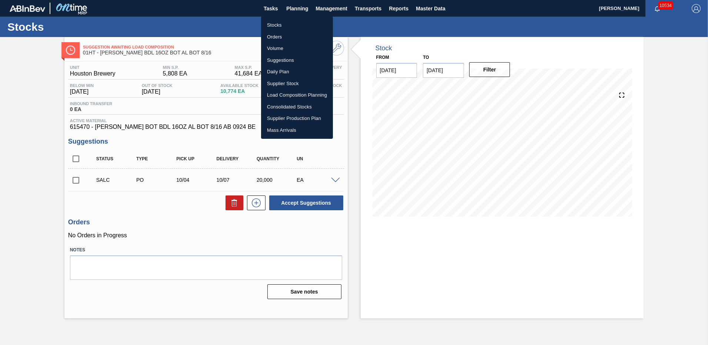
click at [266, 26] on li "Stocks" at bounding box center [297, 25] width 72 height 12
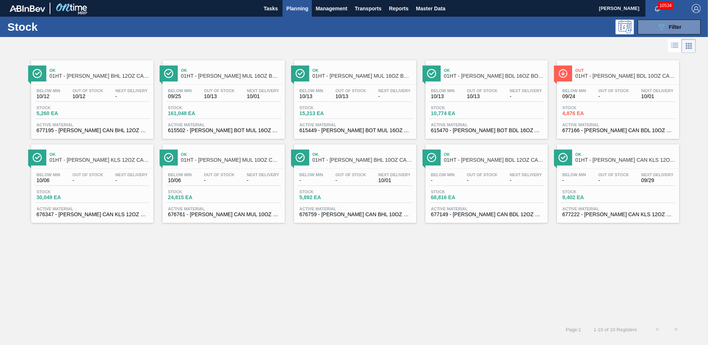
click at [332, 112] on span "15,213 EA" at bounding box center [326, 114] width 52 height 6
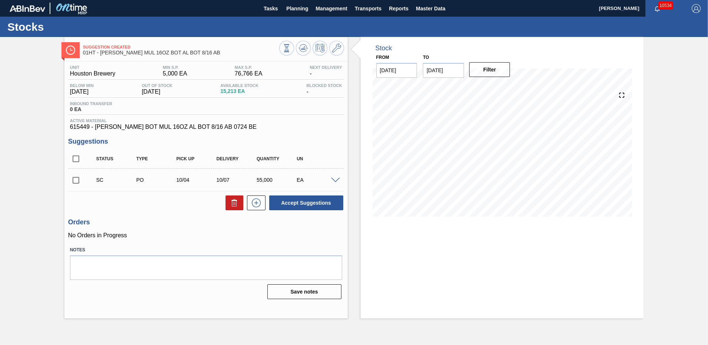
click at [76, 180] on input "checkbox" at bounding box center [76, 181] width 16 height 16
click at [337, 178] on span at bounding box center [335, 181] width 9 height 6
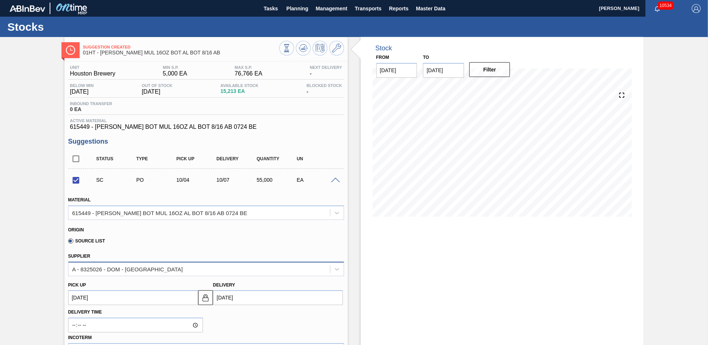
scroll to position [74, 0]
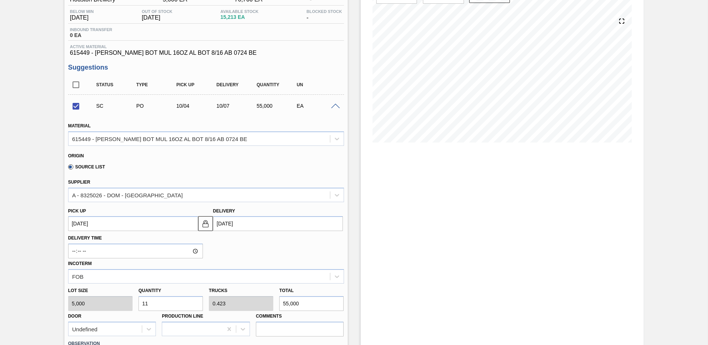
click at [334, 106] on span at bounding box center [335, 107] width 9 height 6
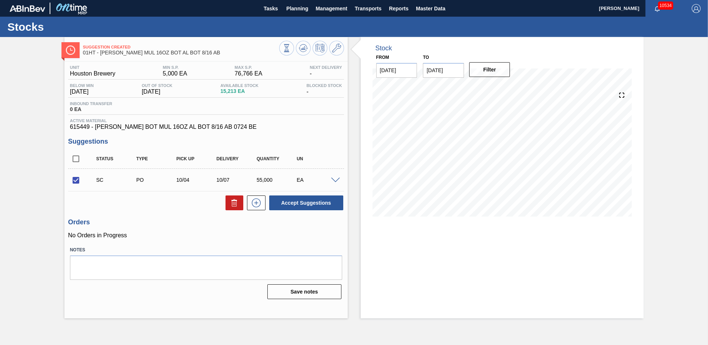
scroll to position [0, 0]
click at [300, 203] on button "Accept Suggestions" at bounding box center [306, 202] width 74 height 15
checkbox input "false"
click at [294, 8] on span "Planning" at bounding box center [297, 8] width 22 height 9
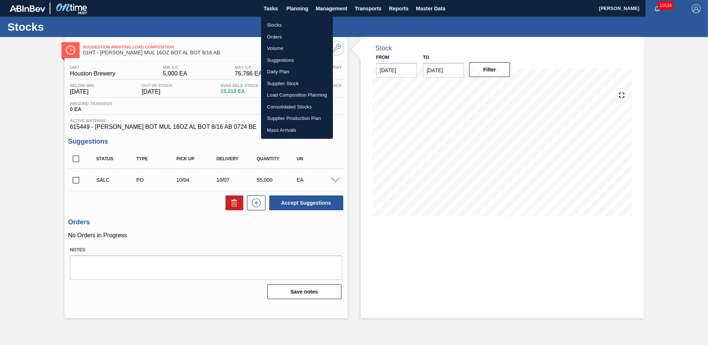
click at [273, 24] on li "Stocks" at bounding box center [297, 25] width 72 height 12
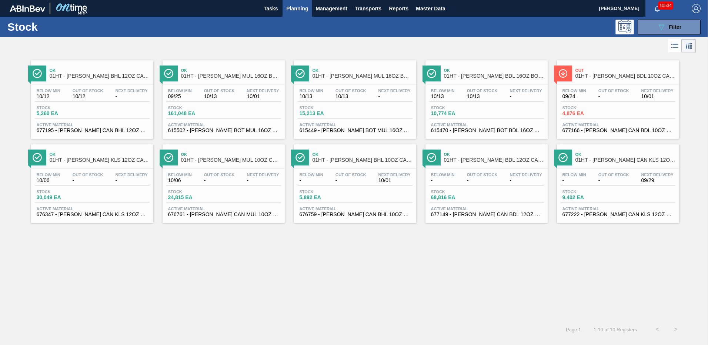
click at [185, 113] on span "161,048 EA" at bounding box center [194, 114] width 52 height 6
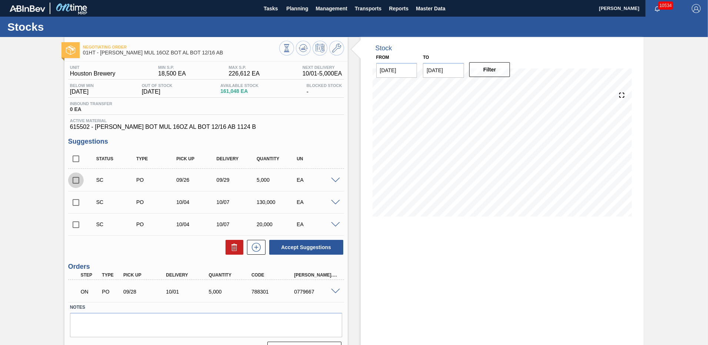
click at [74, 178] on input "checkbox" at bounding box center [76, 181] width 16 height 16
click at [307, 248] on button "Accept Suggestions" at bounding box center [306, 247] width 74 height 15
checkbox input "false"
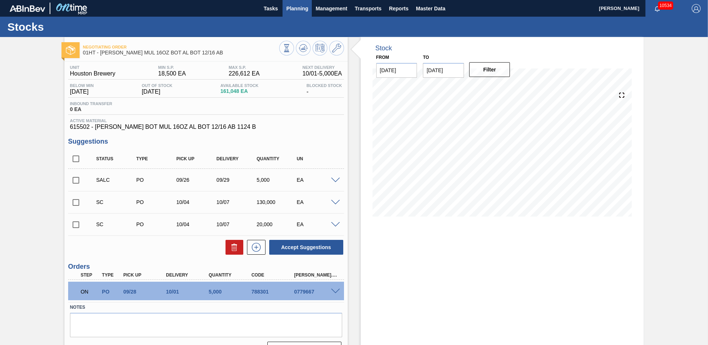
click at [290, 8] on span "Planning" at bounding box center [297, 8] width 22 height 9
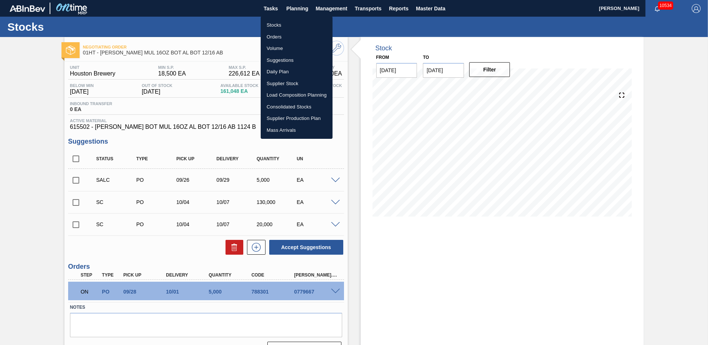
click at [275, 93] on li "Load Composition Planning" at bounding box center [297, 95] width 72 height 12
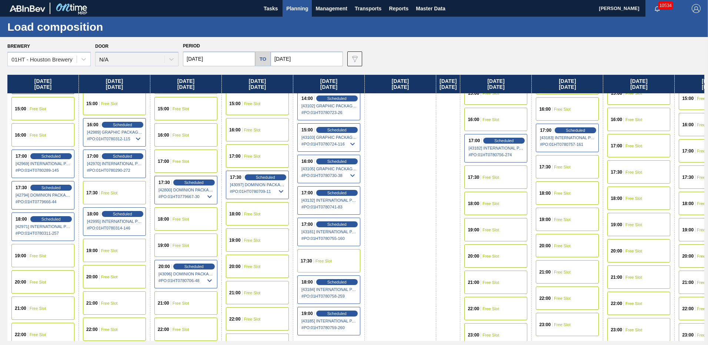
scroll to position [370, 0]
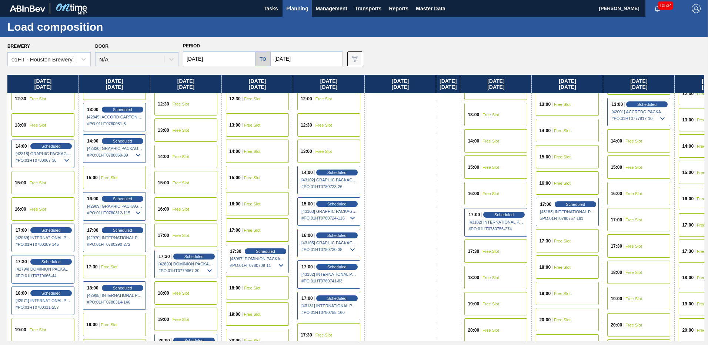
click at [248, 98] on span "Free Slot" at bounding box center [252, 99] width 17 height 4
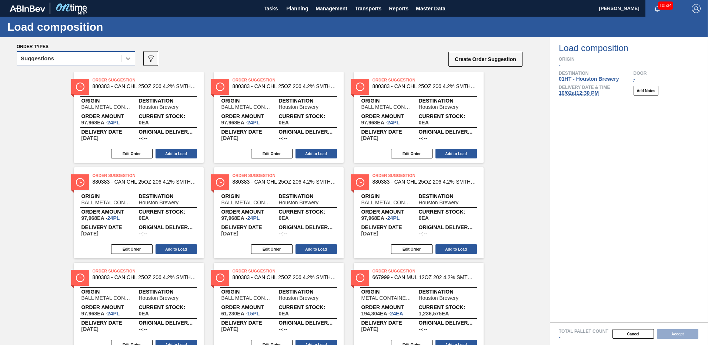
click at [126, 57] on icon at bounding box center [127, 58] width 7 height 7
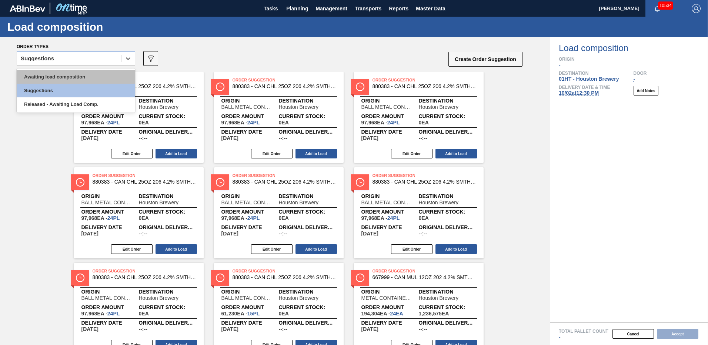
click at [65, 78] on div "Awaiting load composition" at bounding box center [76, 77] width 118 height 14
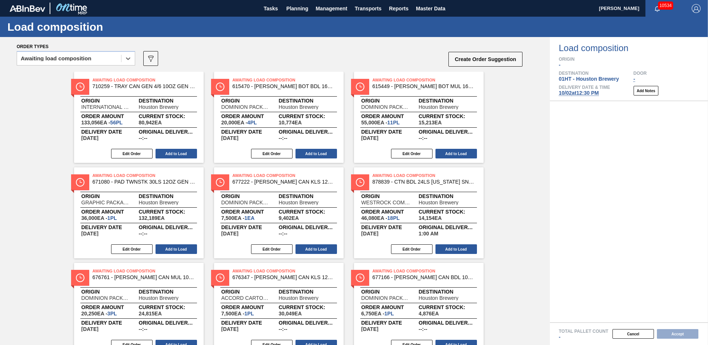
scroll to position [74, 0]
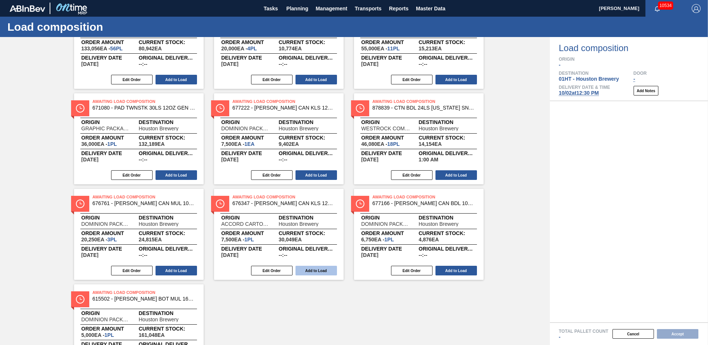
click at [321, 270] on button "Add to Load" at bounding box center [315, 271] width 41 height 10
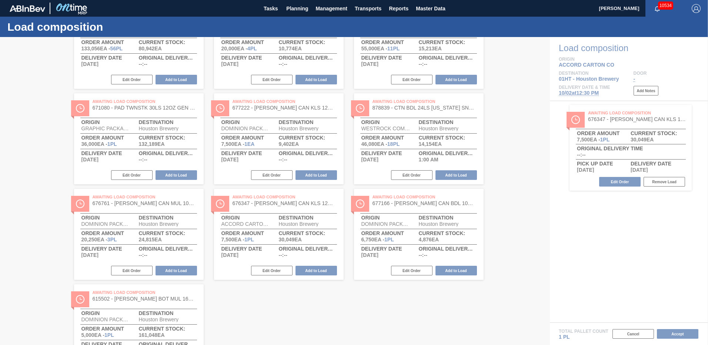
scroll to position [0, 0]
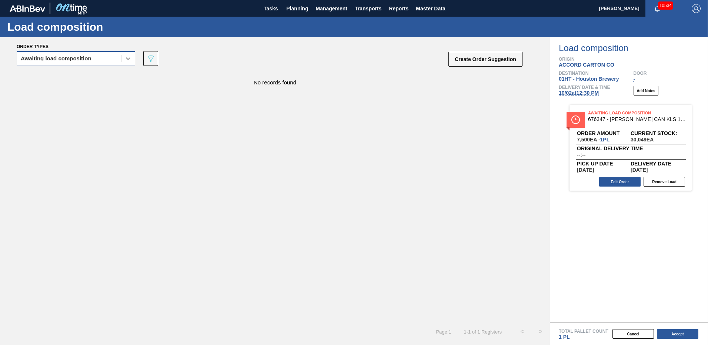
click at [128, 58] on icon at bounding box center [127, 58] width 7 height 7
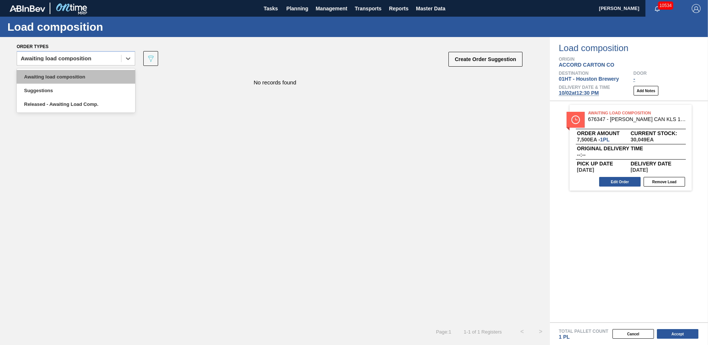
click at [49, 77] on div "Awaiting load composition" at bounding box center [76, 77] width 118 height 14
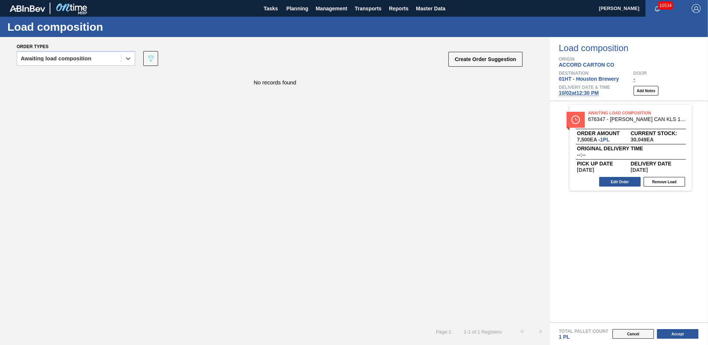
click at [628, 334] on button "Cancel" at bounding box center [632, 334] width 41 height 10
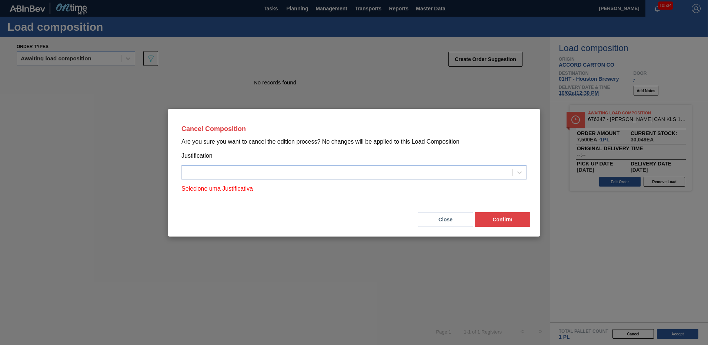
drag, startPoint x: 500, startPoint y: 217, endPoint x: 497, endPoint y: 190, distance: 27.2
click at [501, 217] on button "Confirm" at bounding box center [503, 219] width 56 height 15
click at [506, 217] on button "Confirm" at bounding box center [503, 219] width 56 height 15
click at [443, 220] on button "Close" at bounding box center [446, 219] width 56 height 15
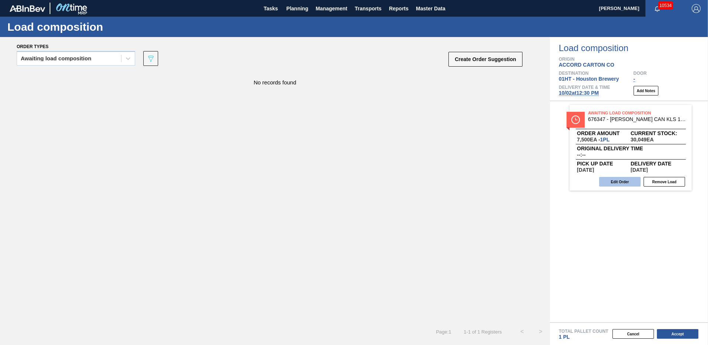
click at [613, 181] on button "Edit Order" at bounding box center [619, 182] width 41 height 10
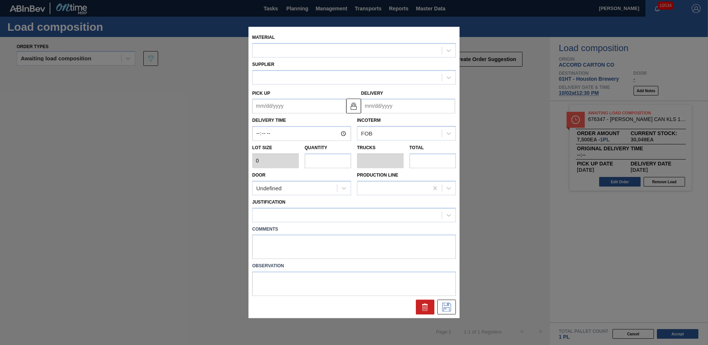
type input "7,500"
type input "1"
type input "0.042"
type input "7,500"
type up "[DATE]"
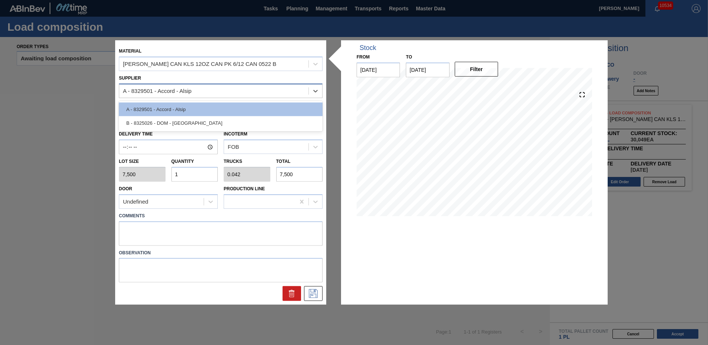
click at [224, 95] on div "A - 8329501 - Accord - Alsip" at bounding box center [213, 91] width 189 height 11
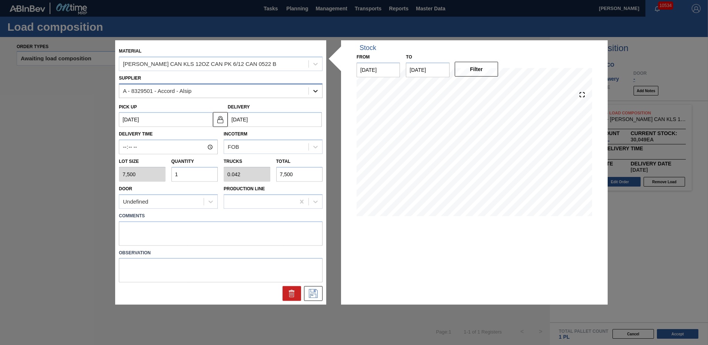
click at [315, 91] on icon at bounding box center [315, 91] width 4 height 3
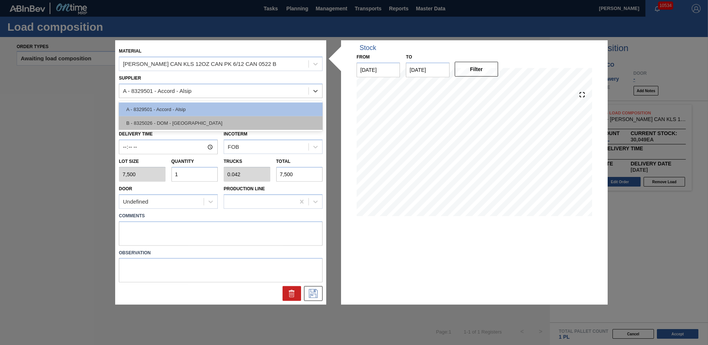
click at [166, 125] on div "B - 8325026 - DOM - [GEOGRAPHIC_DATA]" at bounding box center [221, 123] width 204 height 14
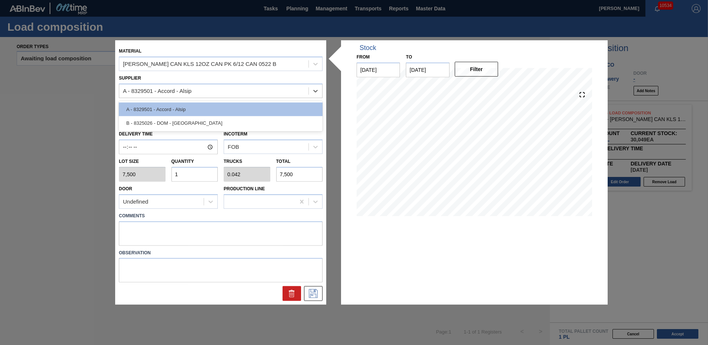
type input "[DATE]"
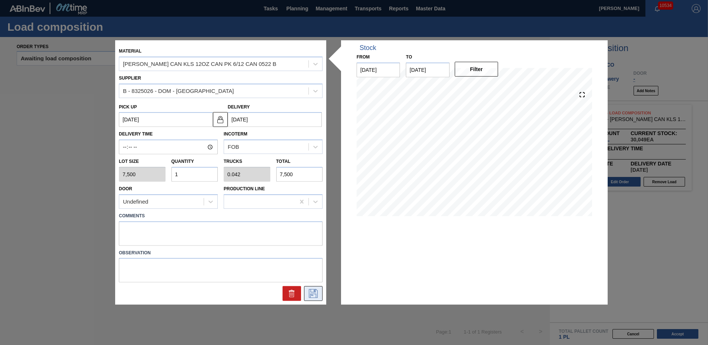
click at [312, 292] on icon at bounding box center [313, 293] width 9 height 9
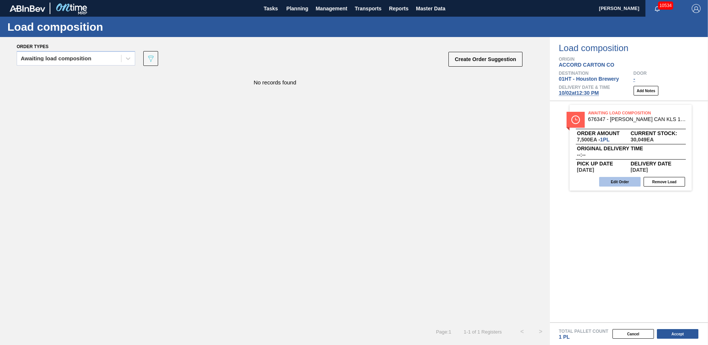
click at [615, 180] on button "Edit Order" at bounding box center [619, 182] width 41 height 10
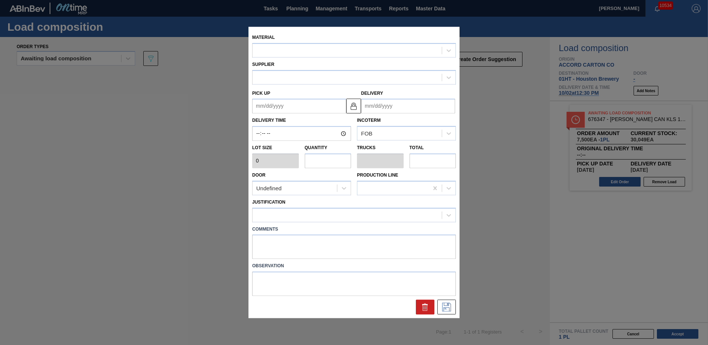
type input "7,500"
type input "1"
type input "0.042"
type input "7,500"
type up "[DATE]"
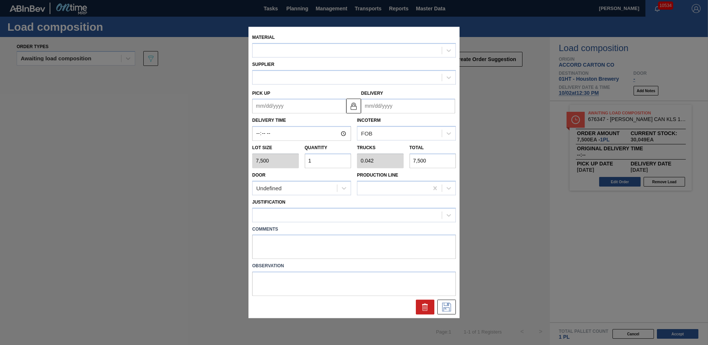
type input "[DATE]"
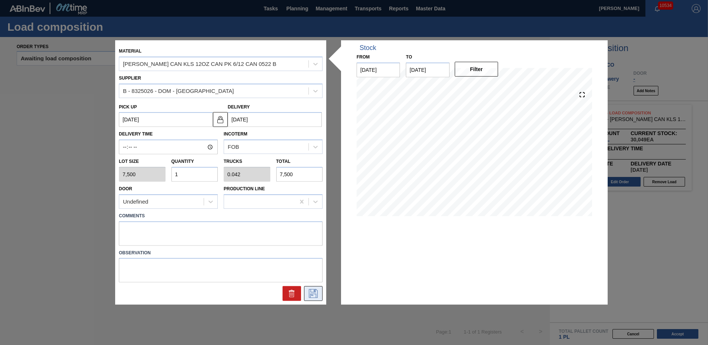
click at [314, 292] on icon at bounding box center [313, 293] width 12 height 9
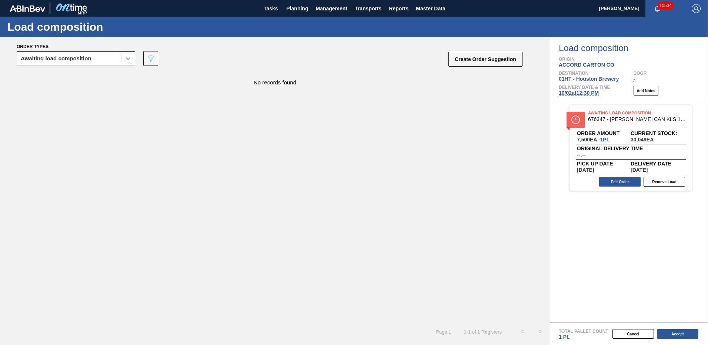
click at [127, 61] on icon at bounding box center [127, 58] width 7 height 7
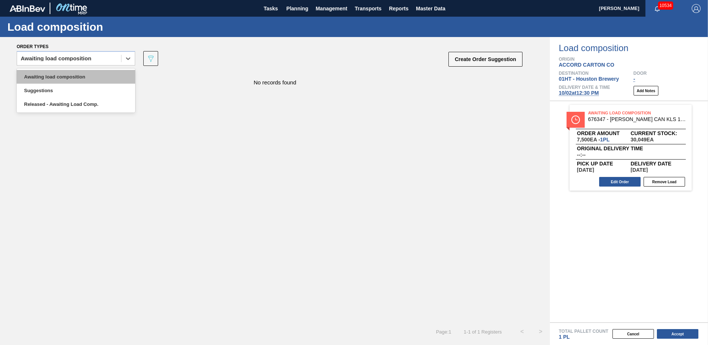
click at [66, 74] on div "Awaiting load composition" at bounding box center [76, 77] width 118 height 14
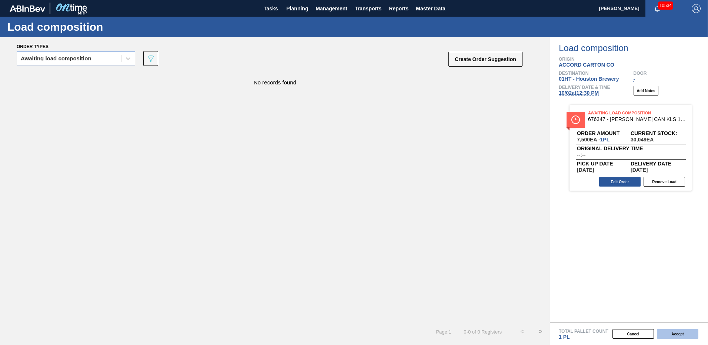
click at [676, 332] on button "Accept" at bounding box center [677, 334] width 41 height 10
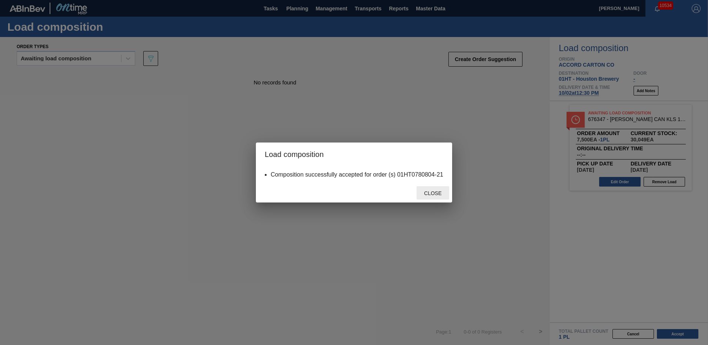
click at [433, 193] on span "Close" at bounding box center [432, 193] width 29 height 6
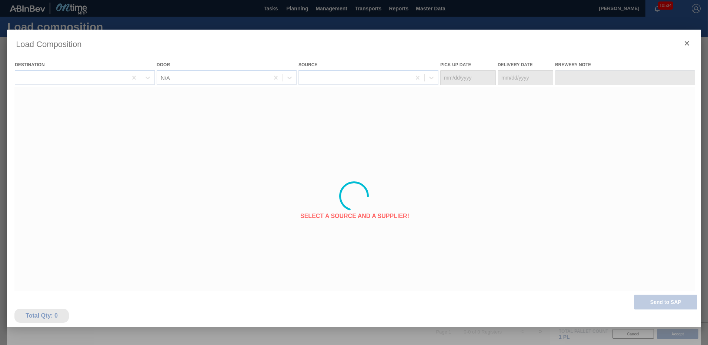
type Date "[DATE]"
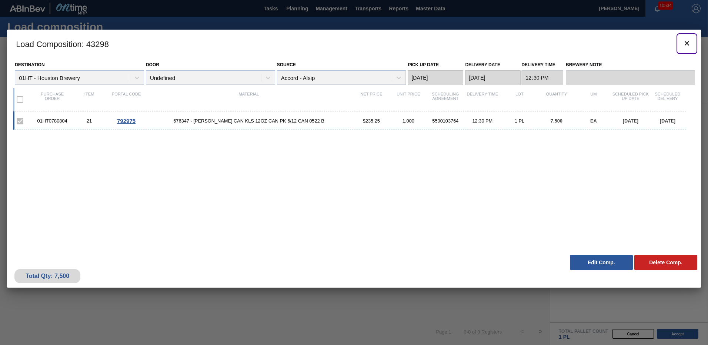
click at [687, 42] on icon "botão de ícone" at bounding box center [687, 43] width 4 height 4
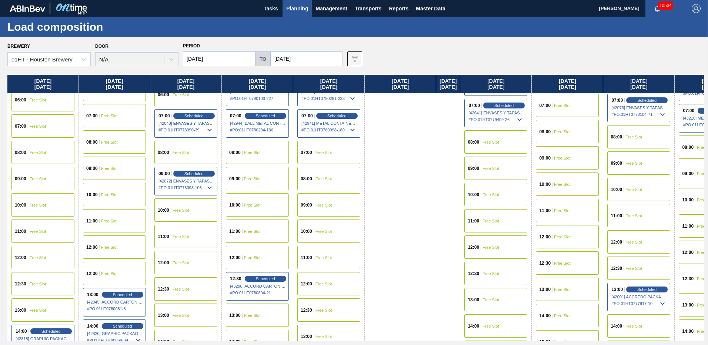
scroll to position [222, 0]
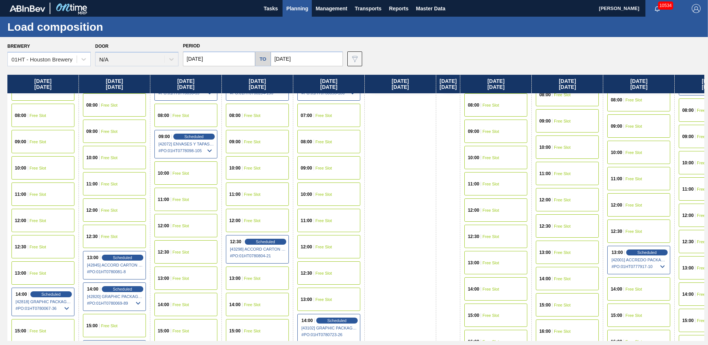
click at [249, 220] on span "Free Slot" at bounding box center [252, 220] width 17 height 4
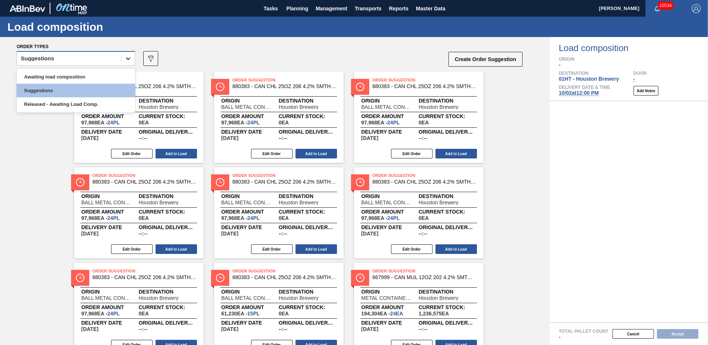
click at [126, 59] on icon at bounding box center [127, 58] width 7 height 7
click at [57, 79] on div "Awaiting load composition" at bounding box center [76, 77] width 118 height 14
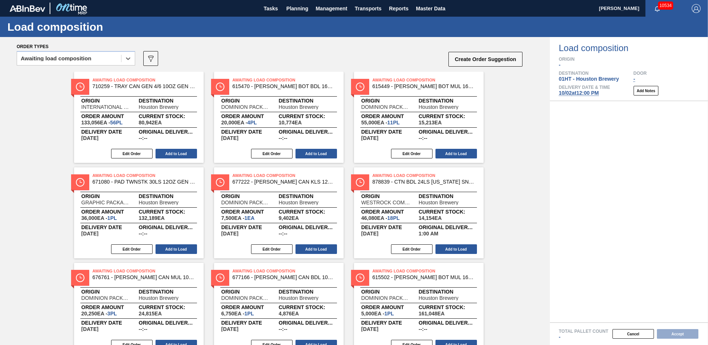
scroll to position [31, 0]
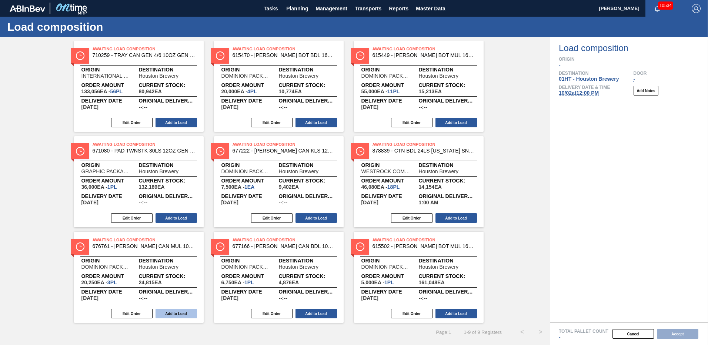
click at [171, 313] on button "Add to Load" at bounding box center [176, 314] width 41 height 10
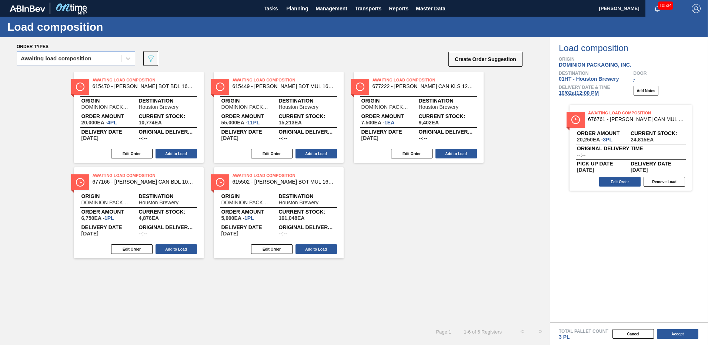
scroll to position [0, 0]
click at [169, 248] on button "Add to Load" at bounding box center [176, 249] width 41 height 10
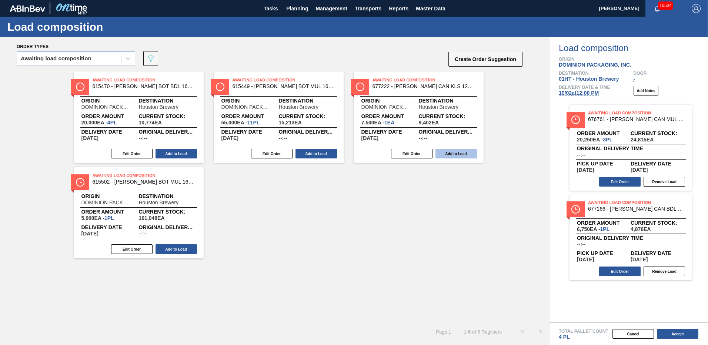
click at [451, 154] on button "Add to Load" at bounding box center [455, 154] width 41 height 10
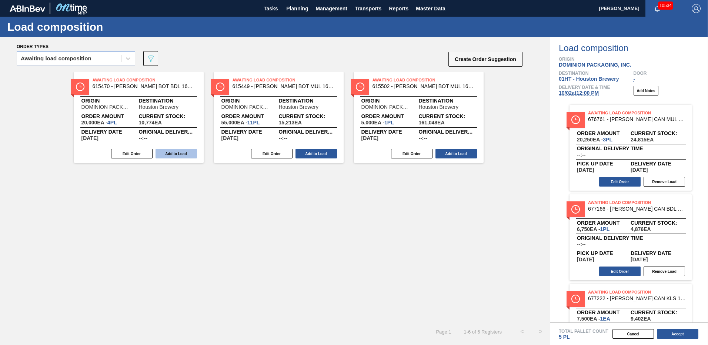
click at [172, 153] on button "Add to Load" at bounding box center [176, 154] width 41 height 10
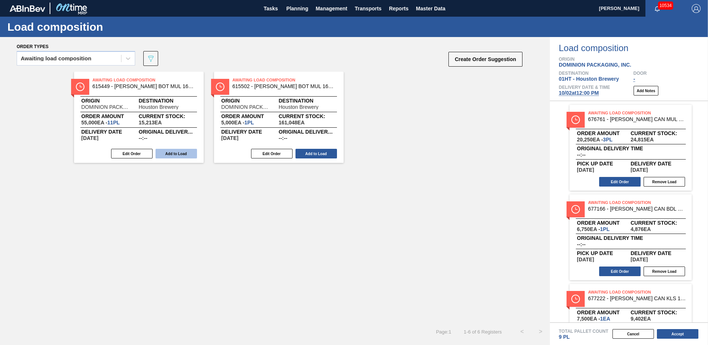
click at [177, 153] on button "Add to Load" at bounding box center [176, 154] width 41 height 10
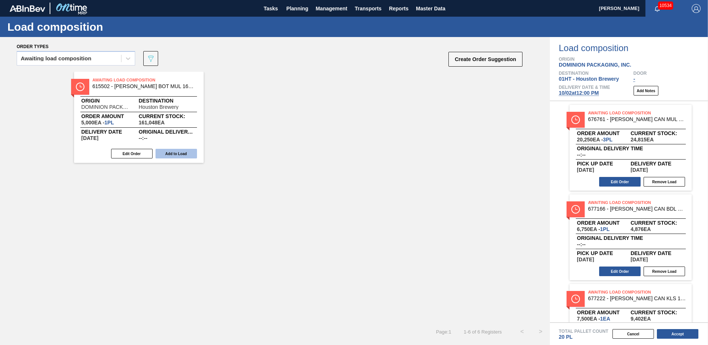
click at [184, 153] on button "Add to Load" at bounding box center [176, 154] width 41 height 10
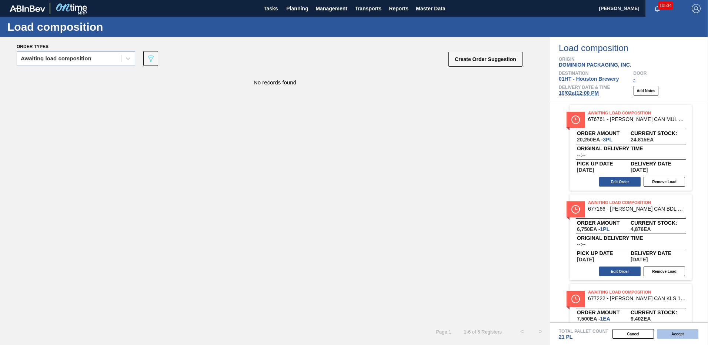
click at [679, 333] on button "Accept" at bounding box center [677, 334] width 41 height 10
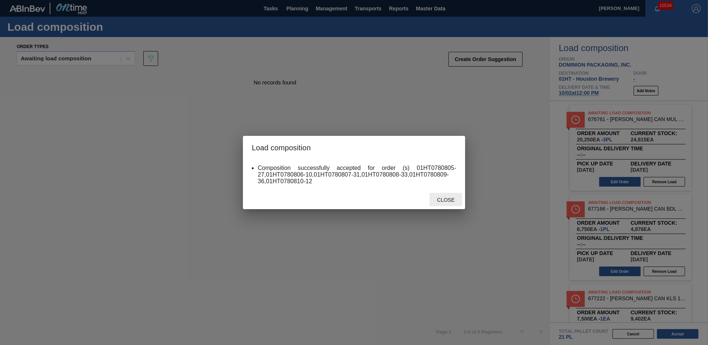
click at [447, 198] on span "Close" at bounding box center [445, 200] width 29 height 6
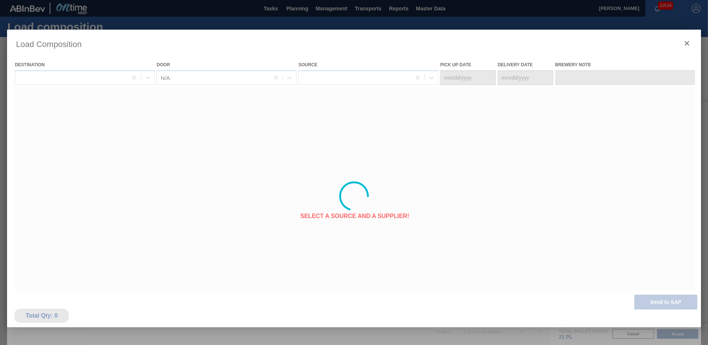
type Date "[DATE]"
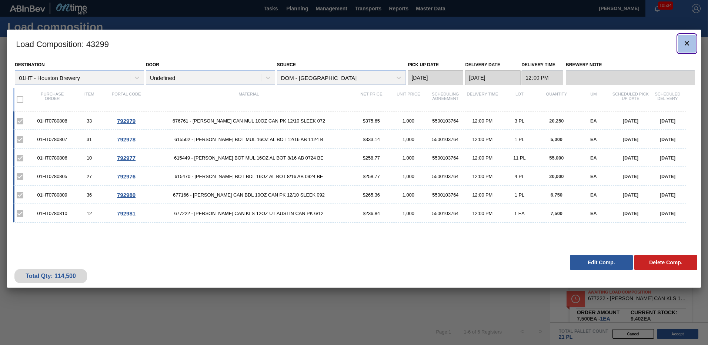
click at [688, 45] on icon "botão de ícone" at bounding box center [686, 43] width 9 height 9
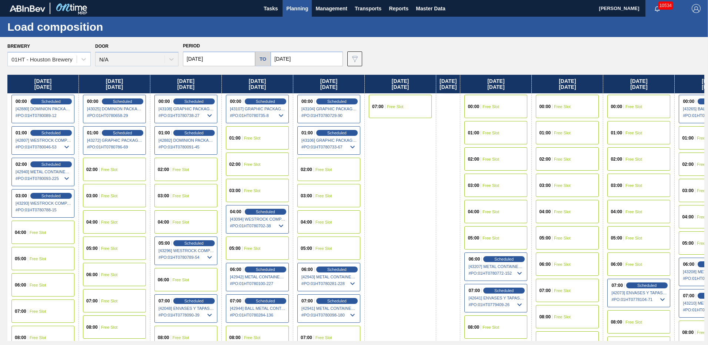
drag, startPoint x: 392, startPoint y: 155, endPoint x: 373, endPoint y: 110, distance: 49.1
click at [274, 8] on span "Tasks" at bounding box center [271, 8] width 16 height 9
